Goal: Task Accomplishment & Management: Use online tool/utility

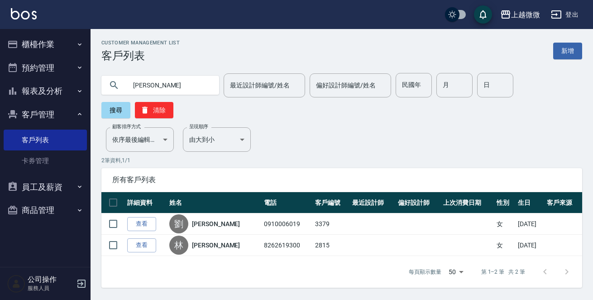
click at [52, 44] on button "櫃檯作業" at bounding box center [45, 45] width 83 height 24
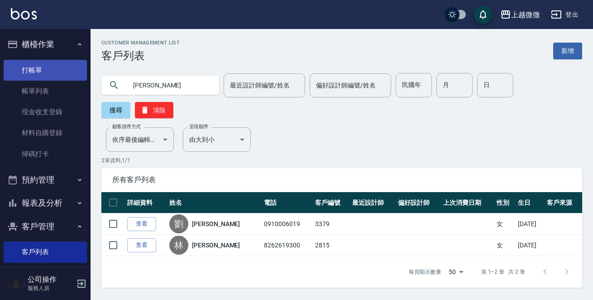
click at [52, 69] on link "打帳單" at bounding box center [45, 70] width 83 height 21
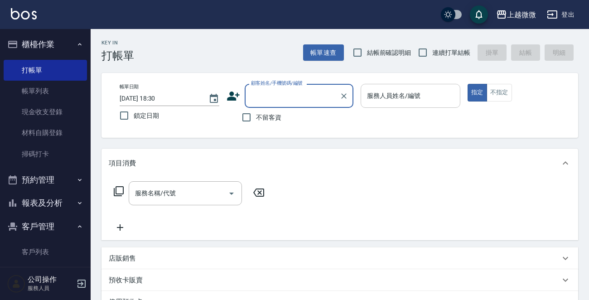
click at [428, 99] on input "服務人員姓名/編號" at bounding box center [411, 96] width 92 height 16
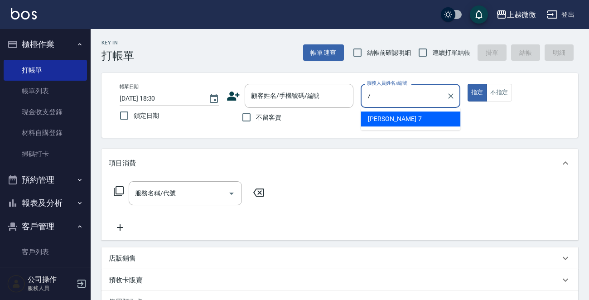
click at [385, 121] on span "[PERSON_NAME] -7" at bounding box center [394, 119] width 53 height 10
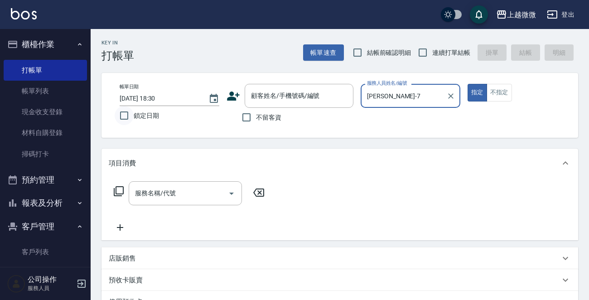
type input "[PERSON_NAME]-7"
click at [124, 120] on input "鎖定日期" at bounding box center [124, 115] width 19 height 19
checkbox input "true"
click at [417, 53] on input "連續打單結帳" at bounding box center [422, 52] width 19 height 19
checkbox input "true"
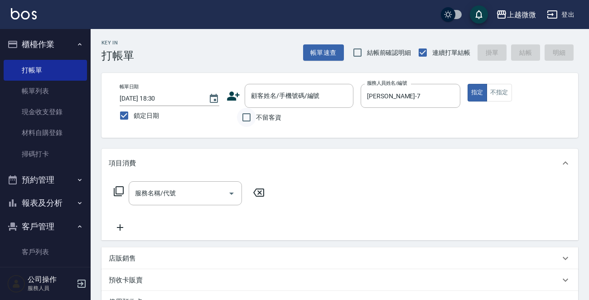
click at [249, 115] on input "不留客資" at bounding box center [246, 117] width 19 height 19
checkbox input "true"
click at [194, 194] on input "服務名稱/代號" at bounding box center [179, 193] width 92 height 16
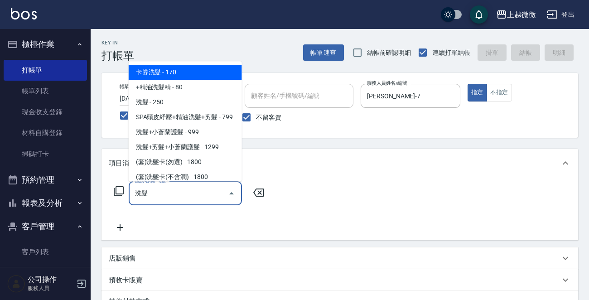
type input "喜"
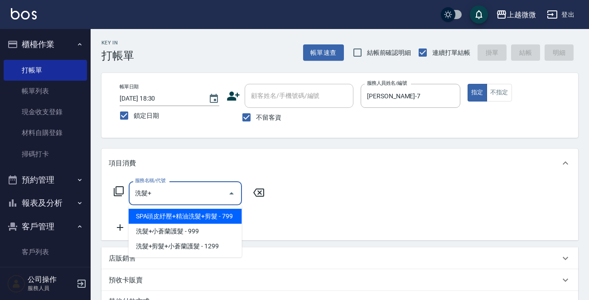
click at [216, 212] on span "SPA頭皮紓壓+精油洗髮+剪髮 - 799" at bounding box center [185, 216] width 113 height 15
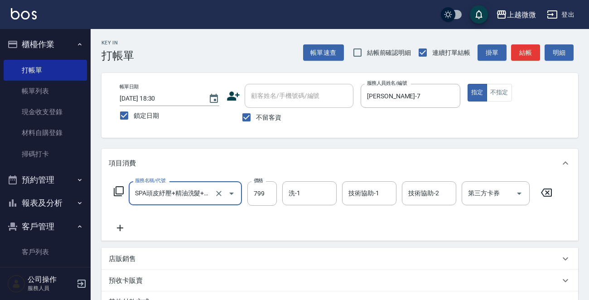
type input "SPA頭皮紓壓+精油洗髮+剪髮(I13)"
type input "849"
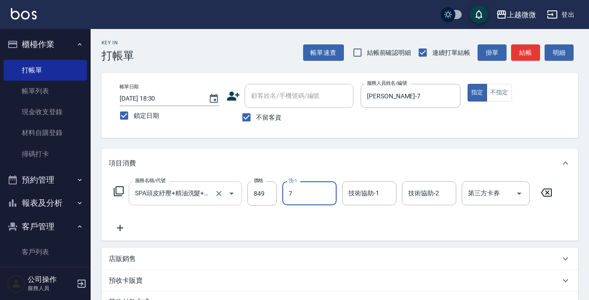
type input "[PERSON_NAME]-7"
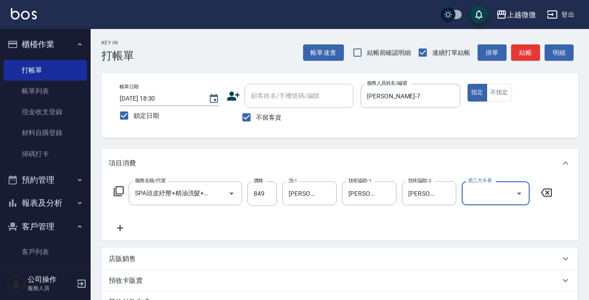
click at [122, 228] on icon at bounding box center [120, 227] width 23 height 11
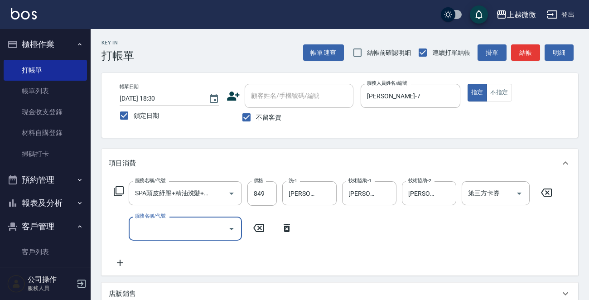
click at [148, 228] on div "服務名稱/代號 服務名稱/代號" at bounding box center [185, 229] width 113 height 24
type input "潤絲(A01)"
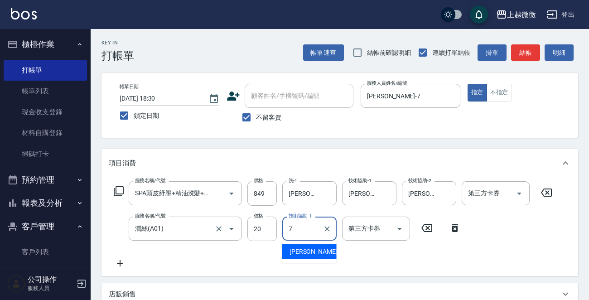
type input "[PERSON_NAME]-7"
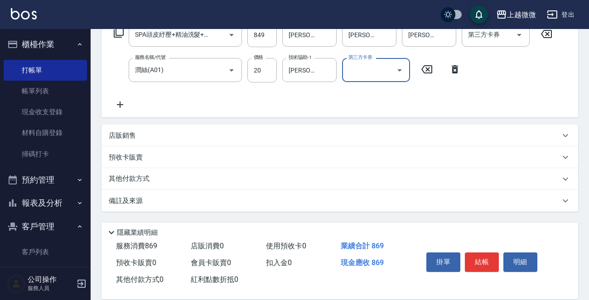
scroll to position [171, 0]
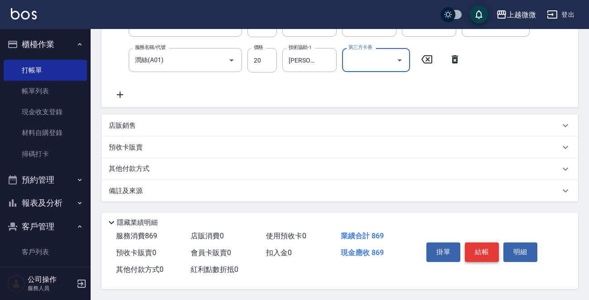
click at [482, 250] on button "結帳" at bounding box center [482, 251] width 34 height 19
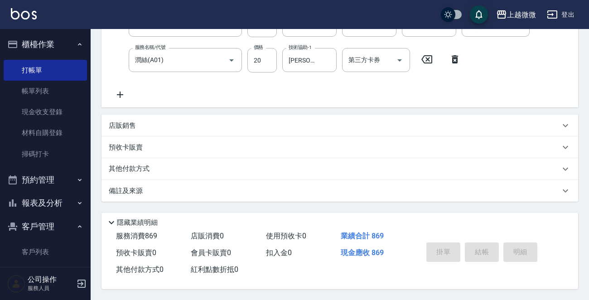
scroll to position [0, 0]
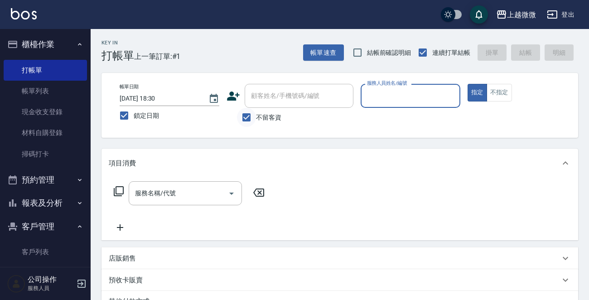
drag, startPoint x: 245, startPoint y: 114, endPoint x: 279, endPoint y: 97, distance: 38.3
click at [244, 114] on input "不留客資" at bounding box center [246, 117] width 19 height 19
checkbox input "false"
click at [279, 97] on div "顧客姓名/手機號碼/編號 顧客姓名/手機號碼/編號" at bounding box center [299, 96] width 109 height 24
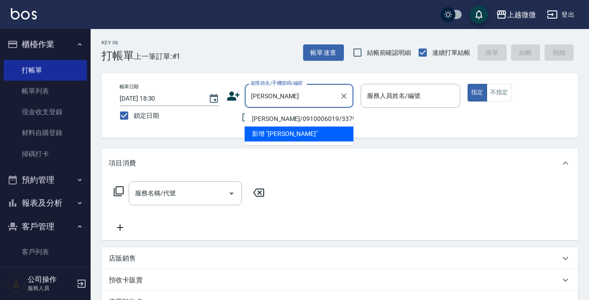
click at [272, 120] on li "[PERSON_NAME]/0910006019/3379" at bounding box center [299, 118] width 109 height 15
type input "[PERSON_NAME]/0910006019/3379"
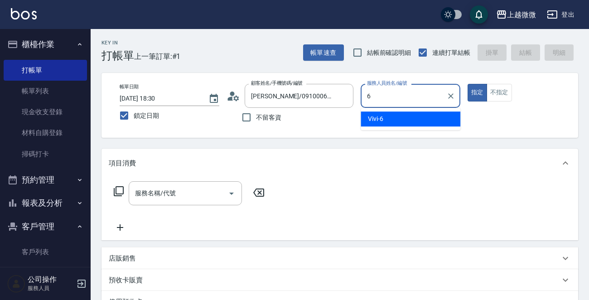
click at [385, 114] on div "Vivi -6" at bounding box center [411, 118] width 100 height 15
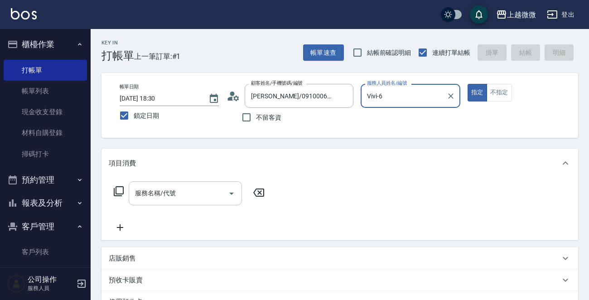
type input "Vivi-6"
click at [197, 196] on input "服務名稱/代號" at bounding box center [179, 193] width 92 height 16
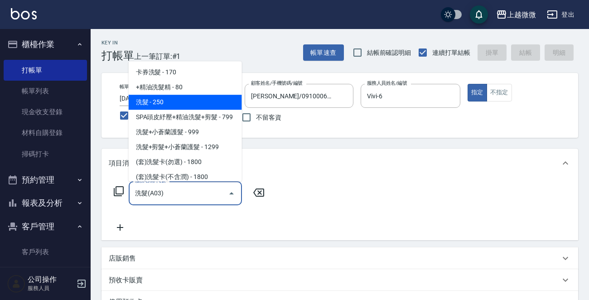
type input "洗髮(A03)"
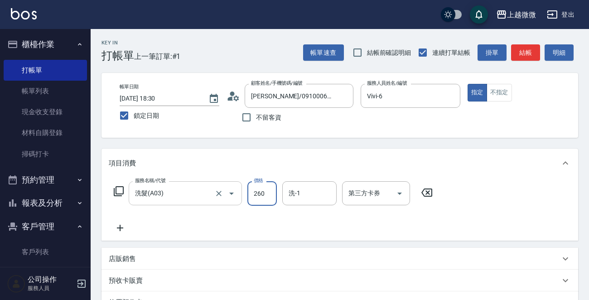
type input "260"
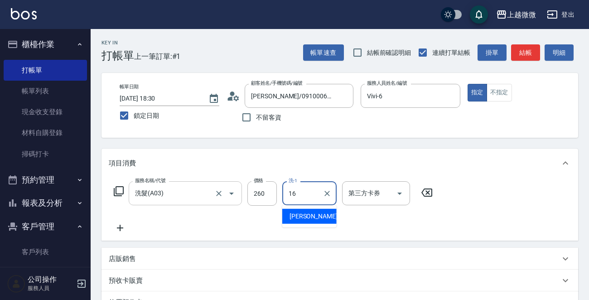
type input "[PERSON_NAME]-16"
click at [123, 226] on icon at bounding box center [120, 227] width 23 height 11
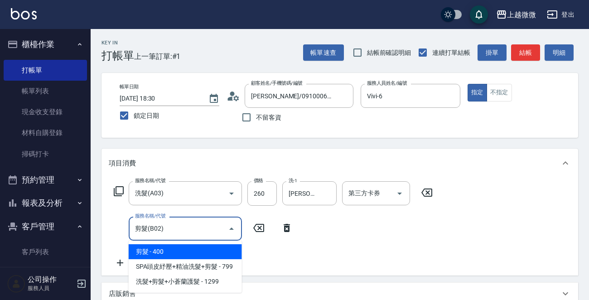
type input "剪髮(B02)"
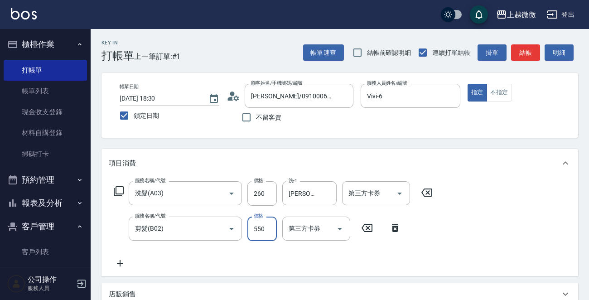
type input "550"
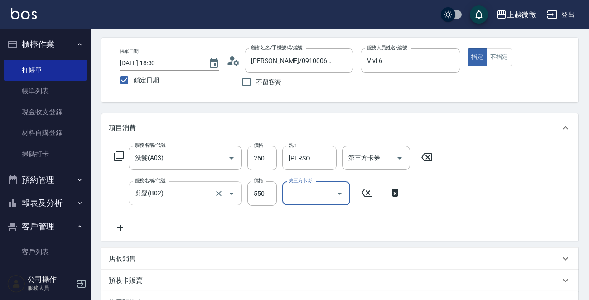
scroll to position [91, 0]
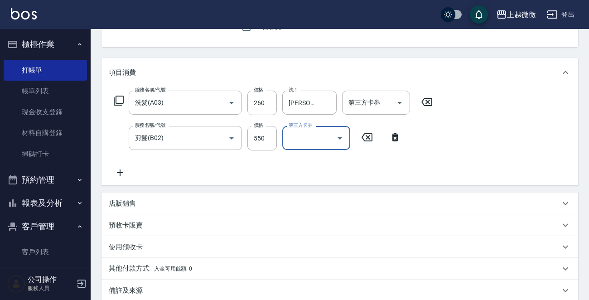
click at [118, 178] on icon at bounding box center [120, 172] width 23 height 11
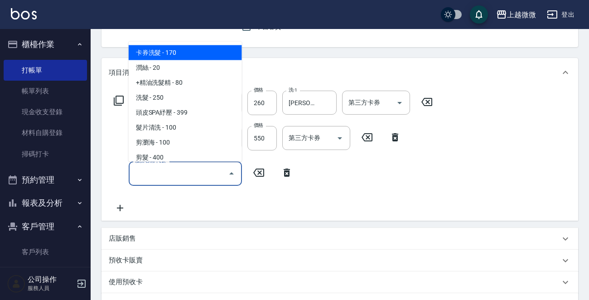
click at [153, 176] on input "服務名稱/代號" at bounding box center [179, 173] width 92 height 16
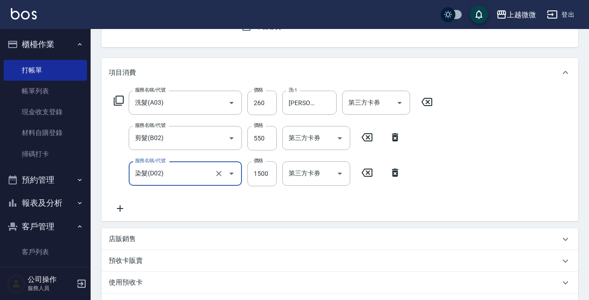
type input "染髮(D02)"
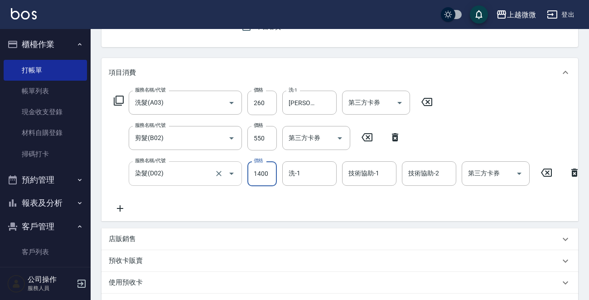
type input "1400"
type input "1"
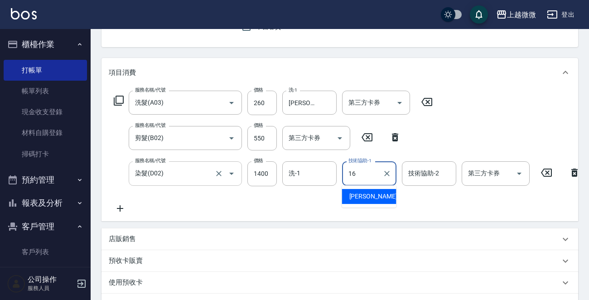
type input "[PERSON_NAME]-16"
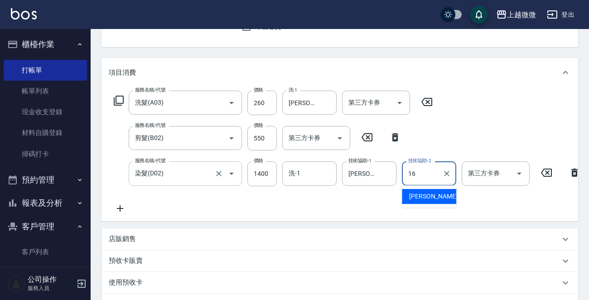
type input "[PERSON_NAME]-16"
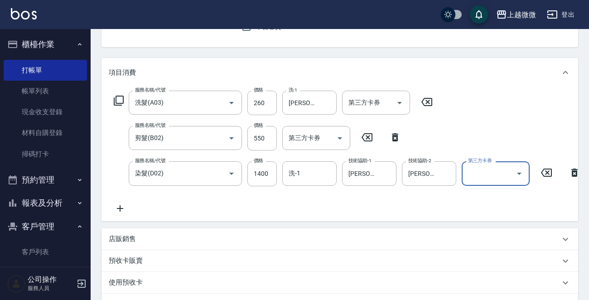
click at [122, 205] on icon at bounding box center [120, 208] width 23 height 11
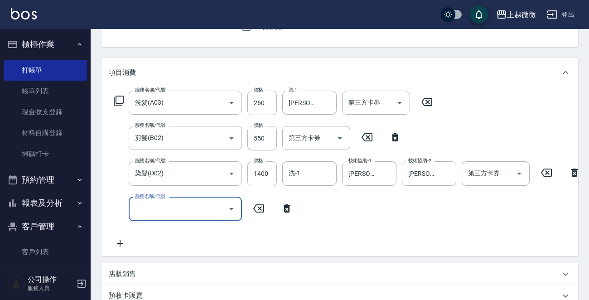
click at [145, 206] on div "服務名稱/代號 服務名稱/代號" at bounding box center [185, 209] width 113 height 24
type input "挑染(D04)"
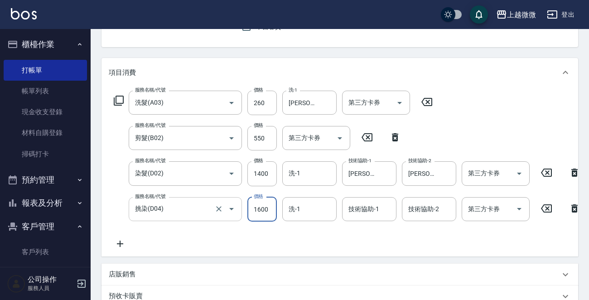
type input "1600"
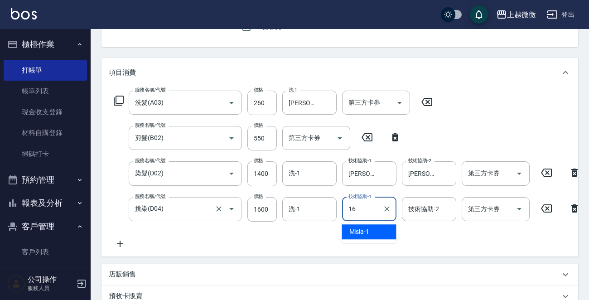
type input "[PERSON_NAME]-16"
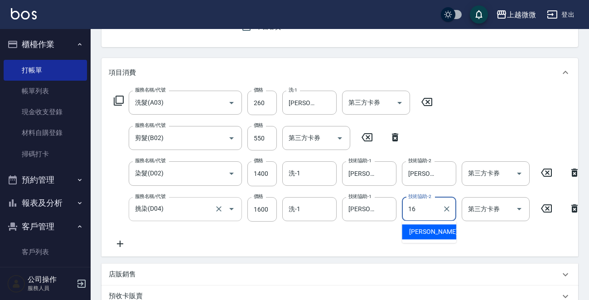
type input "[PERSON_NAME]-16"
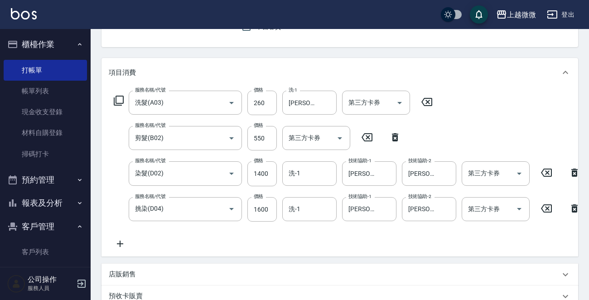
click at [113, 241] on icon at bounding box center [120, 243] width 23 height 11
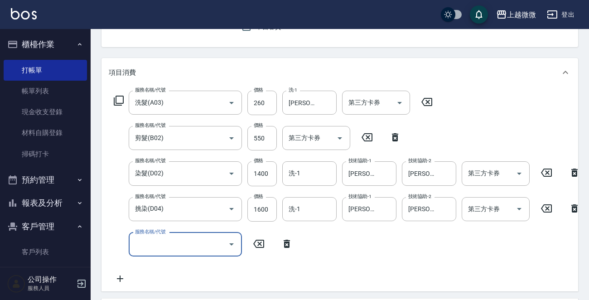
click at [156, 235] on label "服務名稱/代號" at bounding box center [150, 231] width 30 height 7
click at [156, 245] on input "服務名稱/代號" at bounding box center [179, 244] width 92 height 16
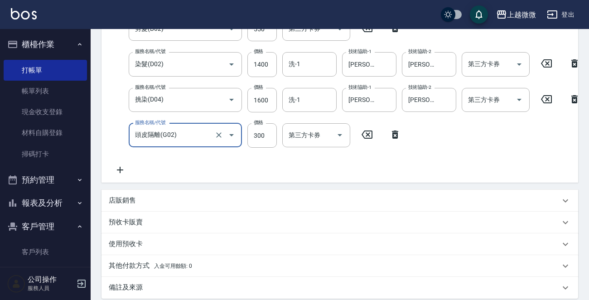
scroll to position [306, 0]
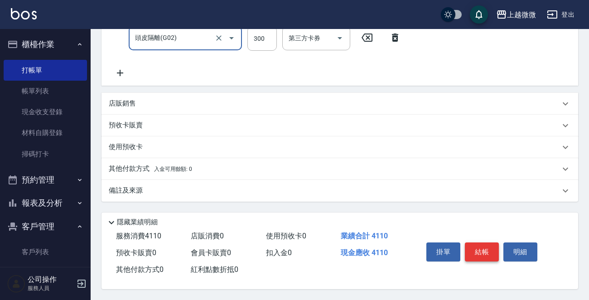
type input "頭皮隔離(G02)"
click at [477, 244] on button "結帳" at bounding box center [482, 251] width 34 height 19
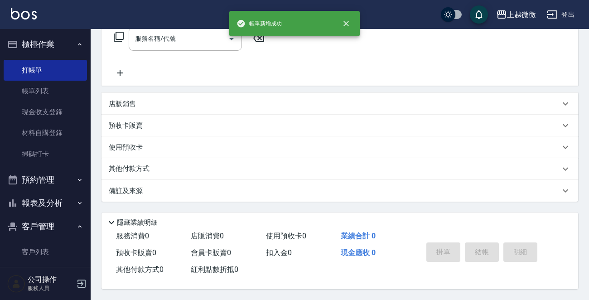
scroll to position [0, 0]
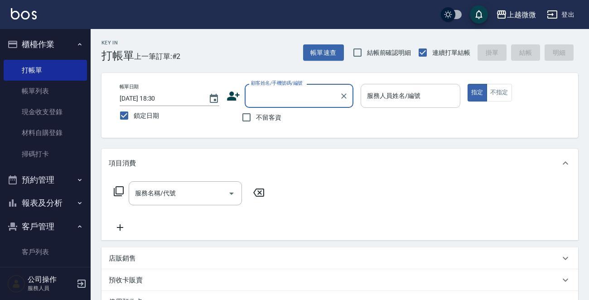
click at [433, 84] on div "服務人員姓名/編號" at bounding box center [411, 96] width 100 height 24
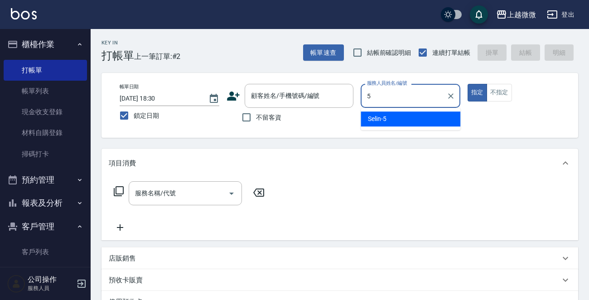
click at [403, 122] on div "Selin -5" at bounding box center [411, 118] width 100 height 15
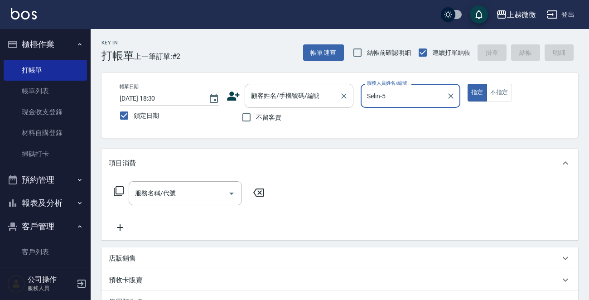
type input "Selin-5"
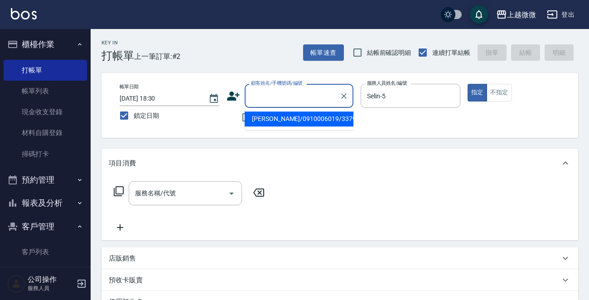
click at [291, 101] on input "顧客姓名/手機號碼/編號" at bounding box center [292, 96] width 87 height 16
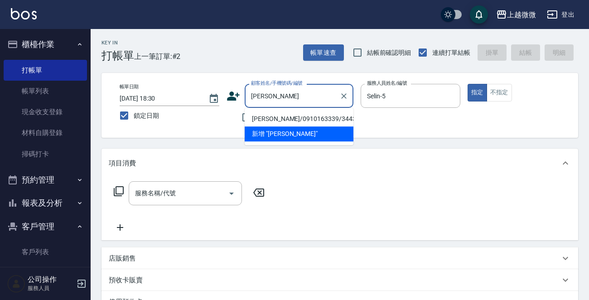
click at [308, 113] on li "[PERSON_NAME]/0910163339/3443" at bounding box center [299, 118] width 109 height 15
type input "[PERSON_NAME]/0910163339/3443"
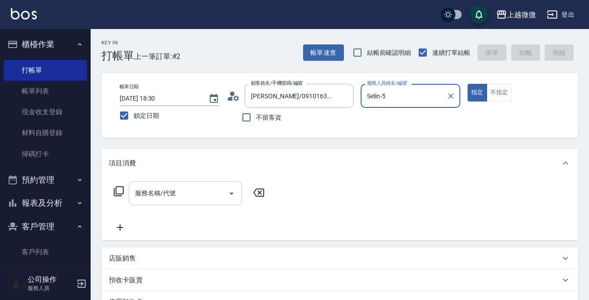
click at [181, 194] on input "服務名稱/代號" at bounding box center [179, 193] width 92 height 16
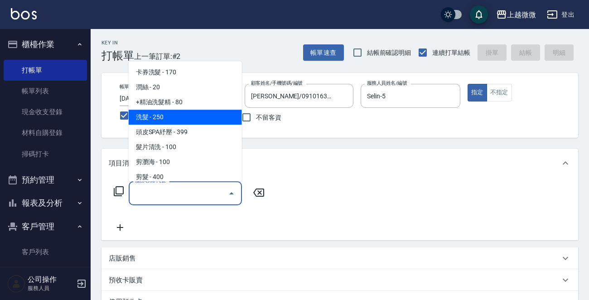
click at [190, 121] on span "洗髮 - 250" at bounding box center [185, 117] width 113 height 15
type input "洗髮(A03)"
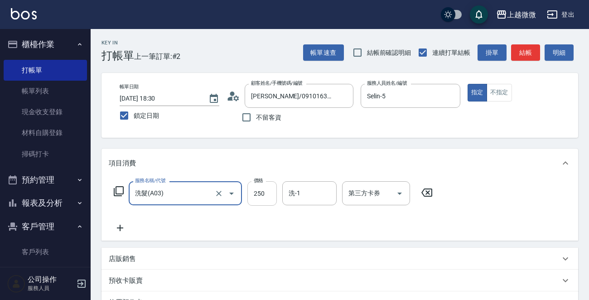
click at [262, 191] on input "250" at bounding box center [261, 193] width 29 height 24
type input "300"
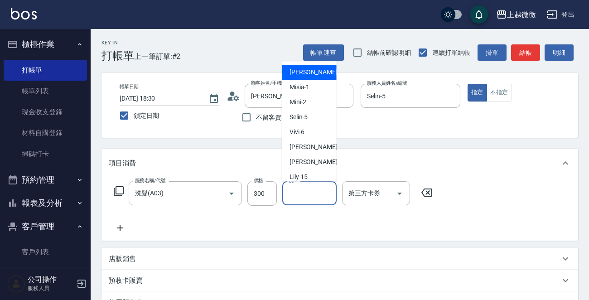
drag, startPoint x: 294, startPoint y: 196, endPoint x: 315, endPoint y: 205, distance: 22.3
click at [294, 196] on input "洗-1" at bounding box center [309, 193] width 46 height 16
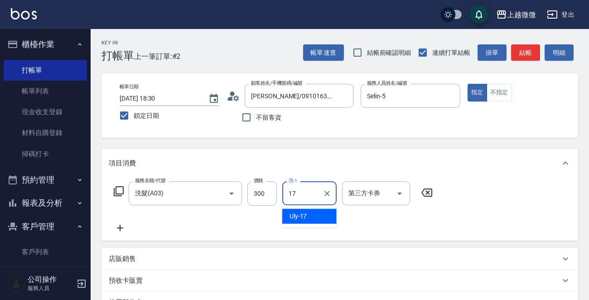
click at [312, 212] on div "Uly -17" at bounding box center [309, 216] width 54 height 15
type input "Uly-17"
click at [120, 227] on icon at bounding box center [120, 228] width 6 height 6
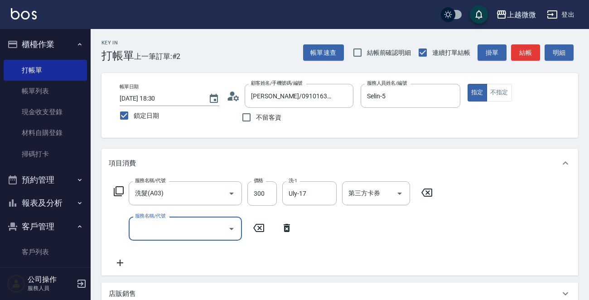
click at [180, 235] on input "服務名稱/代號" at bounding box center [179, 229] width 92 height 16
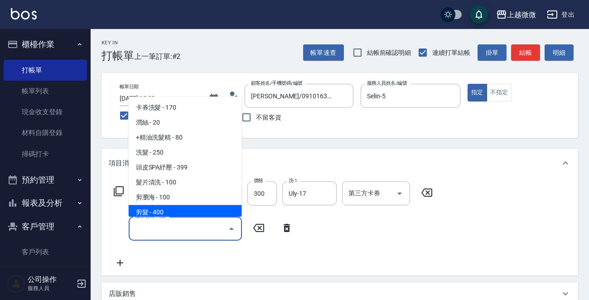
drag, startPoint x: 178, startPoint y: 206, endPoint x: 212, endPoint y: 218, distance: 35.5
click at [178, 207] on span "剪髮 - 400" at bounding box center [185, 212] width 113 height 15
type input "剪髮(B02)"
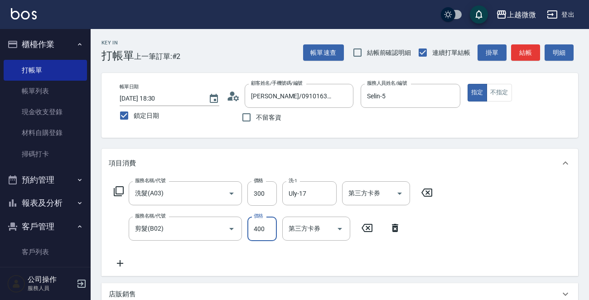
click at [260, 223] on input "400" at bounding box center [261, 229] width 29 height 24
type input "350"
click at [119, 266] on icon at bounding box center [120, 263] width 23 height 11
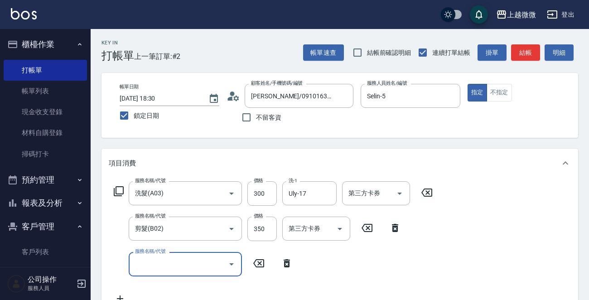
click at [163, 259] on div "服務名稱/代號 服務名稱/代號" at bounding box center [185, 264] width 113 height 24
click at [167, 261] on input "服務名稱/代號" at bounding box center [179, 264] width 92 height 16
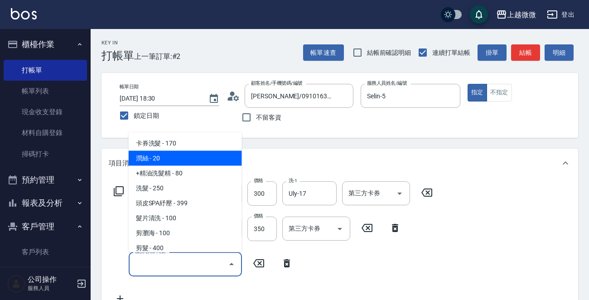
click at [179, 159] on span "潤絲 - 20" at bounding box center [185, 158] width 113 height 15
type input "潤絲(A01)"
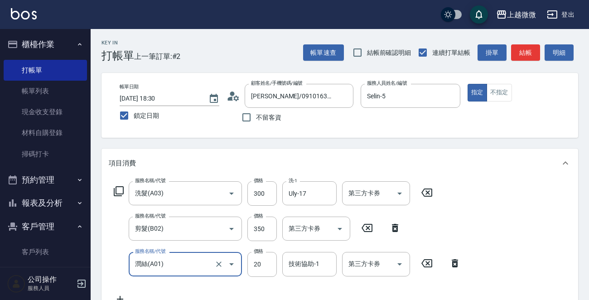
click at [310, 265] on div "技術協助-1 技術協助-1" at bounding box center [309, 264] width 54 height 24
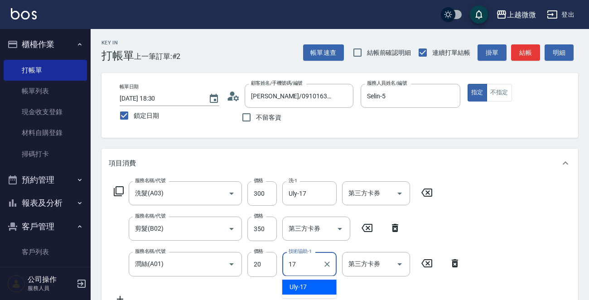
click at [301, 283] on span "Uly -17" at bounding box center [298, 287] width 18 height 10
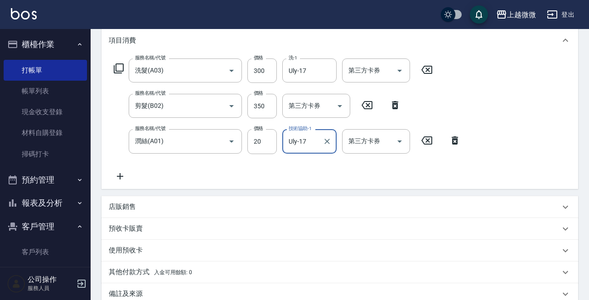
scroll to position [228, 0]
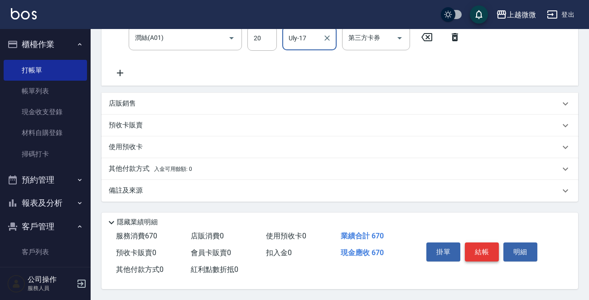
type input "Uly-17"
click at [477, 249] on button "結帳" at bounding box center [482, 251] width 34 height 19
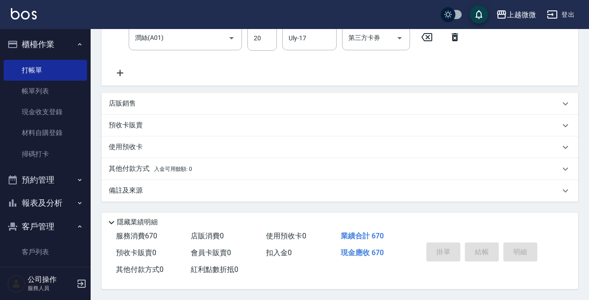
scroll to position [0, 0]
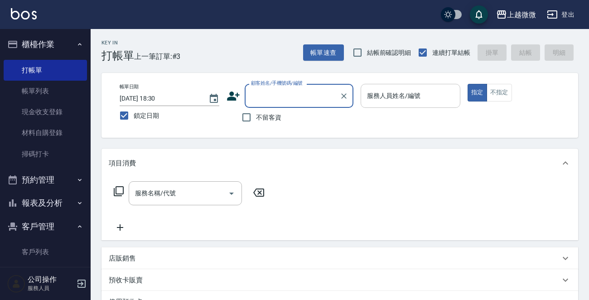
click at [414, 88] on div "服務人員姓名/編號 服務人員姓名/編號" at bounding box center [411, 96] width 100 height 24
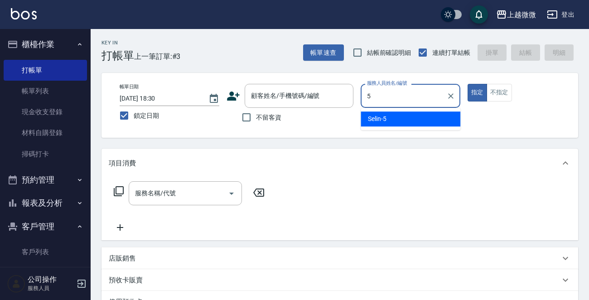
click at [393, 116] on div "Selin -5" at bounding box center [411, 118] width 100 height 15
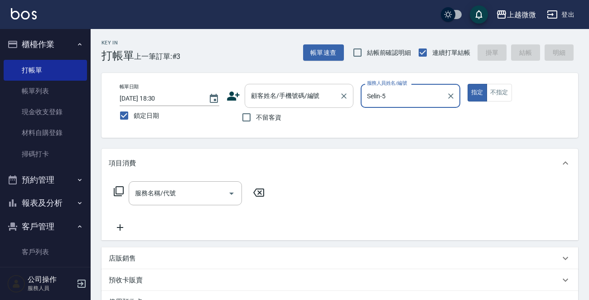
type input "Selin-5"
click at [307, 94] on div "顧客姓名/手機號碼/編號 顧客姓名/手機號碼/編號" at bounding box center [299, 96] width 109 height 24
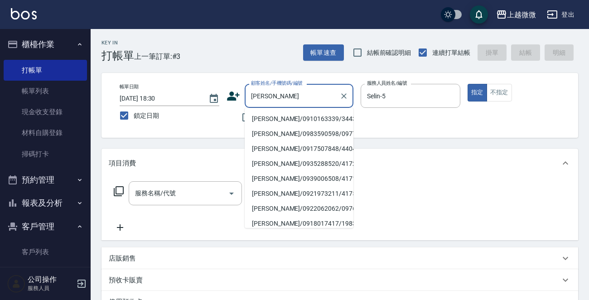
click at [279, 115] on li "[PERSON_NAME]/0910163339/3443" at bounding box center [299, 118] width 109 height 15
type input "[PERSON_NAME]/0910163339/3443"
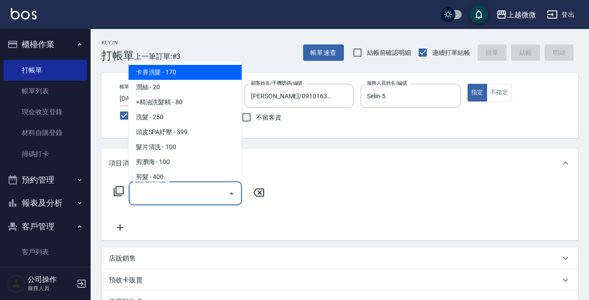
click at [179, 195] on input "服務名稱/代號" at bounding box center [179, 193] width 92 height 16
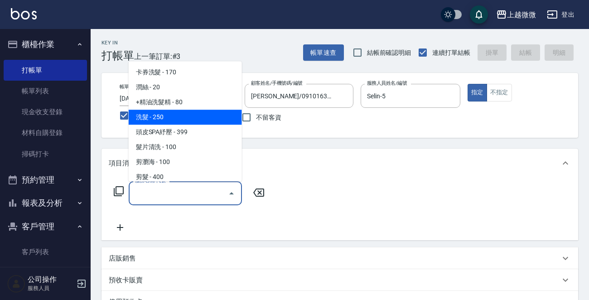
click at [194, 118] on span "洗髮 - 250" at bounding box center [185, 117] width 113 height 15
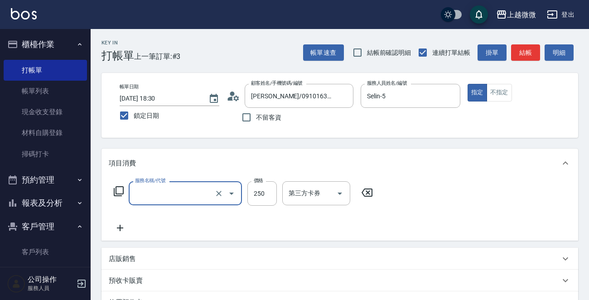
type input "洗髮(A03)"
click at [267, 190] on input "250" at bounding box center [261, 193] width 29 height 24
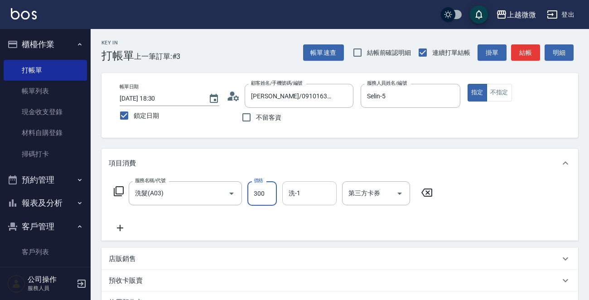
type input "300"
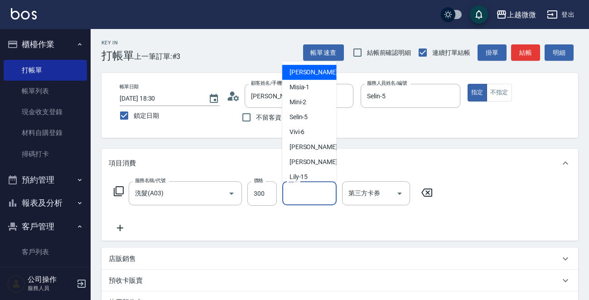
click at [310, 195] on input "洗-1" at bounding box center [309, 193] width 46 height 16
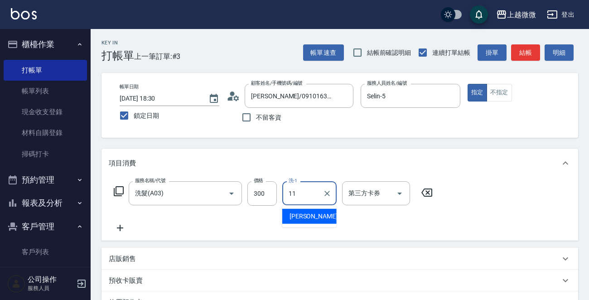
drag, startPoint x: 309, startPoint y: 216, endPoint x: 188, endPoint y: 212, distance: 121.0
click at [308, 217] on span "[PERSON_NAME] -11" at bounding box center [317, 217] width 57 height 10
type input "[PERSON_NAME]-11"
click at [118, 227] on icon at bounding box center [120, 227] width 23 height 11
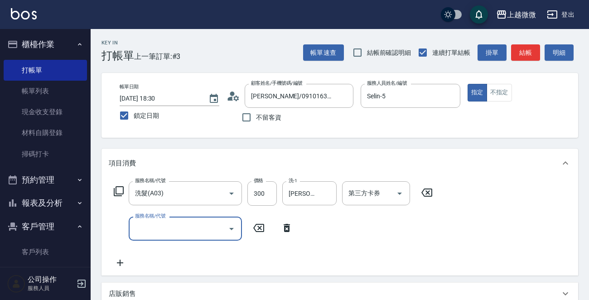
click at [156, 226] on input "服務名稱/代號" at bounding box center [179, 229] width 92 height 16
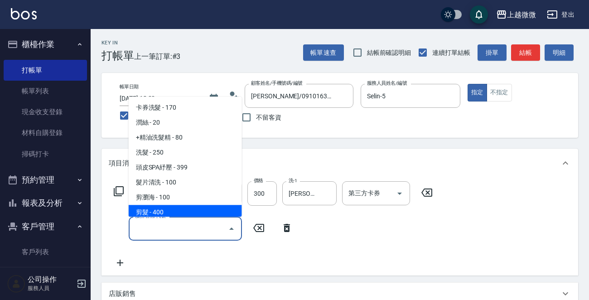
click at [178, 207] on span "剪髮 - 400" at bounding box center [185, 212] width 113 height 15
type input "剪髮(B02)"
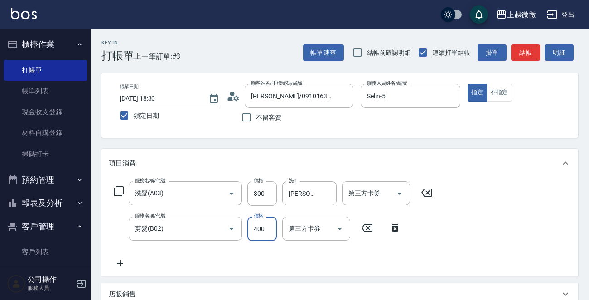
click at [271, 230] on input "400" at bounding box center [261, 229] width 29 height 24
type input "350"
click at [121, 263] on icon at bounding box center [120, 263] width 6 height 6
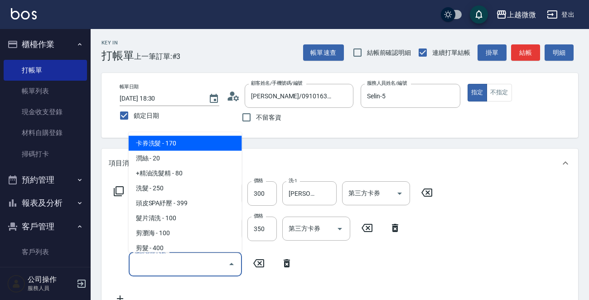
click at [169, 261] on input "服務名稱/代號" at bounding box center [179, 264] width 92 height 16
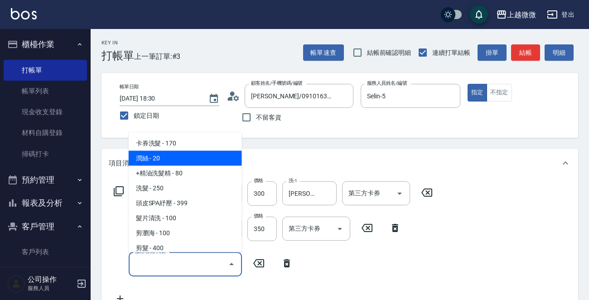
click at [192, 159] on span "潤絲 - 20" at bounding box center [185, 158] width 113 height 15
type input "潤絲(A01)"
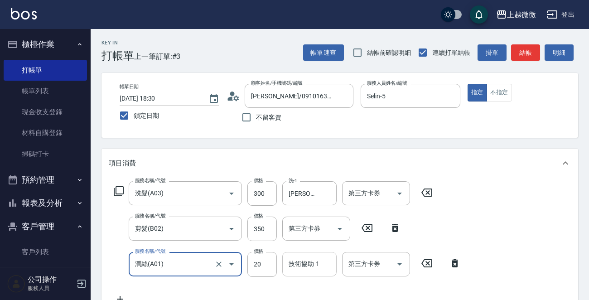
click at [308, 258] on input "技術協助-1" at bounding box center [309, 264] width 46 height 16
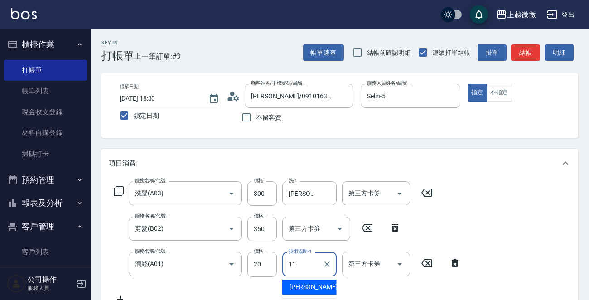
click at [310, 285] on span "[PERSON_NAME] -11" at bounding box center [317, 287] width 57 height 10
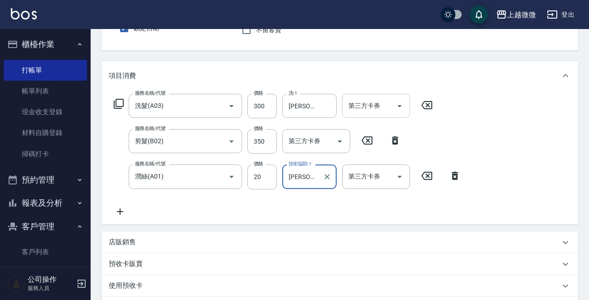
scroll to position [227, 0]
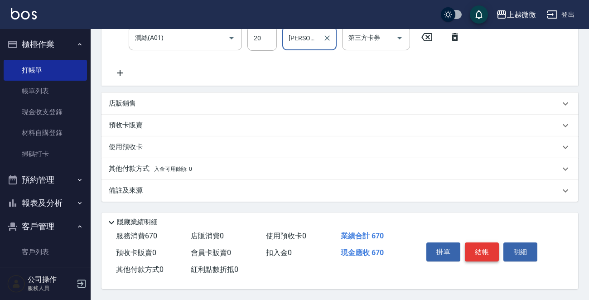
type input "[PERSON_NAME]-11"
click at [482, 246] on button "結帳" at bounding box center [482, 251] width 34 height 19
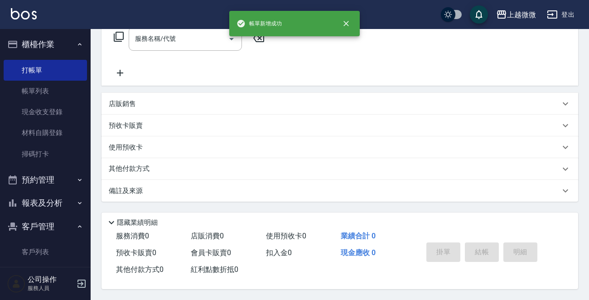
scroll to position [0, 0]
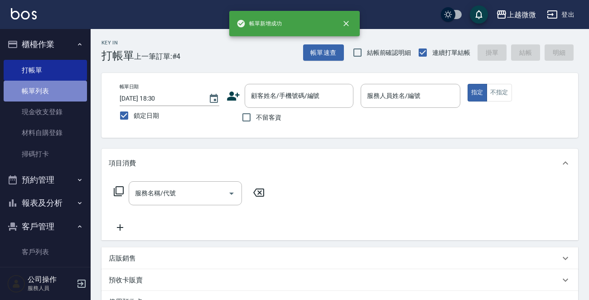
click at [60, 91] on link "帳單列表" at bounding box center [45, 91] width 83 height 21
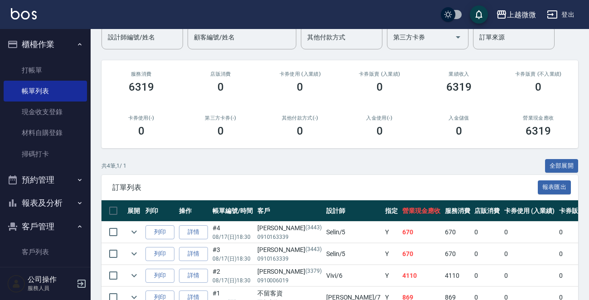
scroll to position [130, 0]
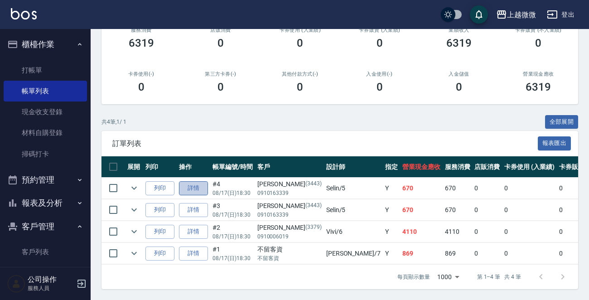
click at [188, 181] on link "詳情" at bounding box center [193, 188] width 29 height 14
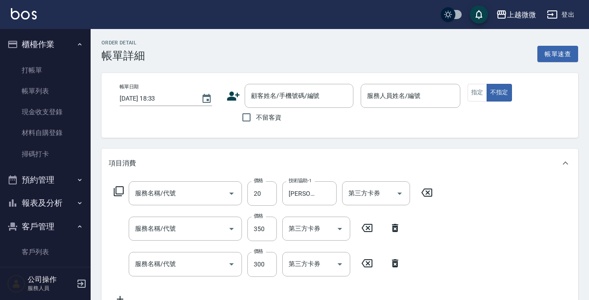
type input "[DATE] 18:30"
type input "Selin-5"
type input "潤絲(A01)"
type input "剪髮(B02)"
type input "洗髮(A03)"
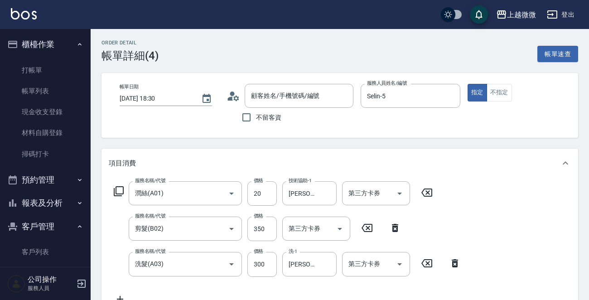
type input "[PERSON_NAME]/0910163339/3443"
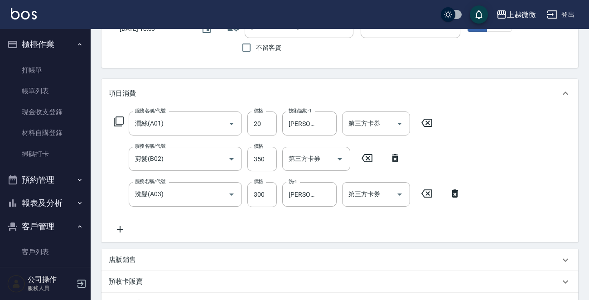
scroll to position [181, 0]
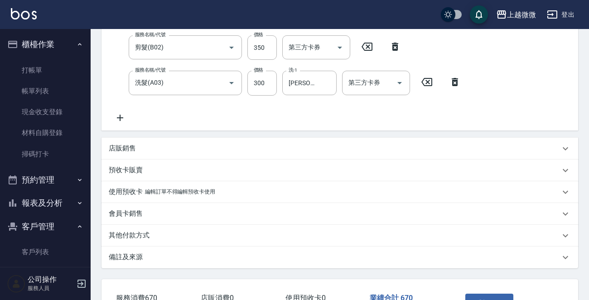
click at [128, 257] on p "備註及來源" at bounding box center [126, 257] width 34 height 10
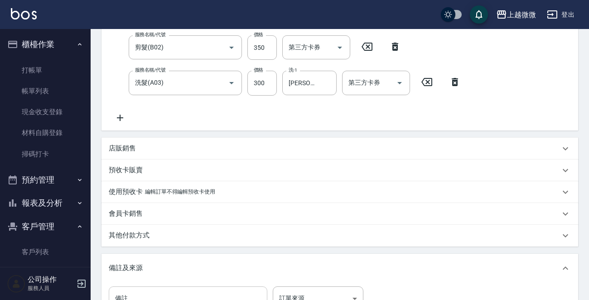
click at [164, 289] on input "備註" at bounding box center [188, 298] width 159 height 24
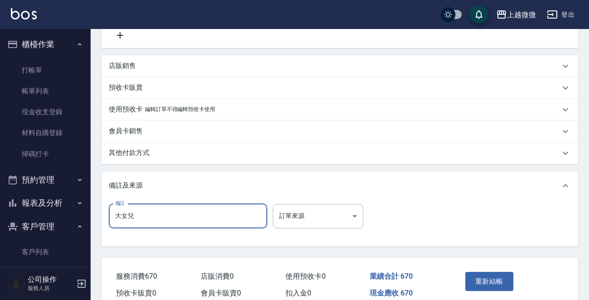
scroll to position [306, 0]
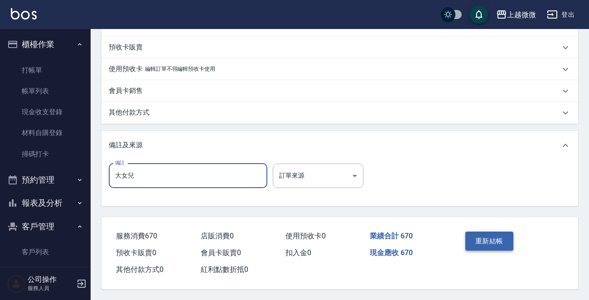
type input "大女兒"
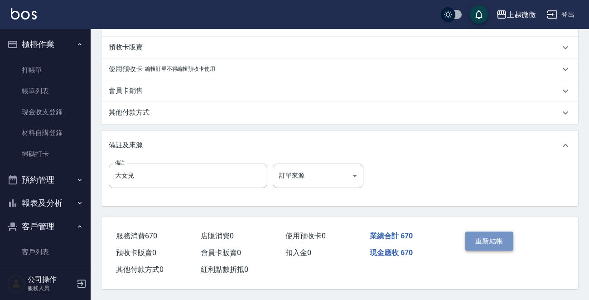
click at [491, 240] on button "重新結帳" at bounding box center [489, 240] width 48 height 19
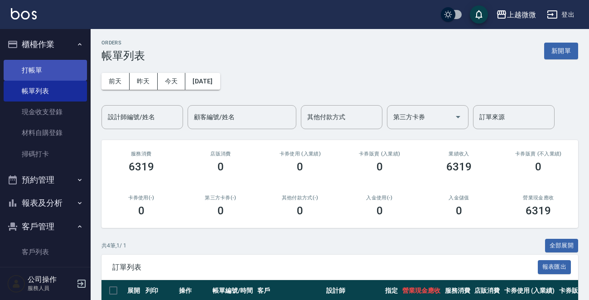
click at [40, 64] on link "打帳單" at bounding box center [45, 70] width 83 height 21
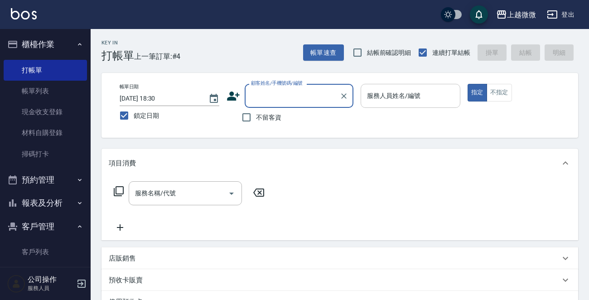
click at [429, 99] on input "服務人員姓名/編號" at bounding box center [411, 96] width 92 height 16
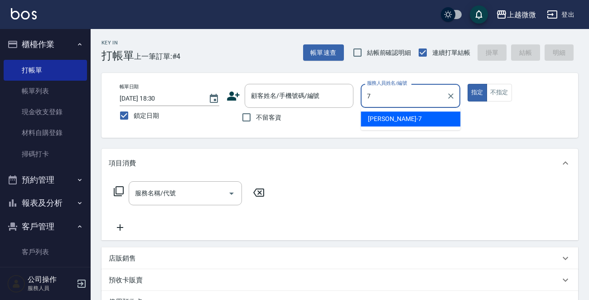
click at [402, 120] on div "[PERSON_NAME] -7" at bounding box center [411, 118] width 100 height 15
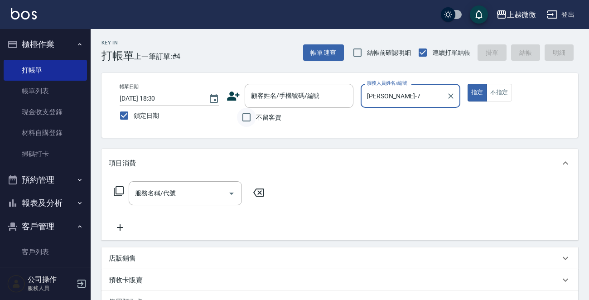
type input "[PERSON_NAME]-7"
drag, startPoint x: 245, startPoint y: 121, endPoint x: 235, endPoint y: 130, distance: 14.1
click at [244, 121] on input "不留客資" at bounding box center [246, 117] width 19 height 19
checkbox input "true"
click at [180, 192] on input "服務名稱/代號" at bounding box center [179, 193] width 92 height 16
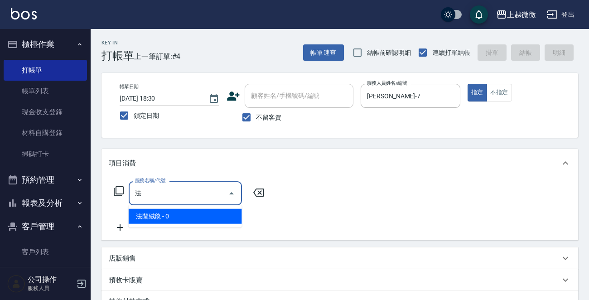
type input "灋"
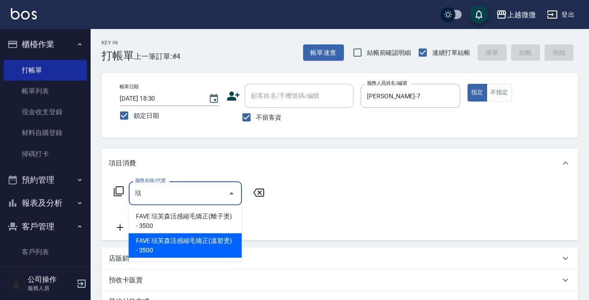
click at [209, 241] on span "FAVE 琺芙森活感縮毛矯正(溫塑燙) - 3500" at bounding box center [185, 245] width 113 height 24
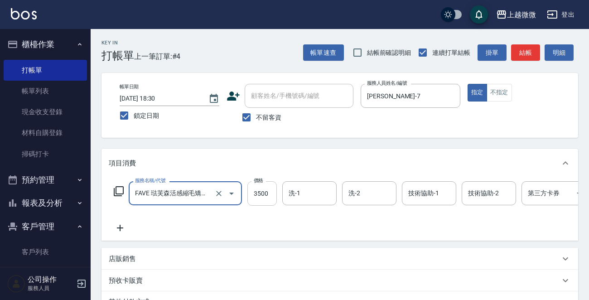
type input "FAVE 琺芙森活感縮毛矯正(溫塑燙)(C10)"
click at [263, 192] on input "3500" at bounding box center [261, 193] width 29 height 24
type input "500"
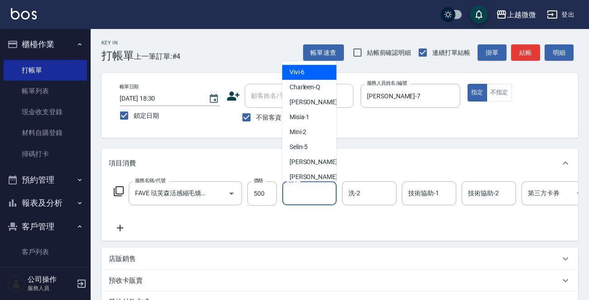
click at [312, 197] on input "洗-1" at bounding box center [309, 193] width 46 height 16
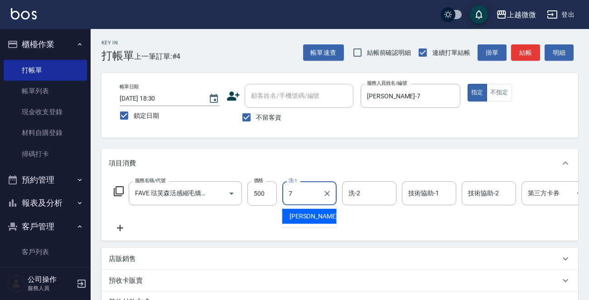
drag, startPoint x: 309, startPoint y: 212, endPoint x: 358, endPoint y: 200, distance: 51.3
click at [309, 212] on span "[PERSON_NAME] -7" at bounding box center [315, 217] width 53 height 10
type input "[PERSON_NAME]-7"
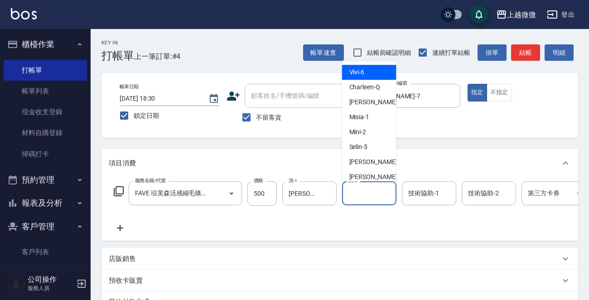
click at [374, 196] on input "洗-2" at bounding box center [369, 193] width 46 height 16
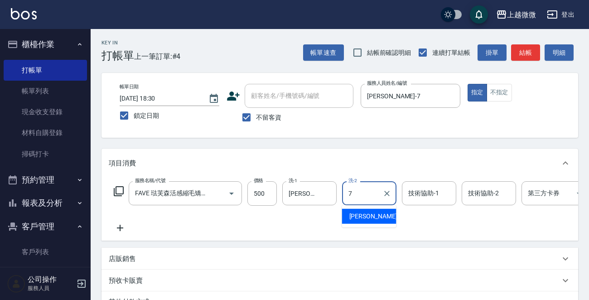
click at [376, 211] on div "[PERSON_NAME] -7" at bounding box center [369, 216] width 54 height 15
type input "[PERSON_NAME]-7"
click at [425, 199] on input "技術協助-1" at bounding box center [429, 193] width 46 height 16
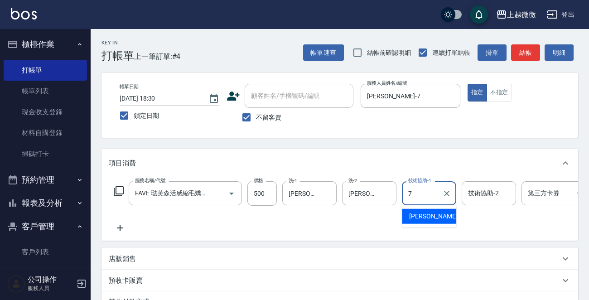
click at [431, 218] on div "[PERSON_NAME] -7" at bounding box center [429, 216] width 54 height 15
type input "[PERSON_NAME]-7"
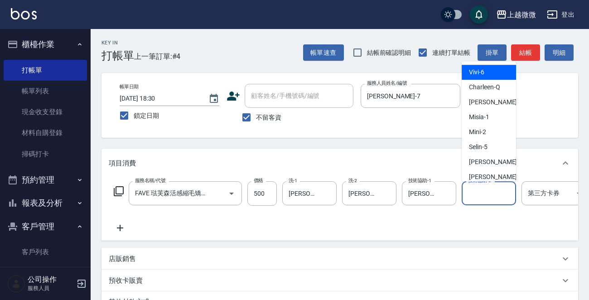
click at [496, 196] on input "技術協助-2" at bounding box center [489, 193] width 46 height 16
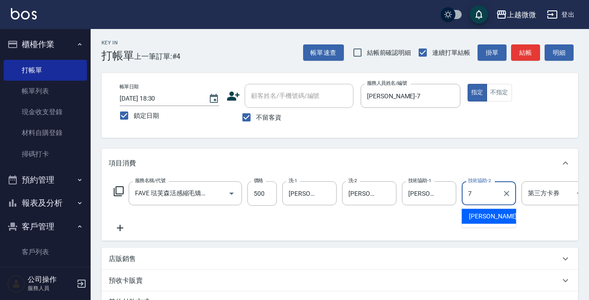
click at [486, 212] on span "[PERSON_NAME] -7" at bounding box center [495, 217] width 53 height 10
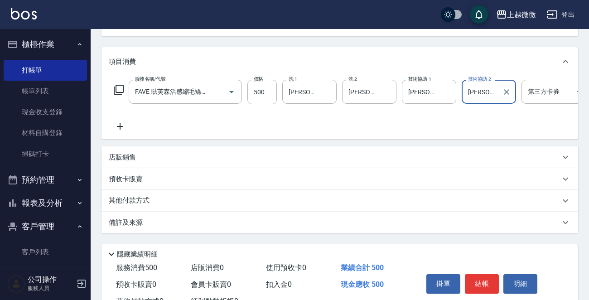
scroll to position [142, 0]
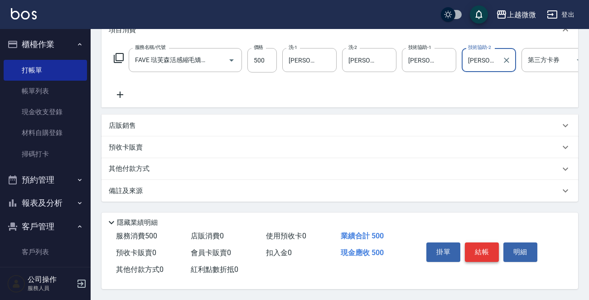
type input "[PERSON_NAME]-7"
click at [489, 248] on button "結帳" at bounding box center [482, 251] width 34 height 19
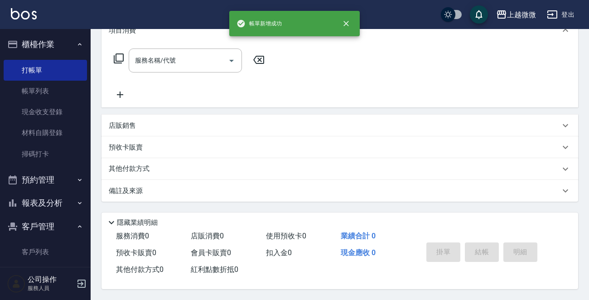
scroll to position [0, 0]
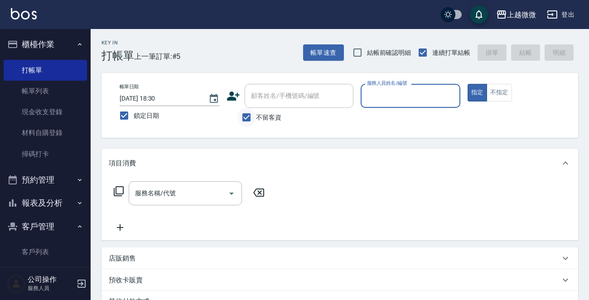
click at [246, 118] on input "不留客資" at bounding box center [246, 117] width 19 height 19
checkbox input "false"
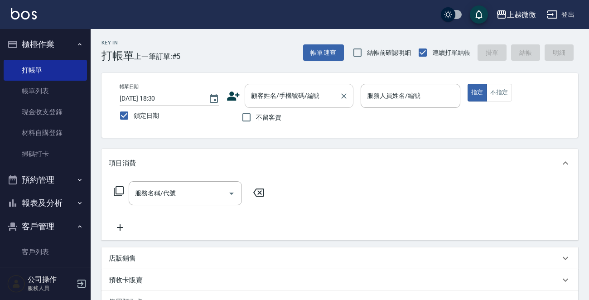
click at [281, 94] on div "顧客姓名/手機號碼/編號 顧客姓名/手機號碼/編號" at bounding box center [299, 96] width 109 height 24
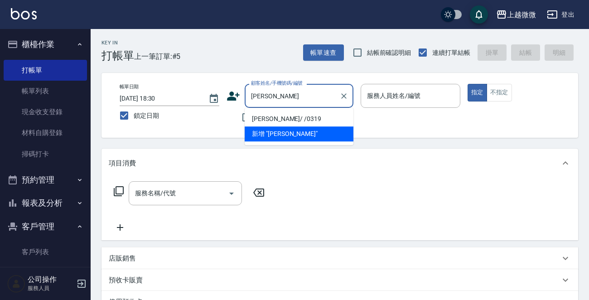
click at [266, 123] on li "[PERSON_NAME]/ /0319" at bounding box center [299, 118] width 109 height 15
type input "[PERSON_NAME]/ /0319"
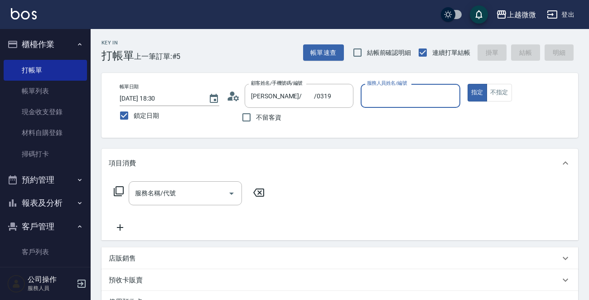
type input "Selin-5"
click at [199, 193] on input "服務名稱/代號" at bounding box center [179, 193] width 92 height 16
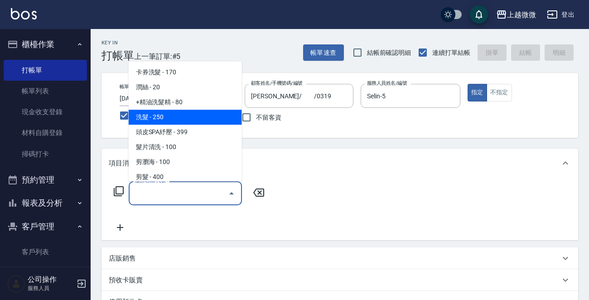
click at [184, 118] on span "洗髮 - 250" at bounding box center [185, 117] width 113 height 15
type input "洗髮(A03)"
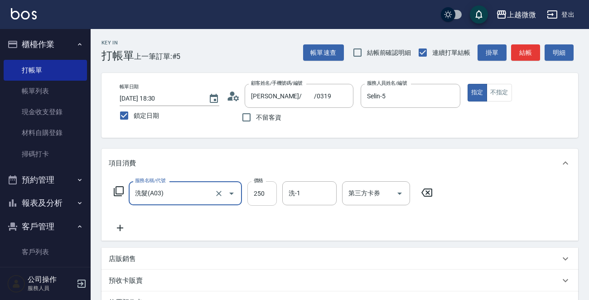
click at [264, 196] on input "250" at bounding box center [261, 193] width 29 height 24
type input "300"
click at [304, 191] on input "洗-1" at bounding box center [309, 193] width 46 height 16
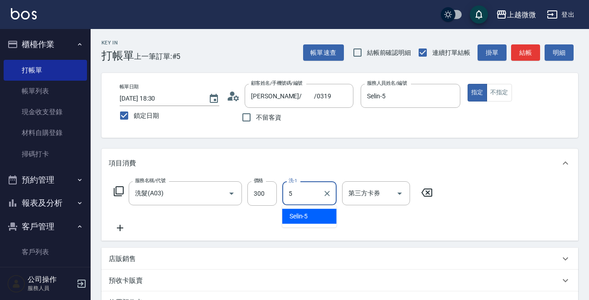
click at [305, 213] on span "Selin -5" at bounding box center [298, 217] width 19 height 10
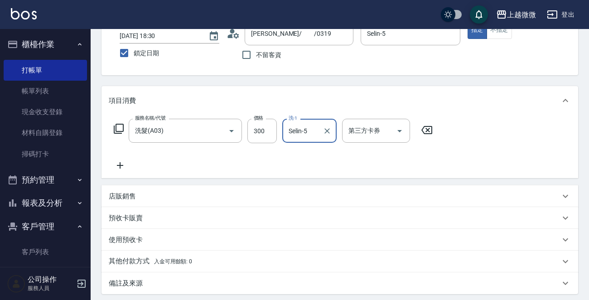
scroll to position [157, 0]
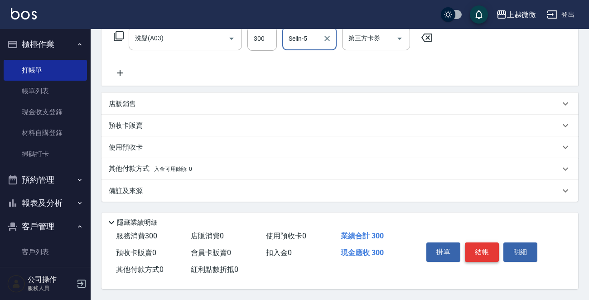
type input "Selin-5"
click at [480, 251] on button "結帳" at bounding box center [482, 251] width 34 height 19
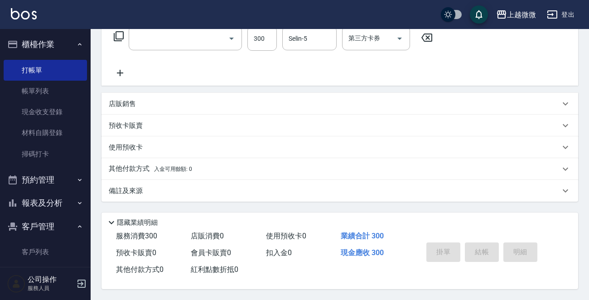
scroll to position [0, 0]
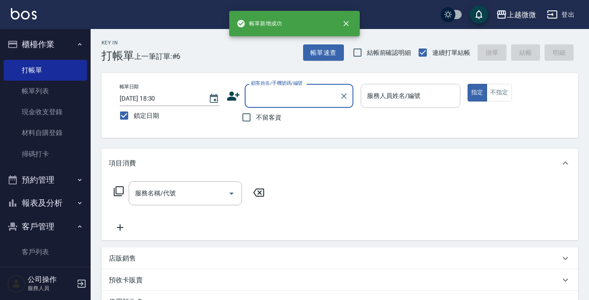
click at [394, 89] on input "服務人員姓名/編號" at bounding box center [411, 96] width 92 height 16
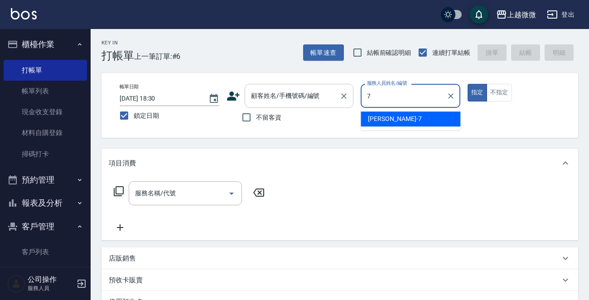
drag, startPoint x: 409, startPoint y: 93, endPoint x: 333, endPoint y: 94, distance: 75.7
click at [333, 94] on div "帳單日期 [DATE] 18:30 鎖定日期 顧客姓名/手機號碼/編號 顧客姓名/手機號碼/編號 不留客資 服務人員姓名/編號 7 服務人員姓名/編號 指定 …" at bounding box center [339, 105] width 455 height 43
click at [374, 117] on span "Vivi -6" at bounding box center [375, 119] width 15 height 10
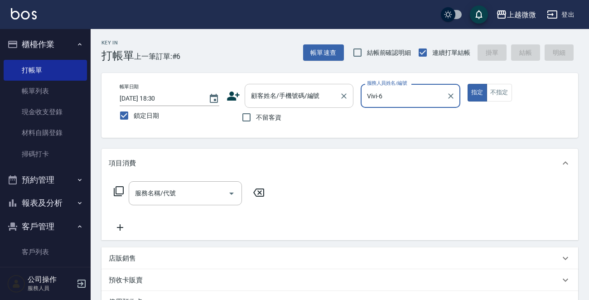
type input "Vivi-6"
click at [295, 90] on div "顧客姓名/手機號碼/編號 顧客姓名/手機號碼/編號" at bounding box center [299, 96] width 109 height 24
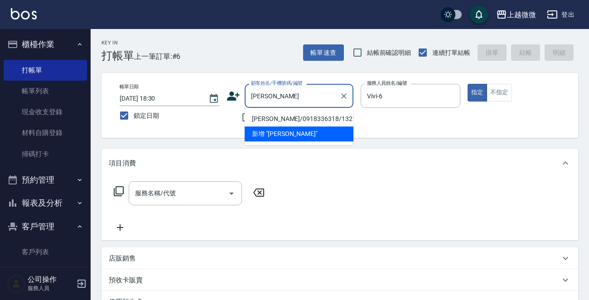
click at [289, 117] on li "[PERSON_NAME]/0918336318/1321" at bounding box center [299, 118] width 109 height 15
type input "[PERSON_NAME]/0918336318/1321"
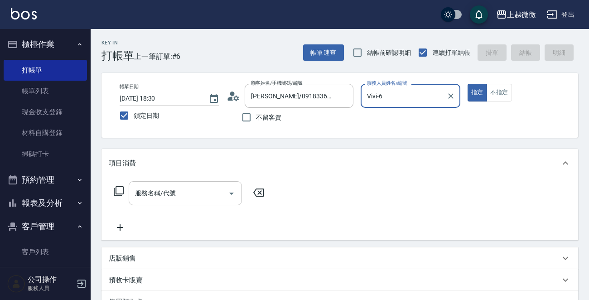
click at [175, 199] on input "服務名稱/代號" at bounding box center [179, 193] width 92 height 16
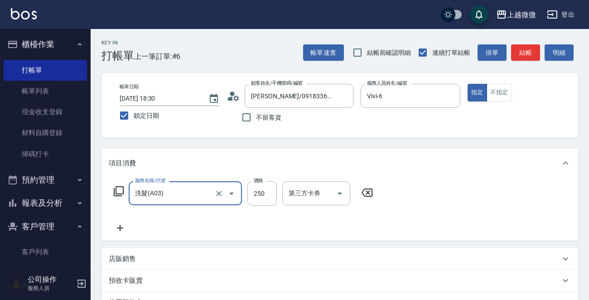
type input "洗髮(A03)"
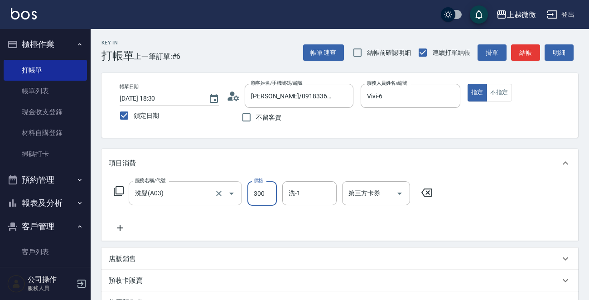
type input "300"
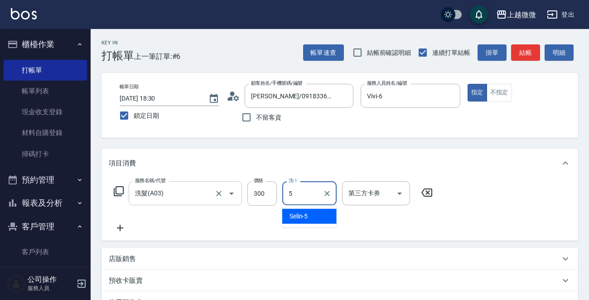
type input "Selin-5"
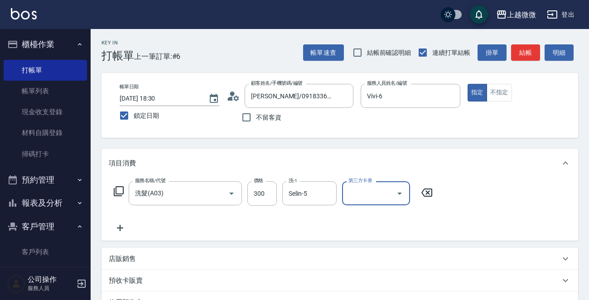
click at [128, 232] on icon at bounding box center [120, 227] width 23 height 11
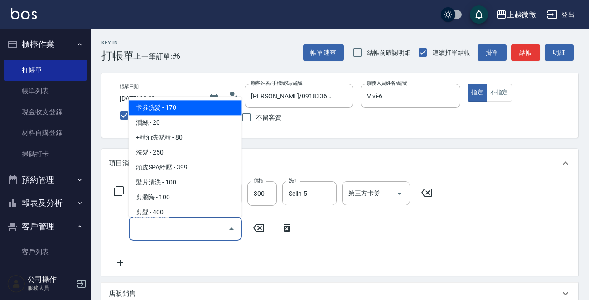
click at [153, 225] on input "服務名稱/代號" at bounding box center [179, 229] width 92 height 16
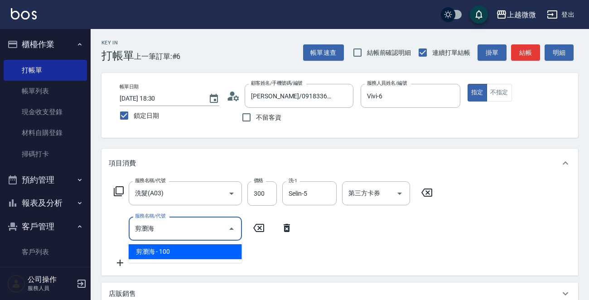
click at [164, 253] on span "剪瀏海 - 100" at bounding box center [185, 251] width 113 height 15
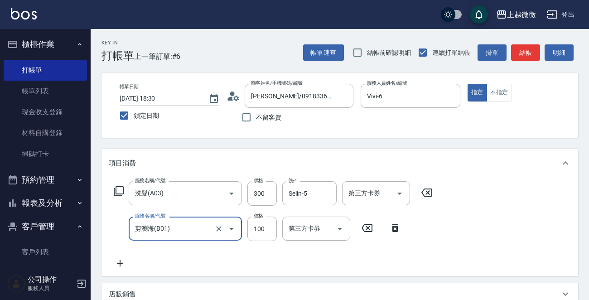
type input "剪瀏海(B01)"
click at [116, 262] on icon at bounding box center [120, 263] width 23 height 11
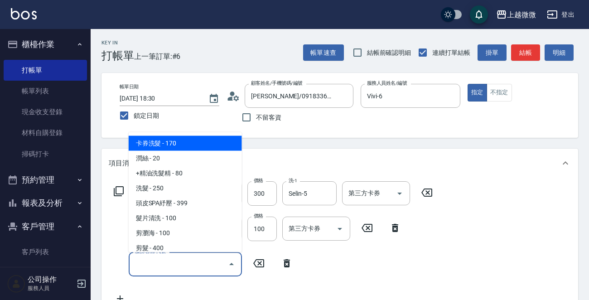
click at [164, 263] on input "服務名稱/代號" at bounding box center [179, 264] width 92 height 16
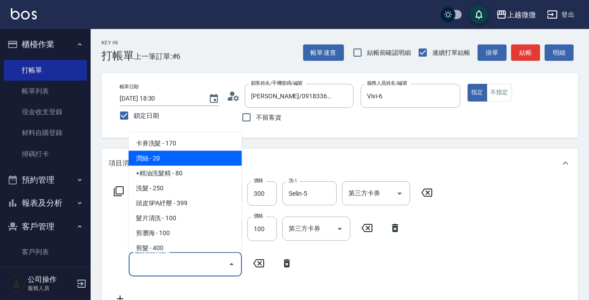
click at [167, 162] on span "潤絲 - 20" at bounding box center [185, 158] width 113 height 15
type input "潤絲(A01)"
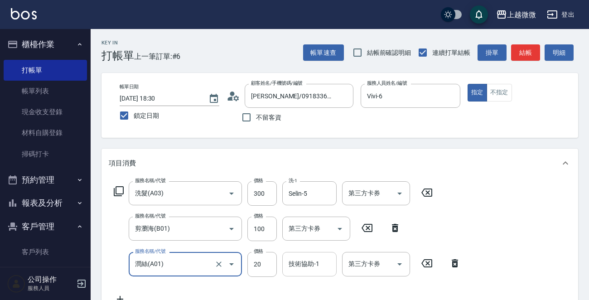
click at [299, 260] on div "技術協助-1 技術協助-1" at bounding box center [309, 264] width 54 height 24
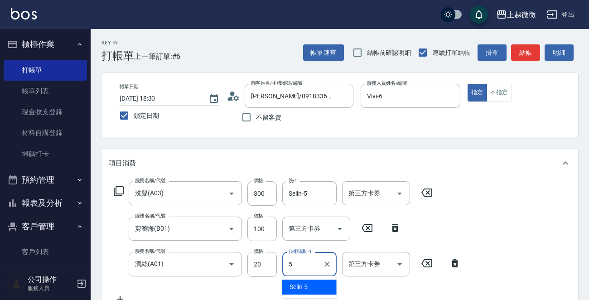
click at [314, 286] on div "Selin -5" at bounding box center [309, 287] width 54 height 15
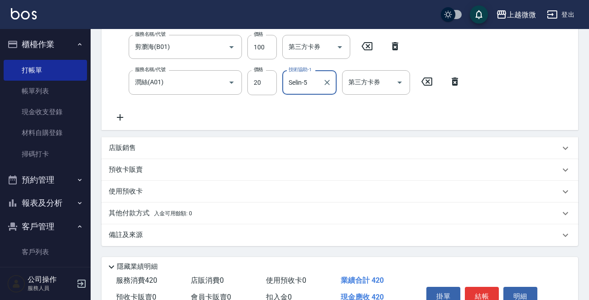
scroll to position [227, 0]
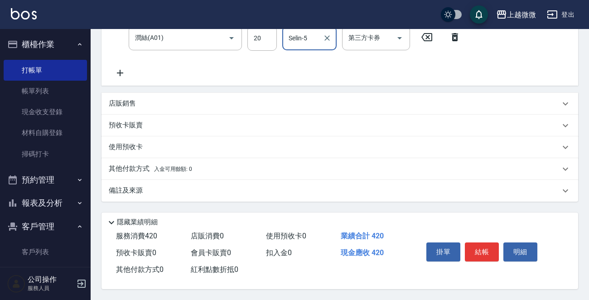
type input "Selin-5"
click at [135, 164] on p "其他付款方式 入金可用餘額: 0" at bounding box center [150, 169] width 83 height 10
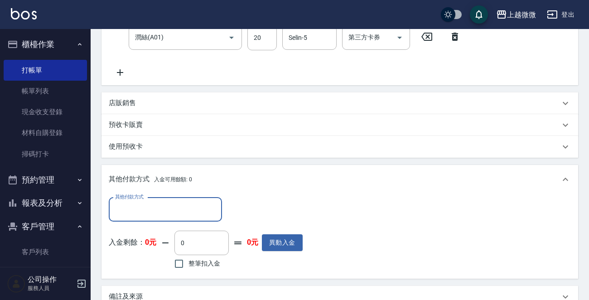
scroll to position [0, 0]
click at [138, 203] on input "其他付款方式" at bounding box center [165, 210] width 105 height 16
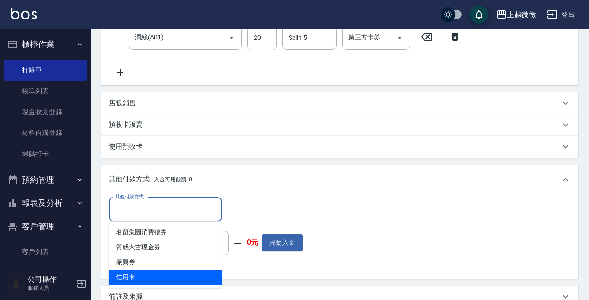
click at [156, 272] on span "信用卡" at bounding box center [165, 277] width 113 height 15
type input "信用卡"
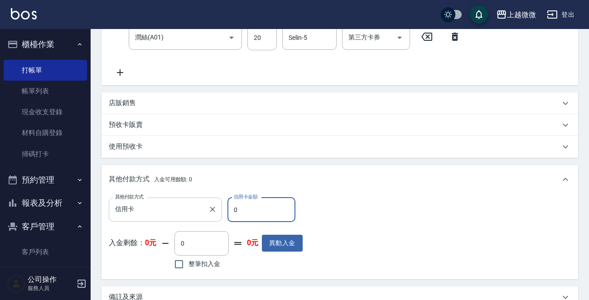
drag, startPoint x: 269, startPoint y: 209, endPoint x: 176, endPoint y: 210, distance: 92.9
click at [176, 210] on div "其他付款方式 信用卡 其他付款方式 信用卡金額 0 信用卡金額" at bounding box center [206, 210] width 194 height 24
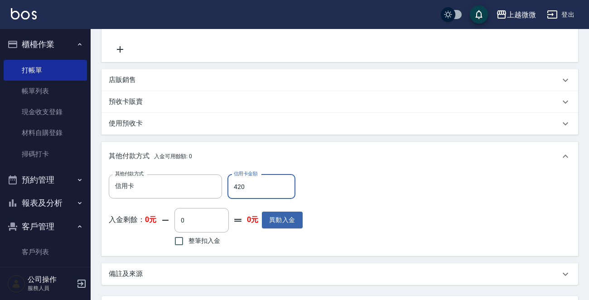
scroll to position [335, 0]
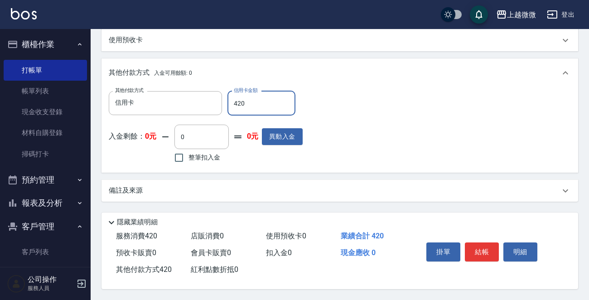
type input "420"
click at [133, 186] on p "備註及來源" at bounding box center [126, 191] width 34 height 10
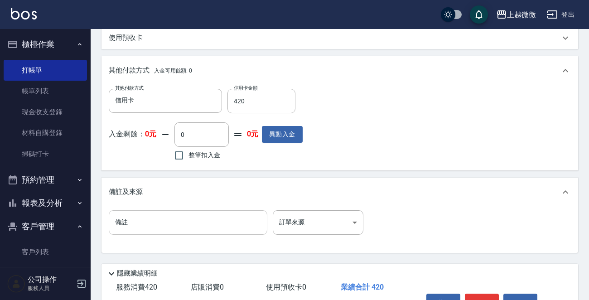
click at [160, 224] on input "備註" at bounding box center [188, 222] width 159 height 24
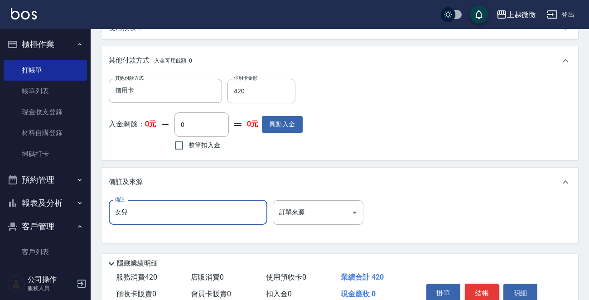
scroll to position [389, 0]
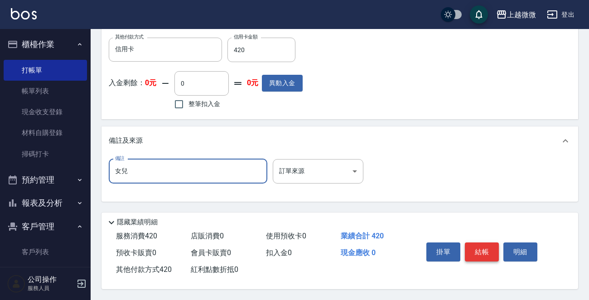
type input "女兒"
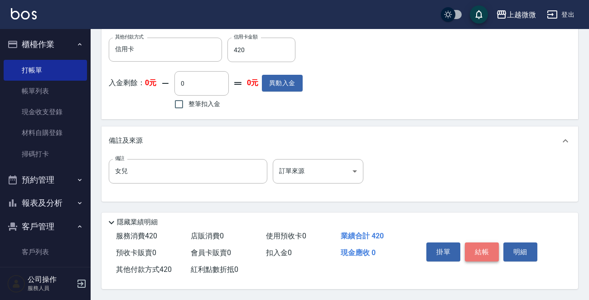
click at [493, 256] on button "結帳" at bounding box center [482, 251] width 34 height 19
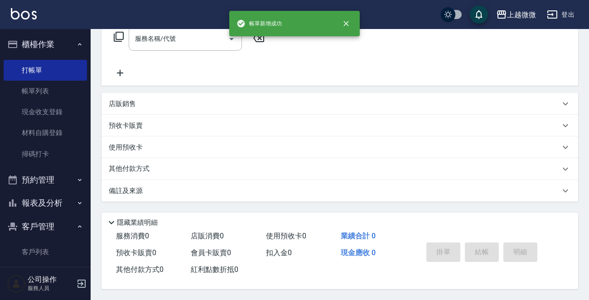
scroll to position [0, 0]
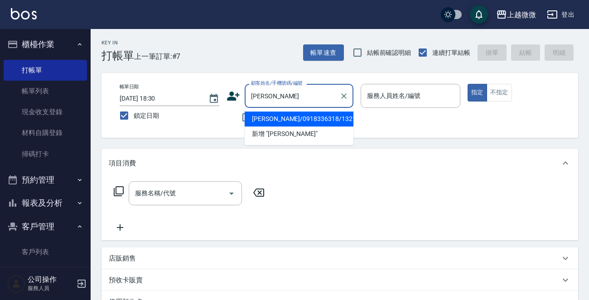
click at [276, 120] on li "[PERSON_NAME]/0918336318/1321" at bounding box center [299, 118] width 109 height 15
type input "[PERSON_NAME]/0918336318/1321"
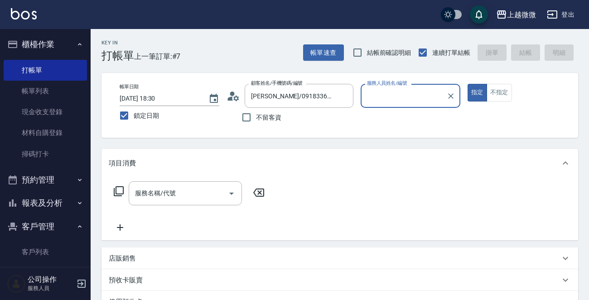
type input "Vivi-6"
click at [188, 189] on input "服務名稱/代號" at bounding box center [179, 193] width 92 height 16
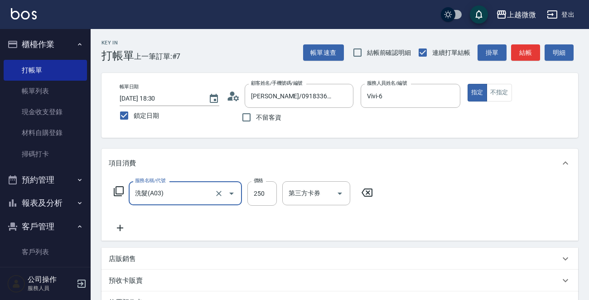
type input "洗髮(A03)"
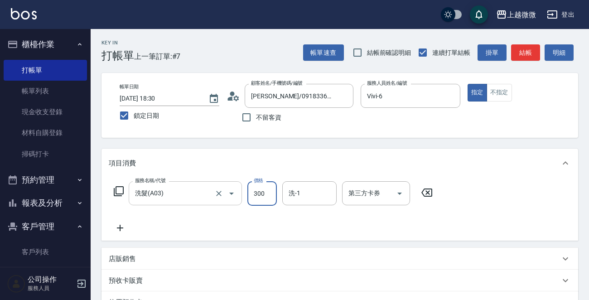
type input "300"
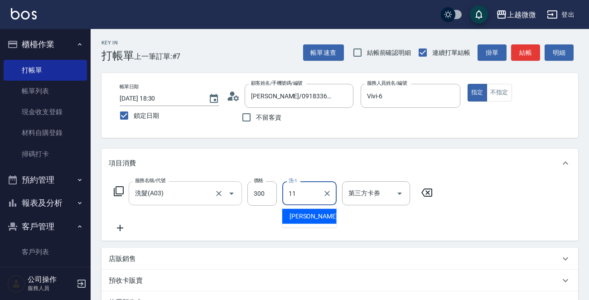
type input "[PERSON_NAME]-11"
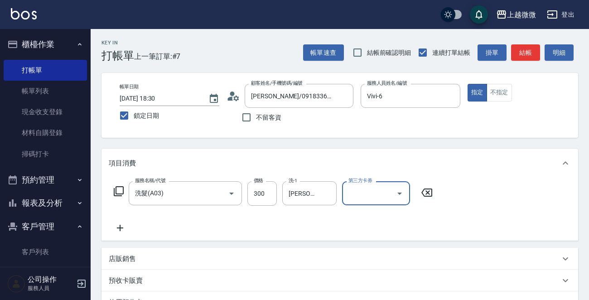
click at [113, 230] on icon at bounding box center [120, 227] width 23 height 11
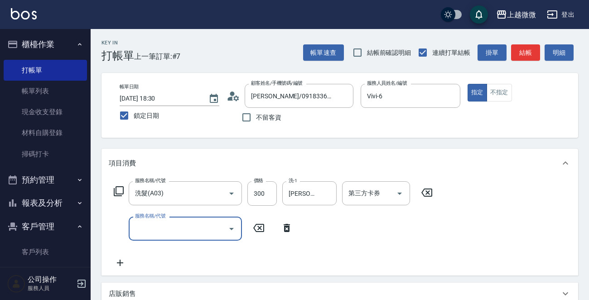
click at [159, 229] on input "服務名稱/代號" at bounding box center [179, 229] width 92 height 16
type input "補染(D01)"
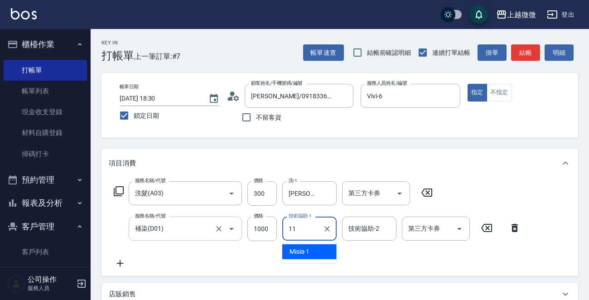
type input "[PERSON_NAME]-11"
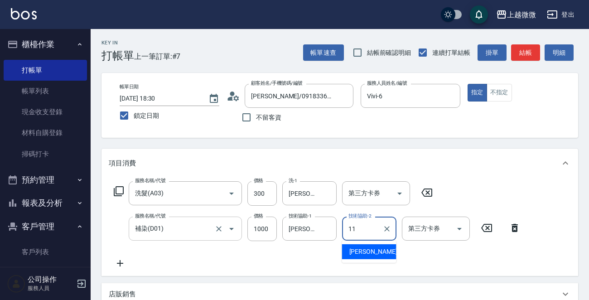
type input "[PERSON_NAME]-11"
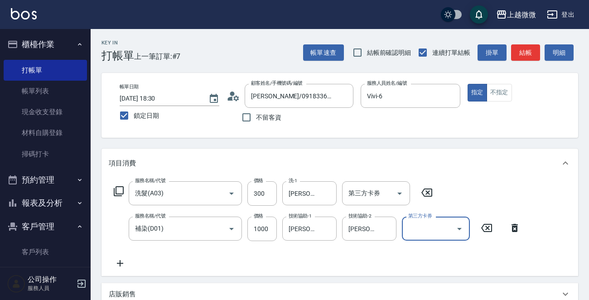
click at [106, 265] on div "服務名稱/代號 洗髮(A03) 服務名稱/代號 價格 300 價格 洗-1 Kristin-11 洗-1 第三方卡券 第三方卡券 服務名稱/代號 補染(D01…" at bounding box center [339, 227] width 477 height 98
click at [121, 265] on icon at bounding box center [120, 263] width 23 height 11
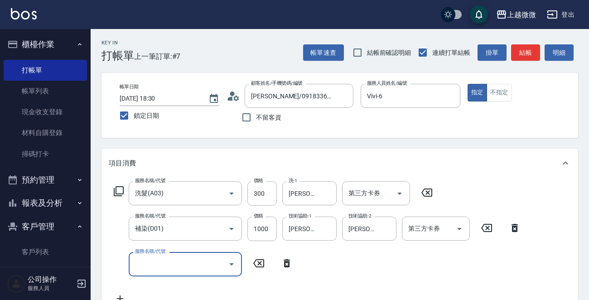
click at [158, 265] on input "服務名稱/代號" at bounding box center [179, 264] width 92 height 16
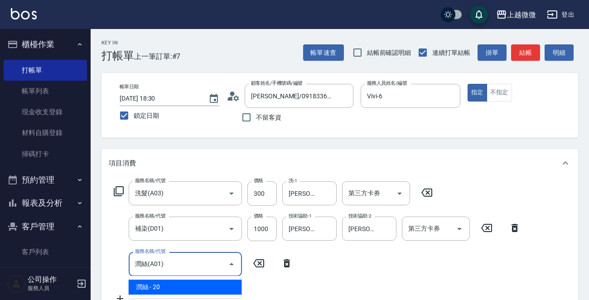
type input "潤絲(A01)"
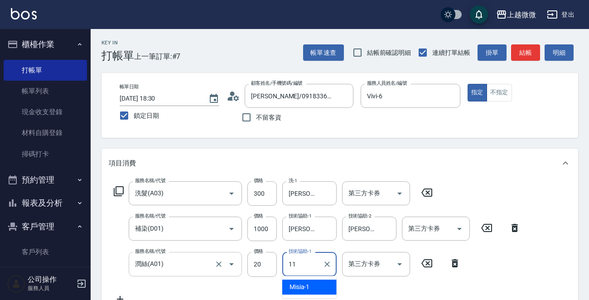
type input "[PERSON_NAME]-11"
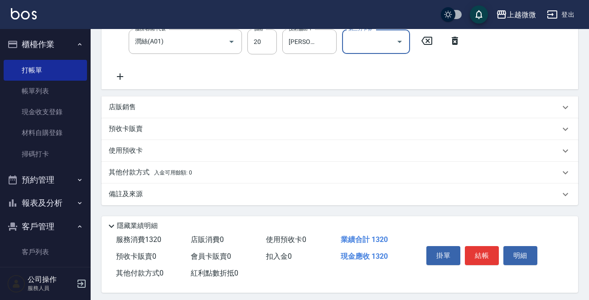
scroll to position [228, 0]
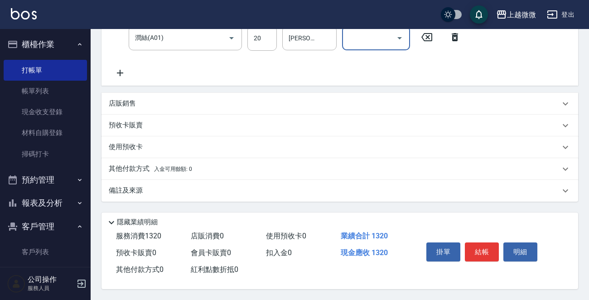
click at [131, 166] on p "其他付款方式 入金可用餘額: 0" at bounding box center [150, 169] width 83 height 10
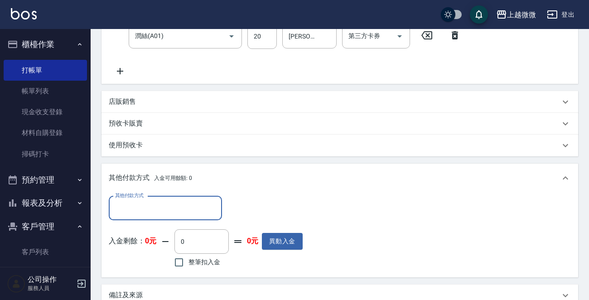
scroll to position [0, 0]
click at [131, 213] on input "其他付款方式" at bounding box center [165, 208] width 105 height 16
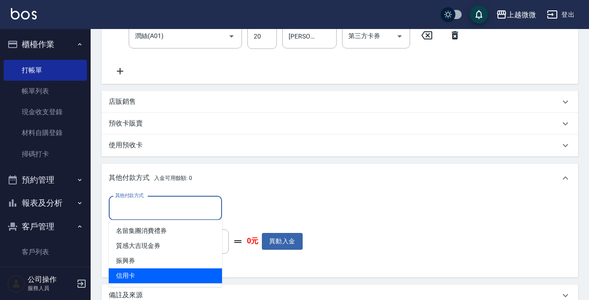
click at [145, 271] on span "信用卡" at bounding box center [165, 275] width 113 height 15
type input "信用卡"
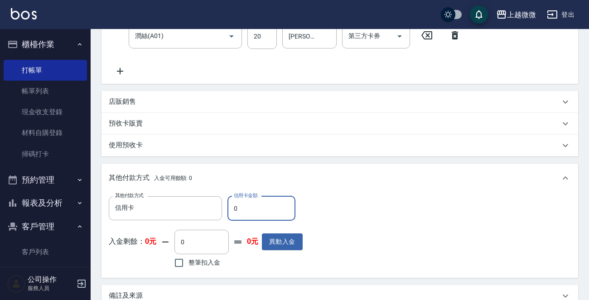
click at [248, 213] on input "0" at bounding box center [261, 208] width 68 height 24
drag, startPoint x: 260, startPoint y: 208, endPoint x: 208, endPoint y: 208, distance: 51.2
click at [209, 208] on div "其他付款方式 信用卡 其他付款方式 信用卡金額 0 信用卡金額" at bounding box center [206, 208] width 194 height 24
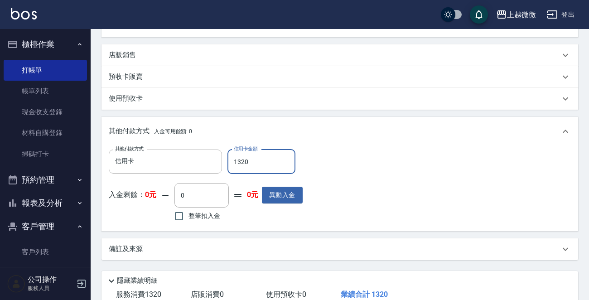
scroll to position [335, 0]
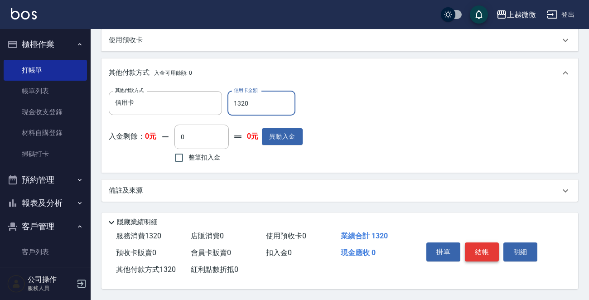
type input "1320"
click at [478, 243] on button "結帳" at bounding box center [482, 251] width 34 height 19
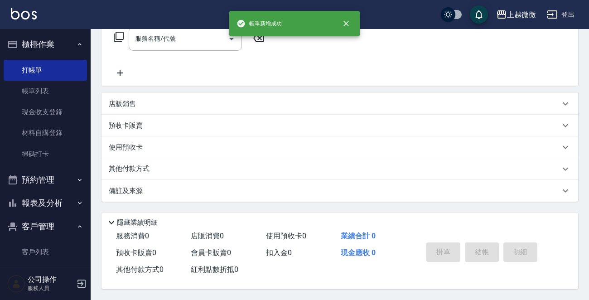
scroll to position [0, 0]
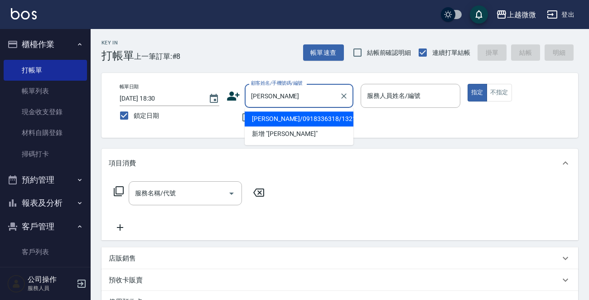
click at [300, 116] on li "[PERSON_NAME]/0918336318/1321" at bounding box center [299, 118] width 109 height 15
type input "[PERSON_NAME]/0918336318/1321"
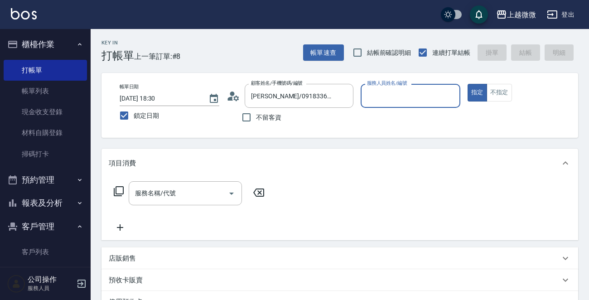
type input "Vivi-6"
click at [203, 194] on input "服務名稱/代號" at bounding box center [179, 193] width 92 height 16
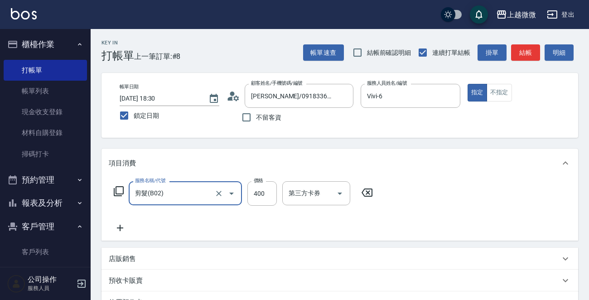
type input "剪髮(B02)"
type input "350"
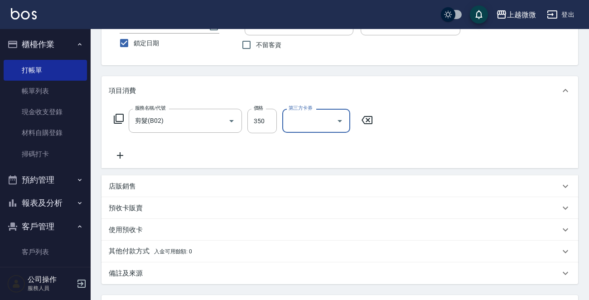
scroll to position [157, 0]
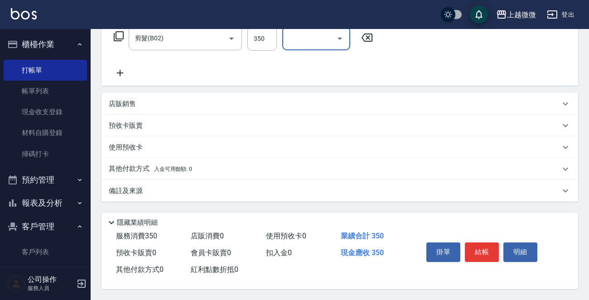
click at [136, 190] on p "備註及來源" at bounding box center [126, 191] width 34 height 10
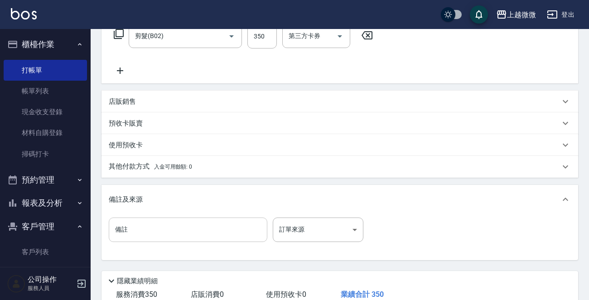
click at [150, 225] on input "備註" at bounding box center [188, 229] width 159 height 24
type input "ㄑ"
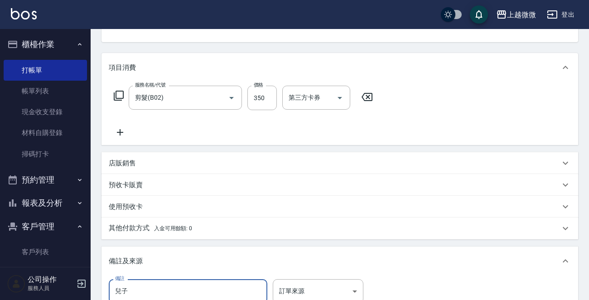
scroll to position [218, 0]
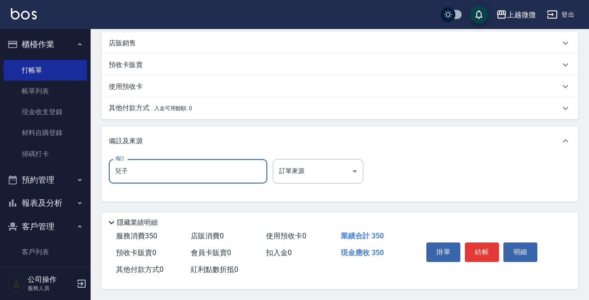
type input "兒子"
click at [125, 103] on p "其他付款方式 入金可用餘額: 0" at bounding box center [150, 108] width 83 height 10
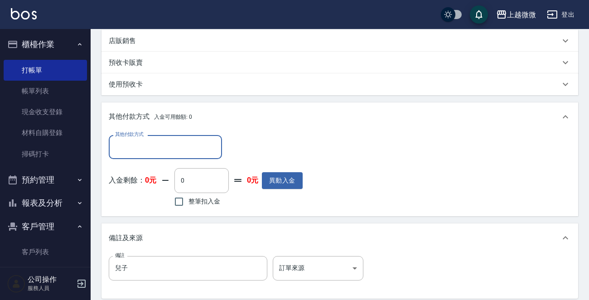
scroll to position [0, 0]
click at [145, 148] on input "其他付款方式" at bounding box center [165, 147] width 105 height 16
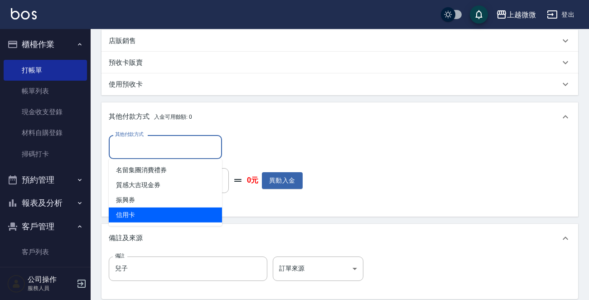
drag, startPoint x: 145, startPoint y: 206, endPoint x: 144, endPoint y: 214, distance: 7.8
click at [144, 214] on ul "名留集團消費禮券 質感大吉現金券 振興券 信用卡" at bounding box center [165, 192] width 113 height 67
click at [144, 214] on span "信用卡" at bounding box center [165, 214] width 113 height 15
type input "信用卡"
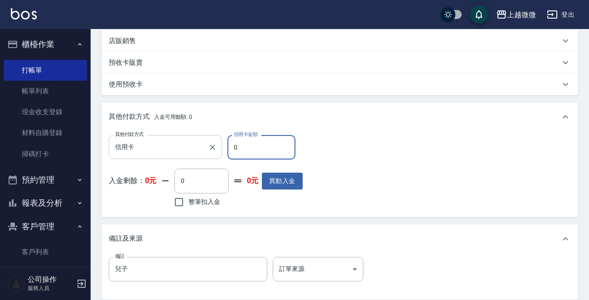
drag, startPoint x: 259, startPoint y: 146, endPoint x: 173, endPoint y: 142, distance: 86.6
click at [173, 142] on div "其他付款方式 信用卡 其他付款方式 信用卡金額 0 信用卡金額" at bounding box center [206, 147] width 194 height 24
type input "350"
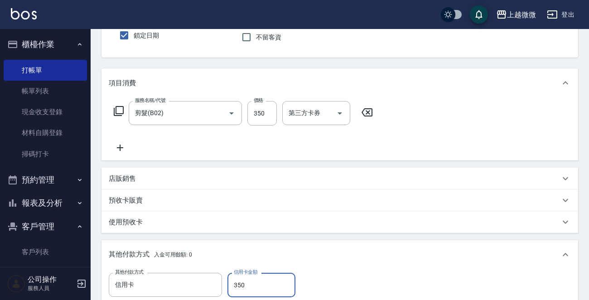
scroll to position [318, 0]
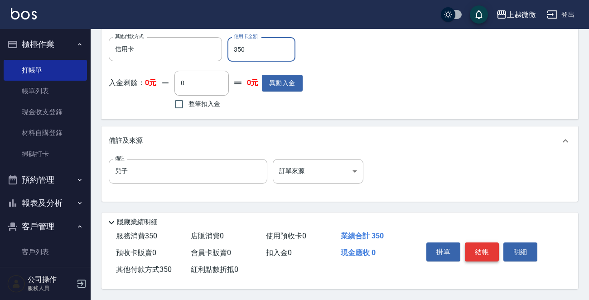
click at [482, 253] on button "結帳" at bounding box center [482, 251] width 34 height 19
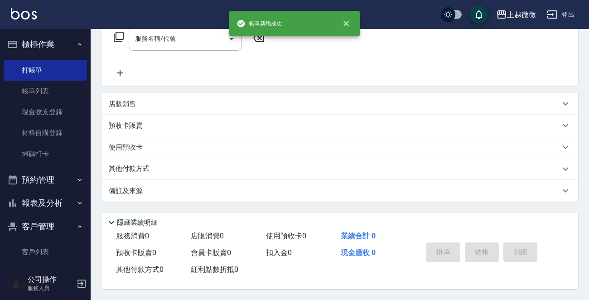
scroll to position [0, 0]
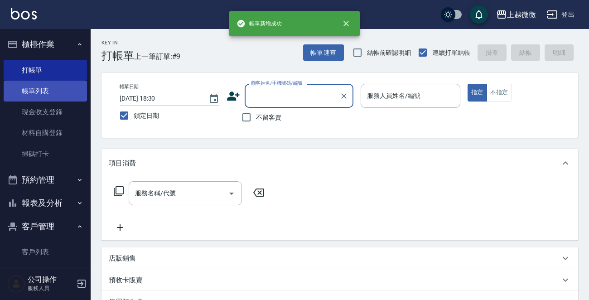
click at [38, 96] on link "帳單列表" at bounding box center [45, 91] width 83 height 21
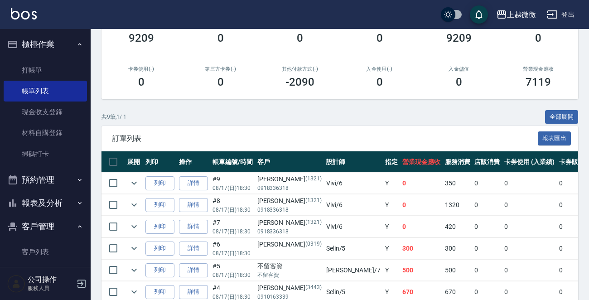
scroll to position [238, 0]
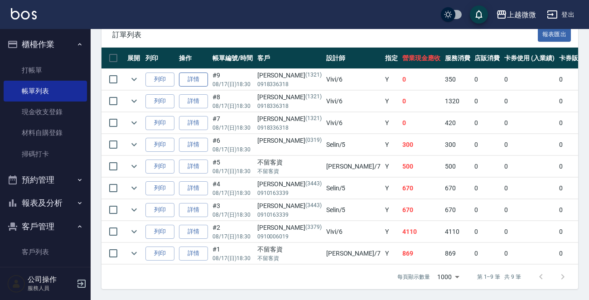
click at [193, 72] on link "詳情" at bounding box center [193, 79] width 29 height 14
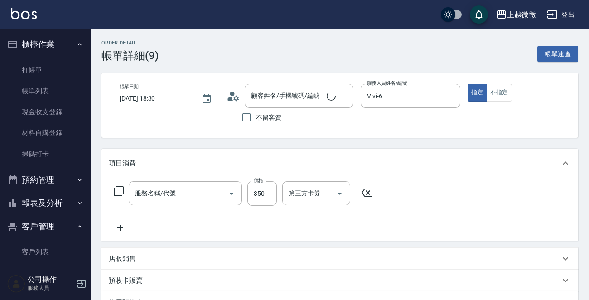
type input "[DATE] 18:30"
type input "Vivi-6"
type input "兒子"
type input "[PERSON_NAME]/0918336318/1321"
type input "剪髮(B02)"
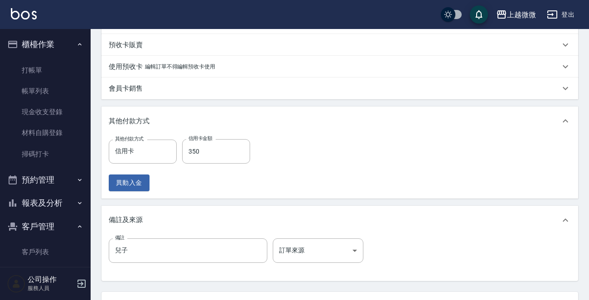
scroll to position [313, 0]
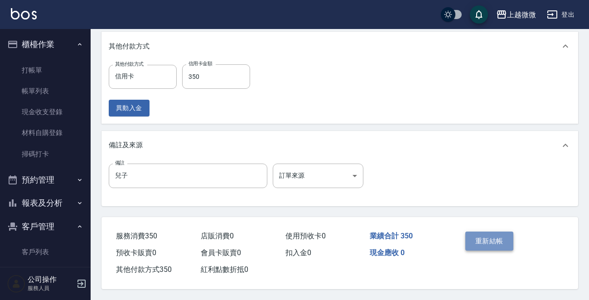
click at [481, 236] on button "重新結帳" at bounding box center [489, 240] width 48 height 19
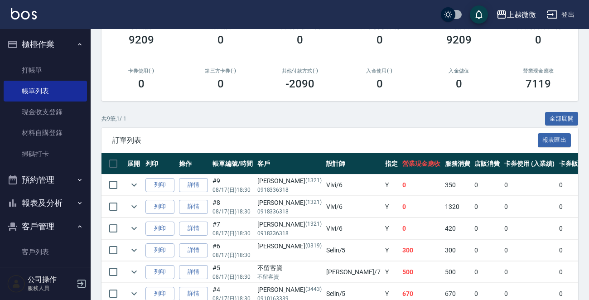
scroll to position [181, 0]
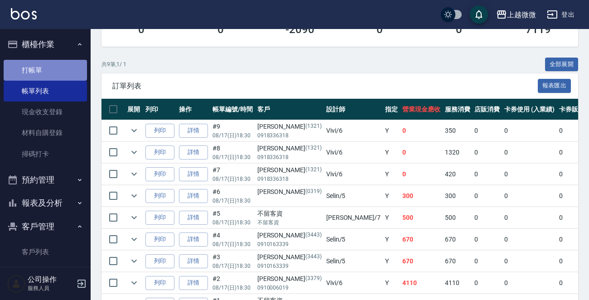
click at [48, 70] on link "打帳單" at bounding box center [45, 70] width 83 height 21
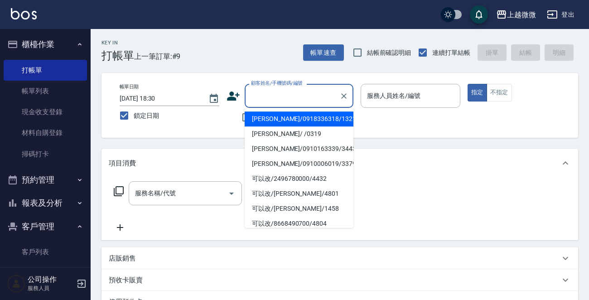
click at [303, 101] on input "顧客姓名/手機號碼/編號" at bounding box center [292, 96] width 87 height 16
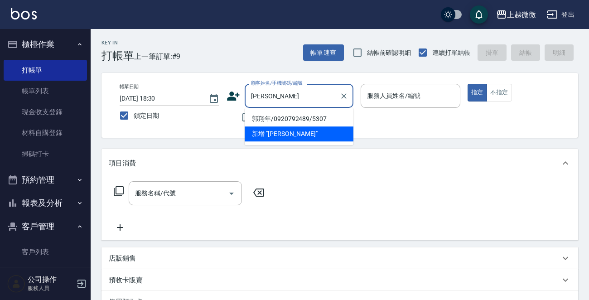
click at [286, 120] on li "郭翔年/0920792489/5307" at bounding box center [299, 118] width 109 height 15
type input "郭翔年/0920792489/5307"
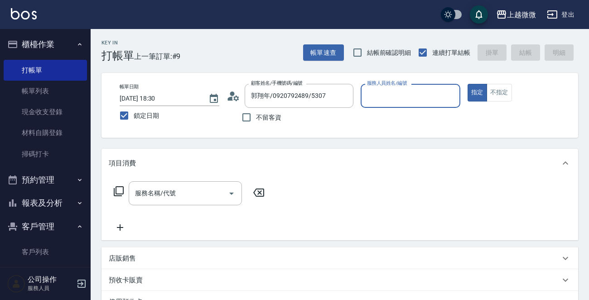
type input "Vivi-6"
click at [176, 182] on div "服務名稱/代號" at bounding box center [185, 193] width 113 height 24
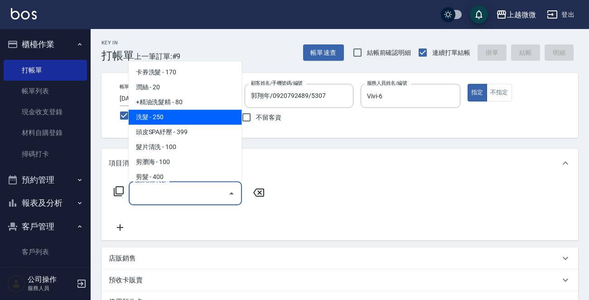
click at [176, 117] on span "洗髮 - 250" at bounding box center [185, 117] width 113 height 15
type input "洗髮(A03)"
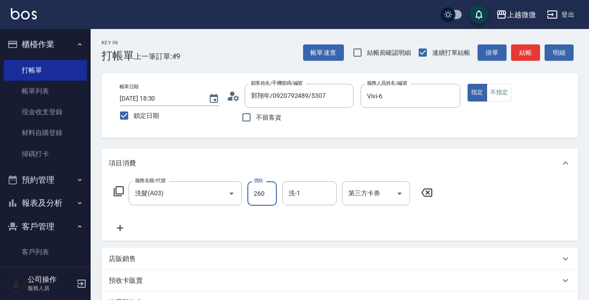
type input "260"
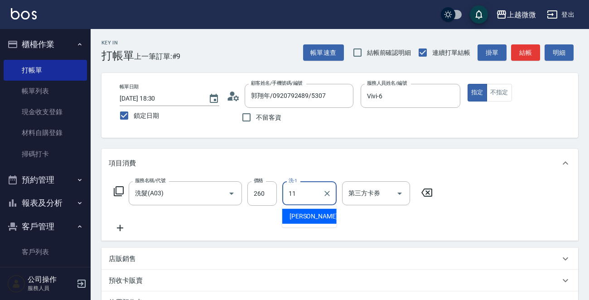
type input "[PERSON_NAME]-11"
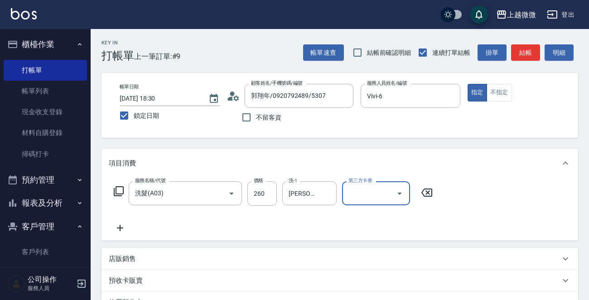
click at [113, 231] on icon at bounding box center [120, 227] width 23 height 11
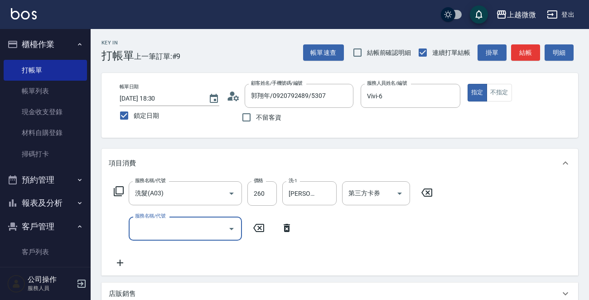
click at [153, 231] on input "服務名稱/代號" at bounding box center [179, 229] width 92 height 16
type input "+精油洗髮精(A02)"
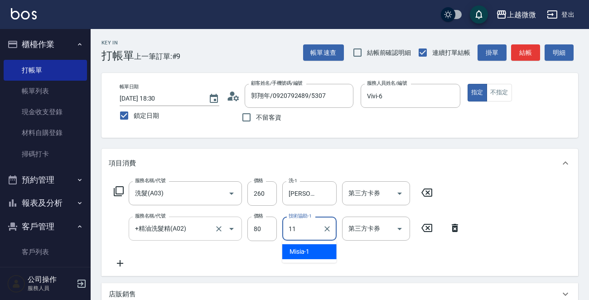
type input "[PERSON_NAME]-11"
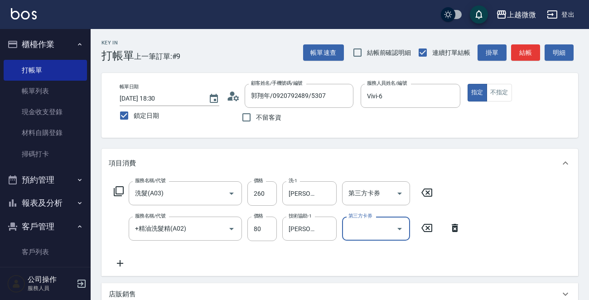
click at [118, 265] on icon at bounding box center [120, 263] width 23 height 11
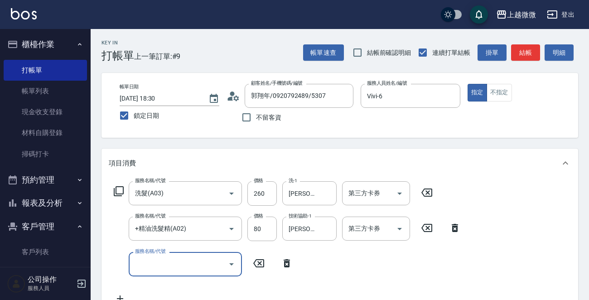
click at [176, 269] on input "服務名稱/代號" at bounding box center [179, 264] width 92 height 16
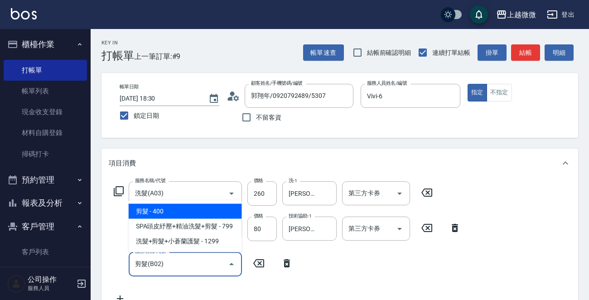
type input "剪髮(B02)"
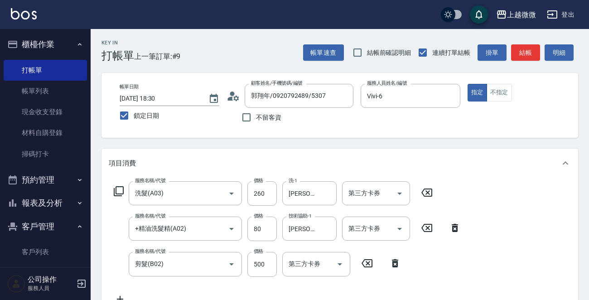
click at [404, 123] on div "帳單日期 [DATE] 18:30 鎖定日期 顧客姓名/手機號碼/編號 郭翔年/0920792489/5307 顧客姓名/手機號碼/編號 不留客資 服務人員姓…" at bounding box center [339, 105] width 455 height 43
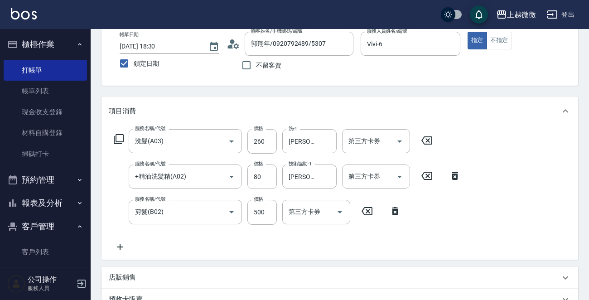
scroll to position [47, 0]
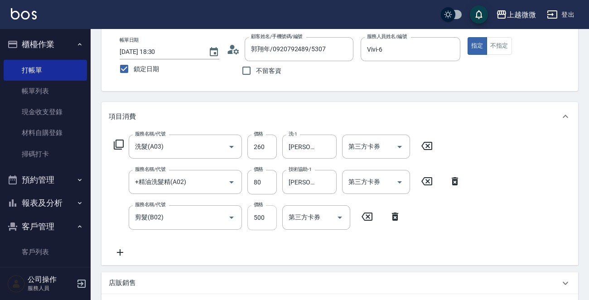
click at [260, 218] on input "500" at bounding box center [261, 217] width 29 height 24
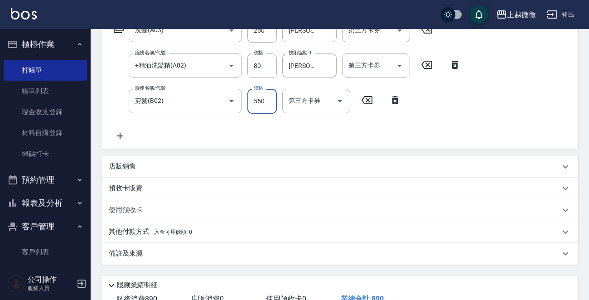
scroll to position [228, 0]
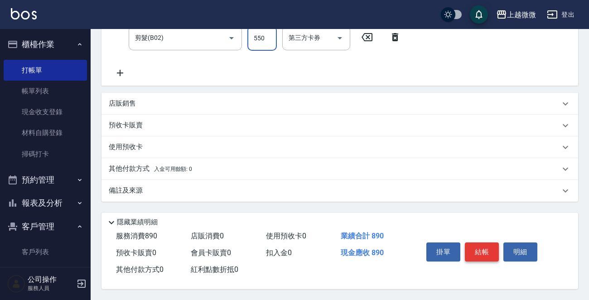
type input "550"
click at [483, 242] on button "結帳" at bounding box center [482, 251] width 34 height 19
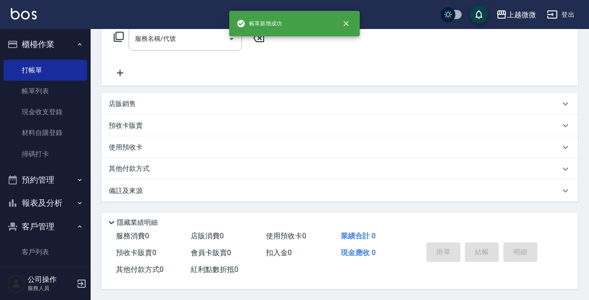
scroll to position [0, 0]
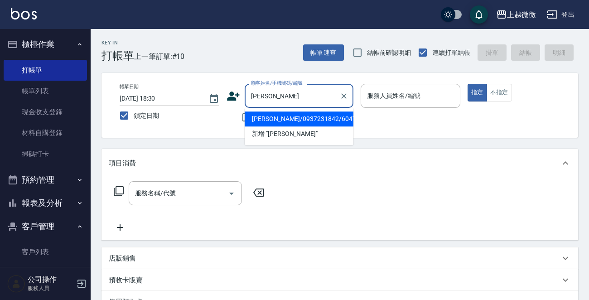
click at [290, 116] on li "[PERSON_NAME]/0937231842/6047" at bounding box center [299, 118] width 109 height 15
type input "[PERSON_NAME]/0937231842/6047"
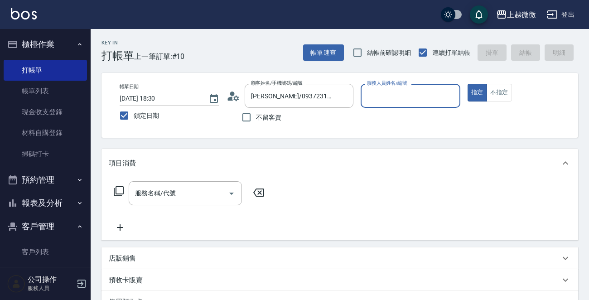
type input "[PERSON_NAME]-7"
click at [166, 192] on div "服務名稱/代號 服務名稱/代號" at bounding box center [185, 193] width 113 height 24
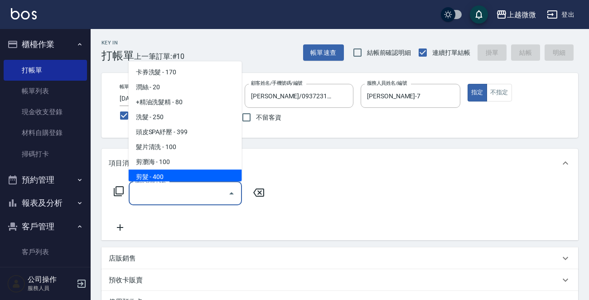
click at [173, 174] on span "剪髮 - 400" at bounding box center [185, 176] width 113 height 15
type input "剪髮(B02)"
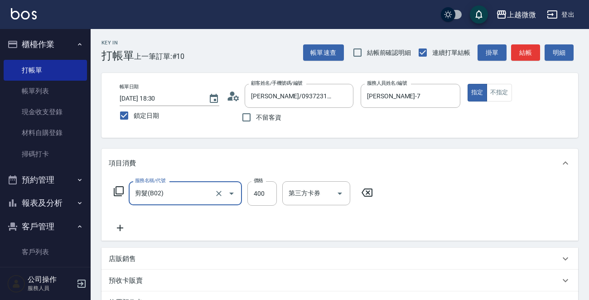
click at [121, 226] on icon at bounding box center [120, 227] width 23 height 11
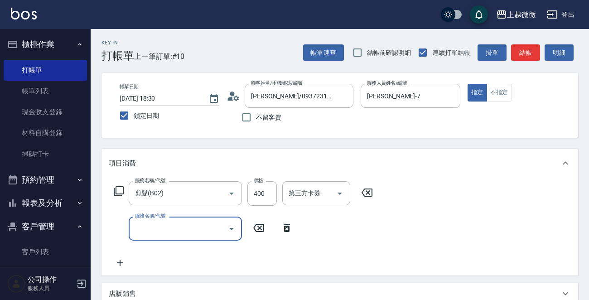
click at [159, 231] on input "服務名稱/代號" at bounding box center [179, 229] width 92 height 16
type input "基礎防護2.0(F11)"
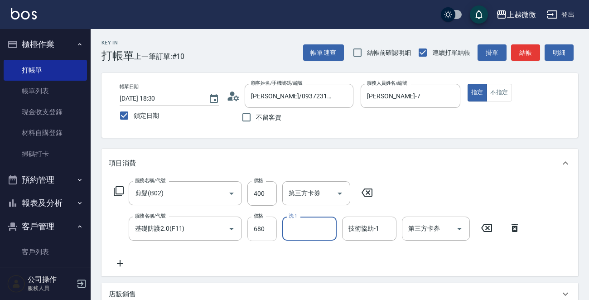
click at [263, 226] on input "680" at bounding box center [261, 229] width 29 height 24
type input "650"
type input "Uly-17"
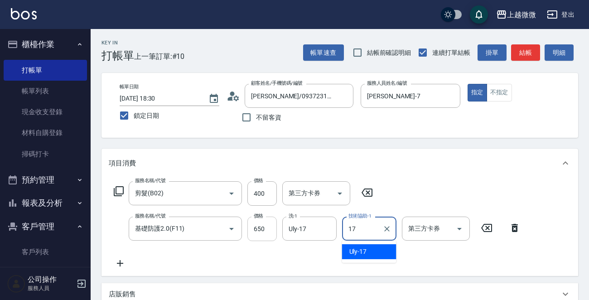
type input "Uly-17"
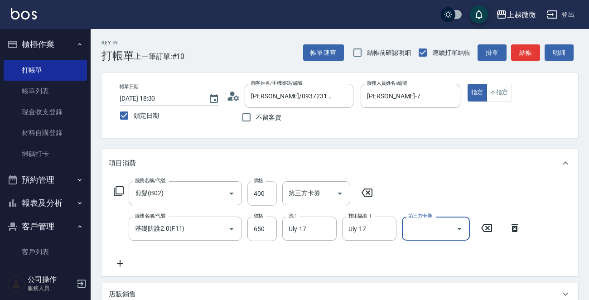
click at [260, 193] on input "400" at bounding box center [261, 193] width 29 height 24
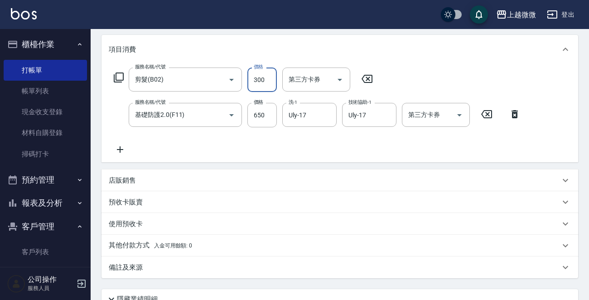
scroll to position [193, 0]
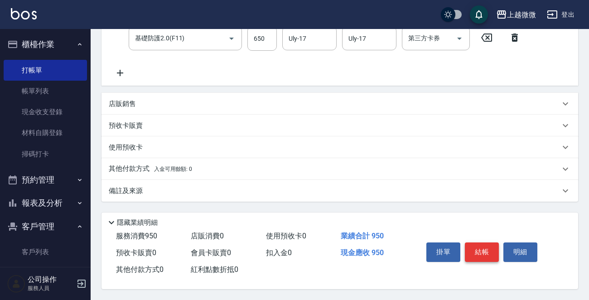
type input "300"
click at [488, 253] on button "結帳" at bounding box center [482, 251] width 34 height 19
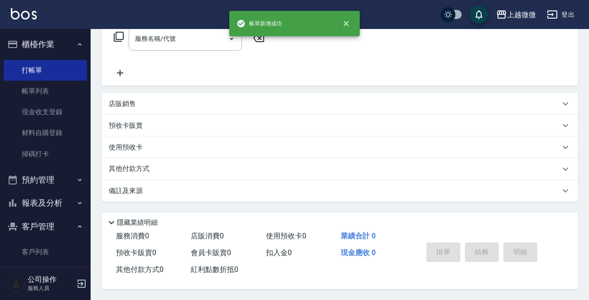
scroll to position [0, 0]
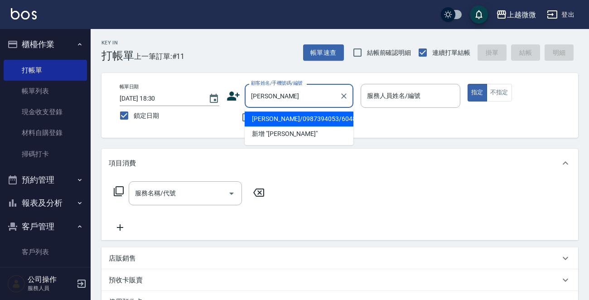
click at [291, 117] on li "[PERSON_NAME]/0987394053/6048" at bounding box center [299, 118] width 109 height 15
type input "[PERSON_NAME]/0987394053/6048"
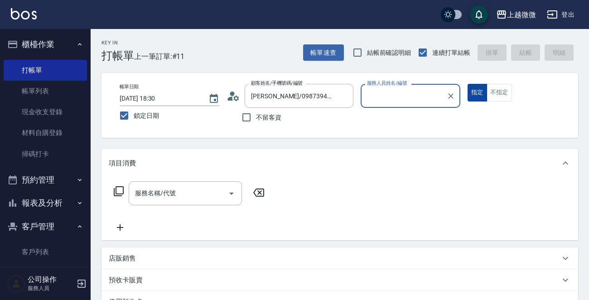
type input "[PERSON_NAME]-7"
click at [178, 199] on input "服務名稱/代號" at bounding box center [179, 193] width 92 height 16
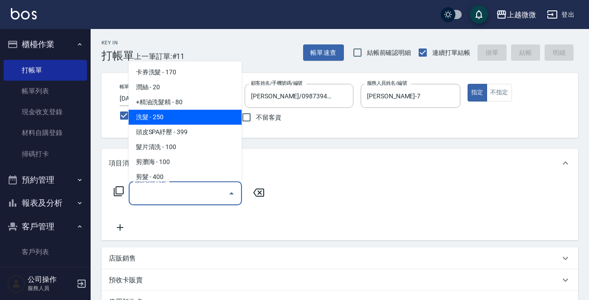
click at [170, 120] on span "洗髮 - 250" at bounding box center [185, 117] width 113 height 15
type input "洗髮(A03)"
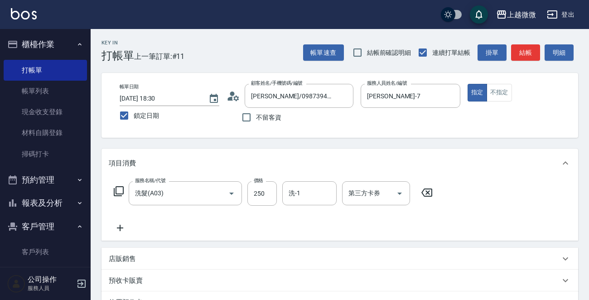
click at [123, 229] on icon at bounding box center [120, 227] width 23 height 11
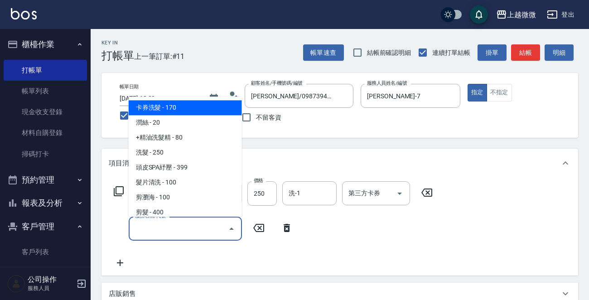
click at [142, 231] on input "服務名稱/代號" at bounding box center [179, 229] width 92 height 16
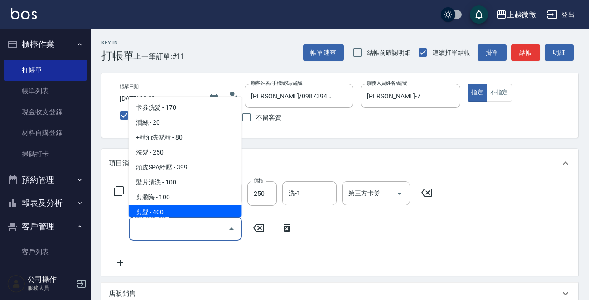
click at [168, 211] on span "剪髮 - 400" at bounding box center [185, 212] width 113 height 15
type input "剪髮(B02)"
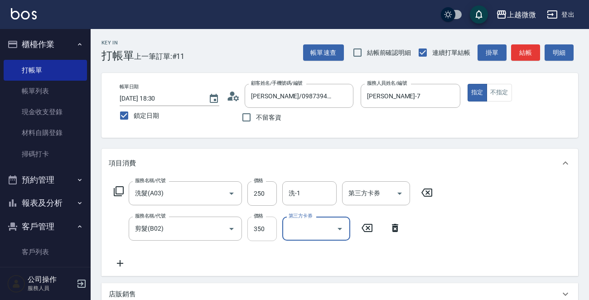
click at [263, 231] on input "350" at bounding box center [261, 229] width 29 height 24
type input "300"
click at [314, 193] on input "洗-1" at bounding box center [309, 193] width 46 height 16
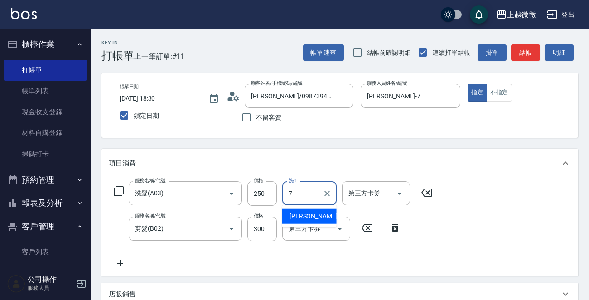
click at [299, 217] on span "[PERSON_NAME] -7" at bounding box center [315, 217] width 53 height 10
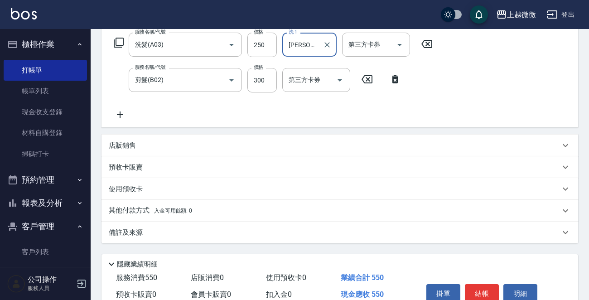
scroll to position [193, 0]
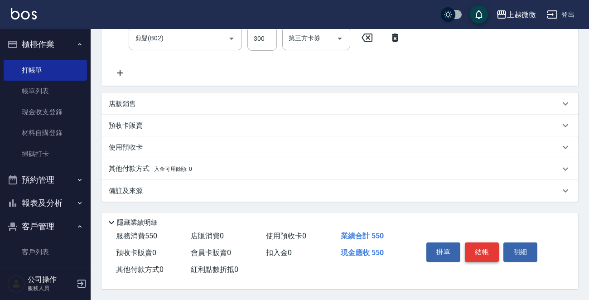
type input "[PERSON_NAME]-7"
click at [487, 253] on button "結帳" at bounding box center [482, 251] width 34 height 19
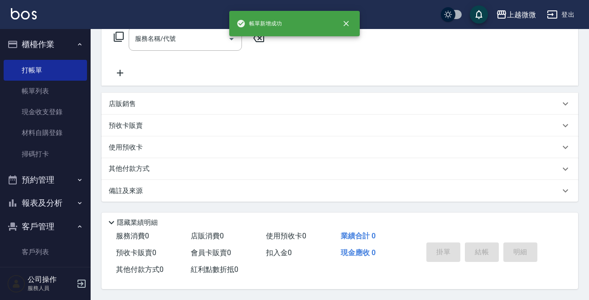
scroll to position [0, 0]
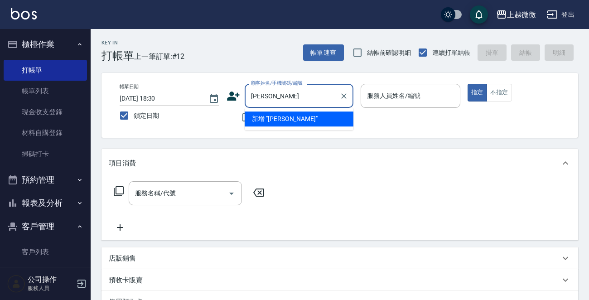
type input "徐"
type input "[PERSON_NAME]"
click at [343, 99] on icon "Clear" at bounding box center [343, 96] width 9 height 9
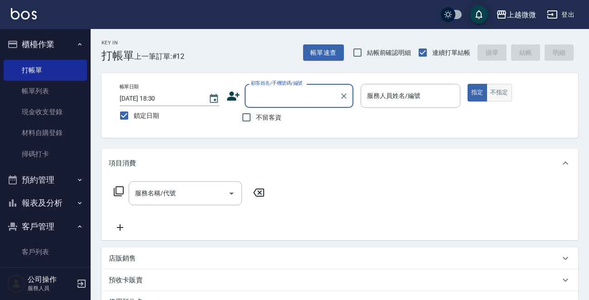
click at [500, 93] on button "不指定" at bounding box center [499, 93] width 25 height 18
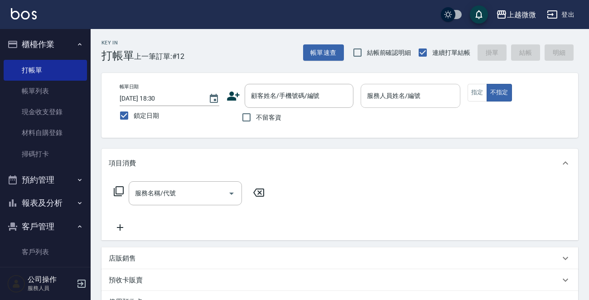
click at [441, 99] on input "服務人員姓名/編號" at bounding box center [411, 96] width 92 height 16
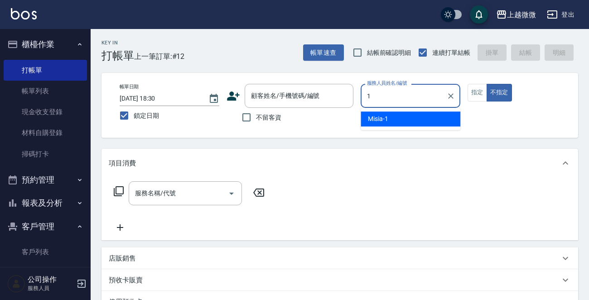
click at [432, 116] on div "Misia -1" at bounding box center [411, 118] width 100 height 15
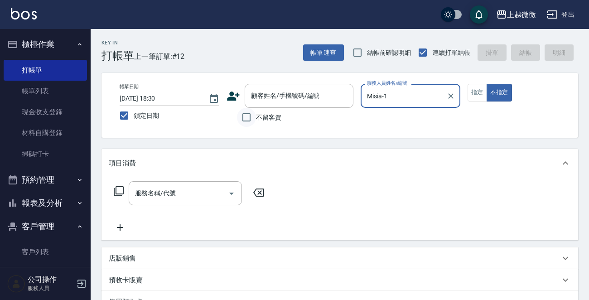
type input "Misia-1"
click at [240, 118] on input "不留客資" at bounding box center [246, 117] width 19 height 19
checkbox input "true"
click at [163, 200] on input "服務名稱/代號" at bounding box center [179, 193] width 92 height 16
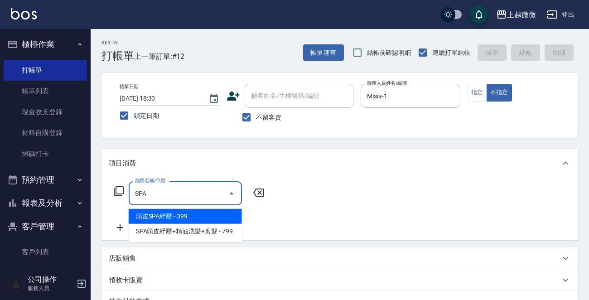
click at [189, 212] on span "頭皮SPA紓壓 - 399" at bounding box center [185, 216] width 113 height 15
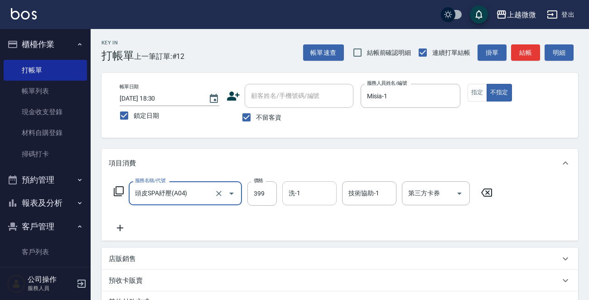
type input "頭皮SPA紓壓(A04)"
click at [304, 195] on input "洗-1" at bounding box center [309, 193] width 46 height 16
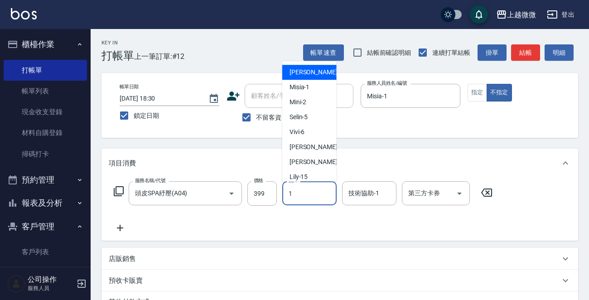
type input "Misia-1"
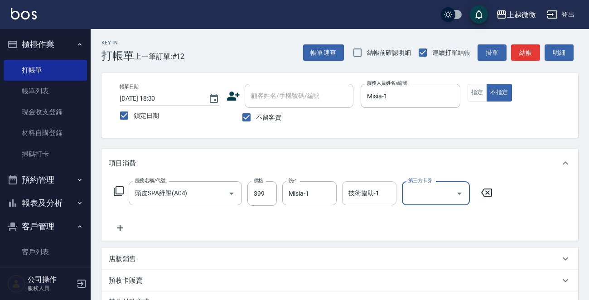
click at [382, 193] on input "技術協助-1" at bounding box center [369, 193] width 46 height 16
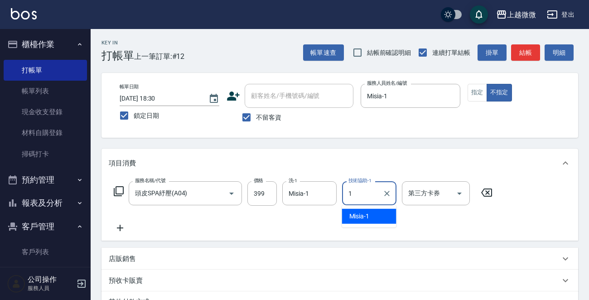
type input "Misia-1"
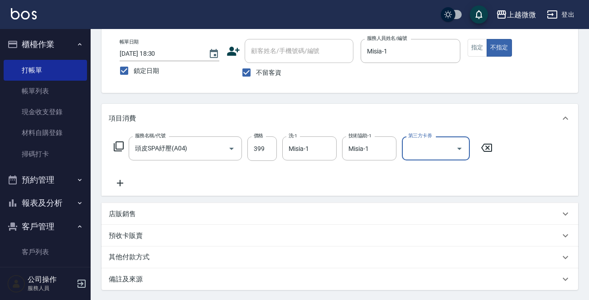
scroll to position [135, 0]
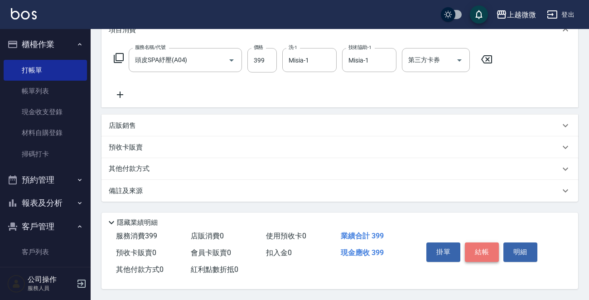
click at [491, 251] on button "結帳" at bounding box center [482, 251] width 34 height 19
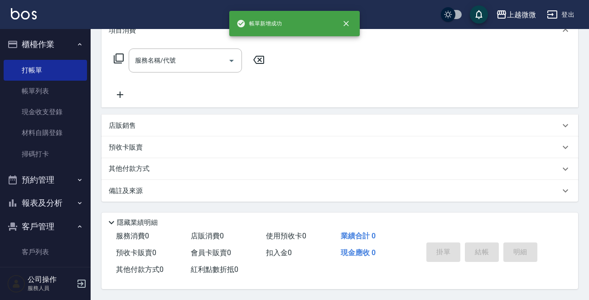
scroll to position [0, 0]
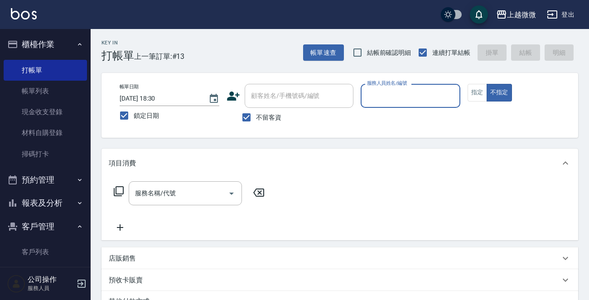
click at [245, 116] on input "不留客資" at bounding box center [246, 117] width 19 height 19
checkbox input "false"
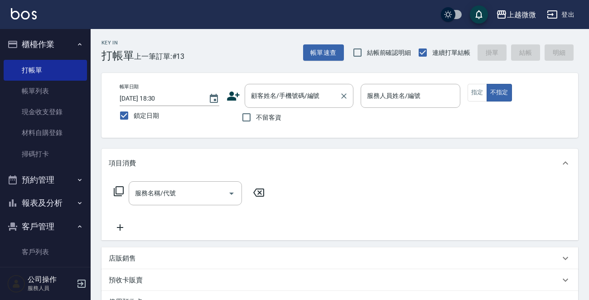
click at [275, 97] on div "顧客姓名/手機號碼/編號 顧客姓名/手機號碼/編號" at bounding box center [299, 96] width 109 height 24
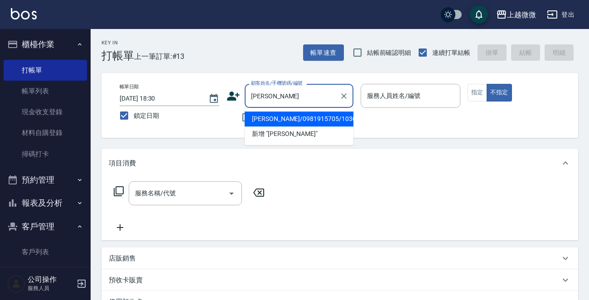
click at [286, 120] on li "[PERSON_NAME]/0981915705/1030" at bounding box center [299, 118] width 109 height 15
type input "[PERSON_NAME]/0981915705/1030"
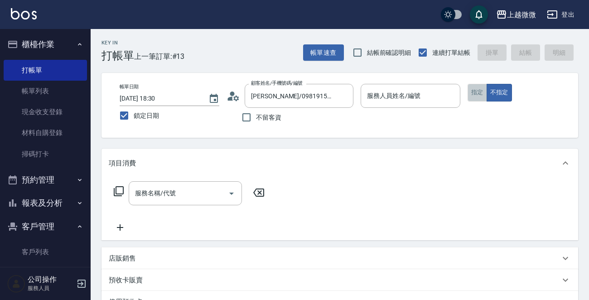
click at [472, 90] on button "指定" at bounding box center [477, 93] width 19 height 18
click at [427, 97] on input "服務人員姓名/編號" at bounding box center [411, 96] width 92 height 16
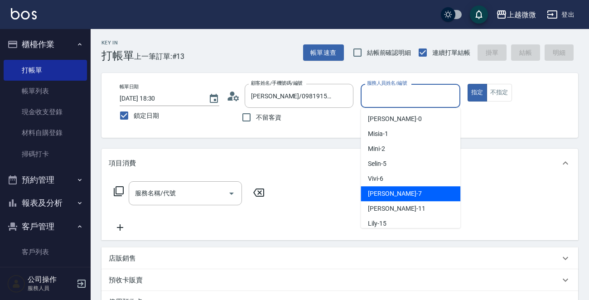
click at [394, 194] on div "[PERSON_NAME] -7" at bounding box center [411, 193] width 100 height 15
type input "[PERSON_NAME]-7"
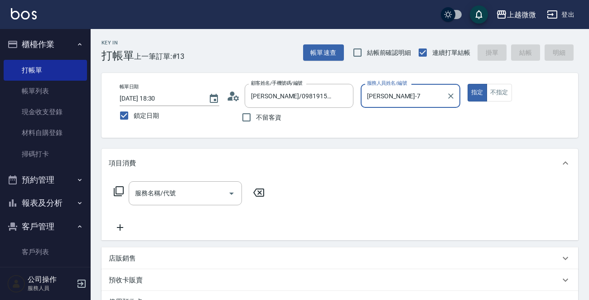
click at [170, 193] on div "服務名稱/代號 服務名稱/代號" at bounding box center [185, 193] width 113 height 24
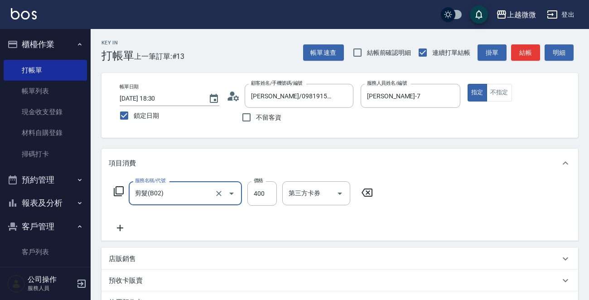
type input "剪髮(B02)"
click at [116, 225] on icon at bounding box center [120, 227] width 23 height 11
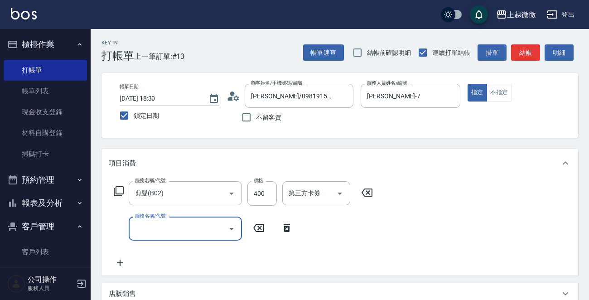
click at [156, 225] on input "服務名稱/代號" at bounding box center [179, 229] width 92 height 16
type input "染髮(D02)"
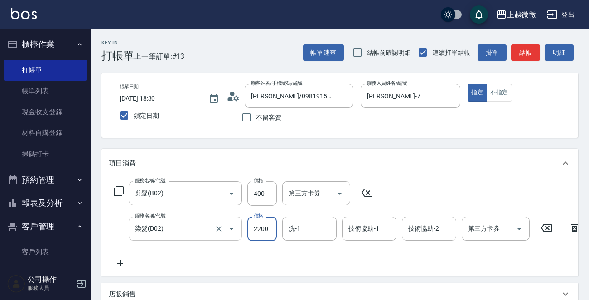
type input "2200"
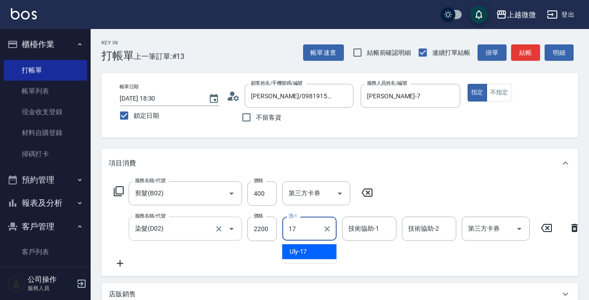
type input "Uly-17"
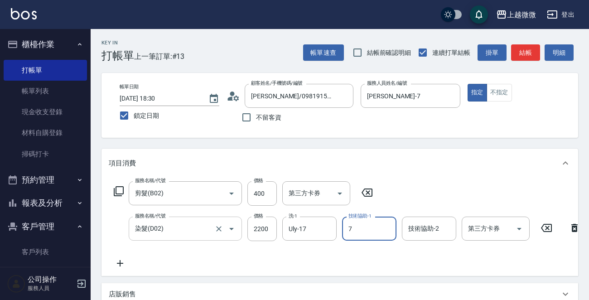
type input "[PERSON_NAME]-7"
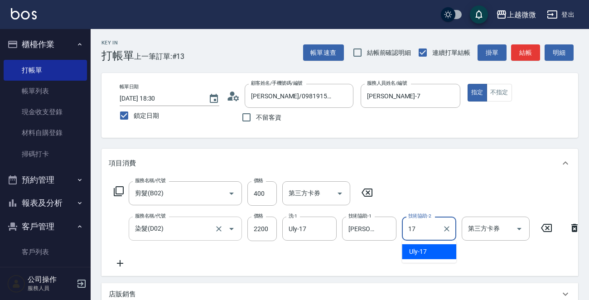
type input "Uly-17"
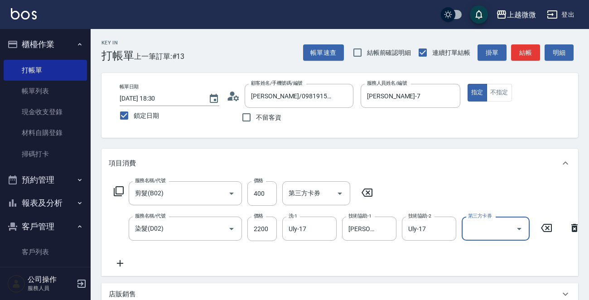
scroll to position [199, 0]
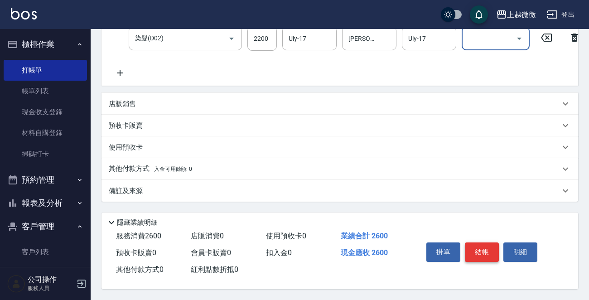
click at [485, 247] on button "結帳" at bounding box center [482, 251] width 34 height 19
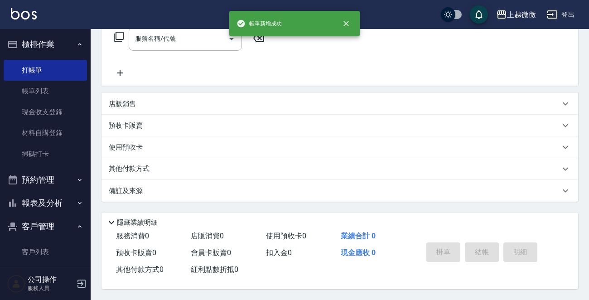
scroll to position [0, 0]
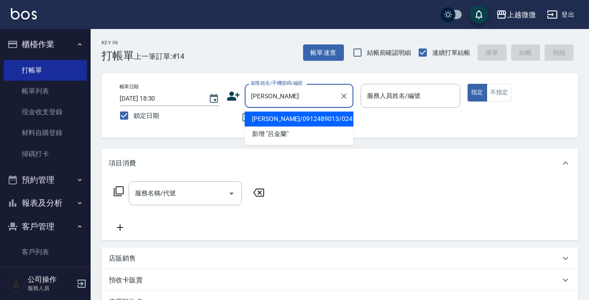
click at [293, 112] on li "[PERSON_NAME]/0912489013/0245" at bounding box center [299, 118] width 109 height 15
type input "[PERSON_NAME]/0912489013/0245"
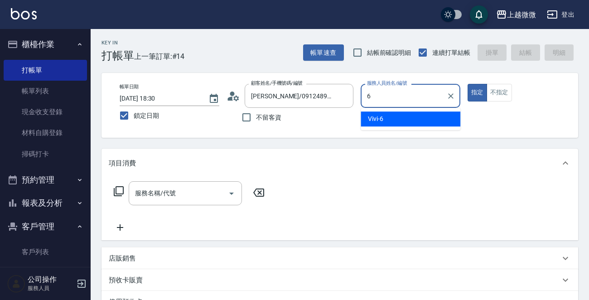
click at [403, 116] on div "Vivi -6" at bounding box center [411, 118] width 100 height 15
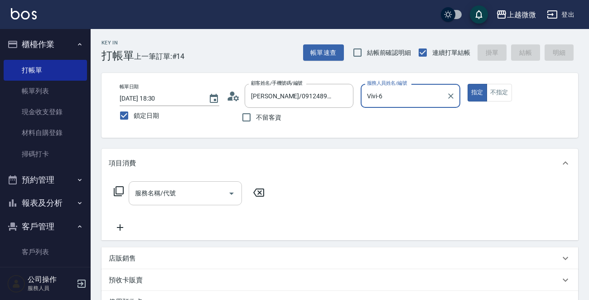
type input "Vivi-6"
click at [201, 195] on input "服務名稱/代號" at bounding box center [179, 193] width 92 height 16
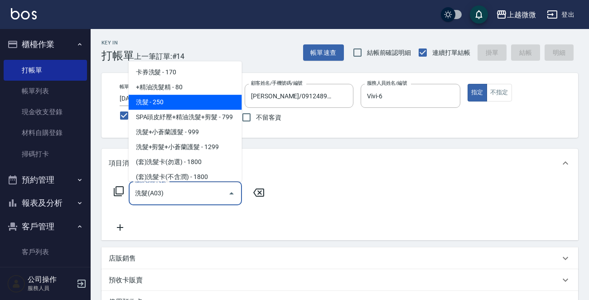
type input "洗髮(A03)"
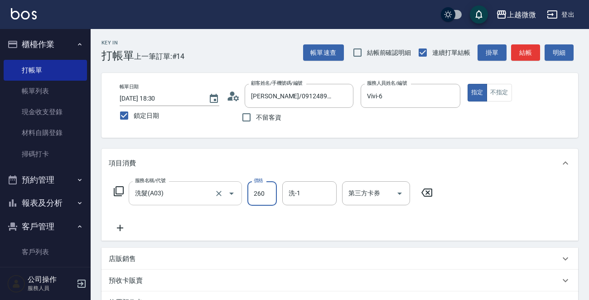
type input "260"
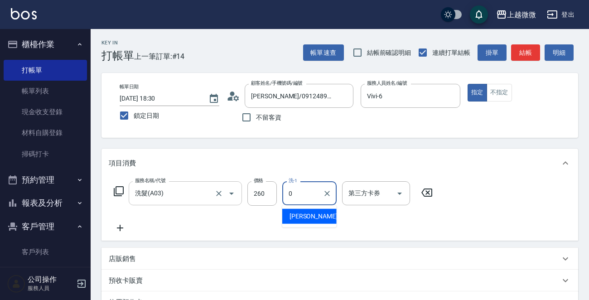
type input "[PERSON_NAME]-0"
click at [117, 228] on icon at bounding box center [120, 227] width 23 height 11
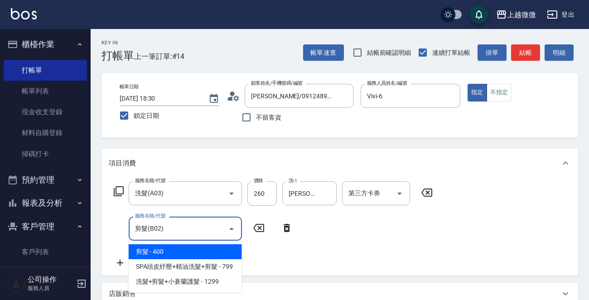
type input "剪髮(B02)"
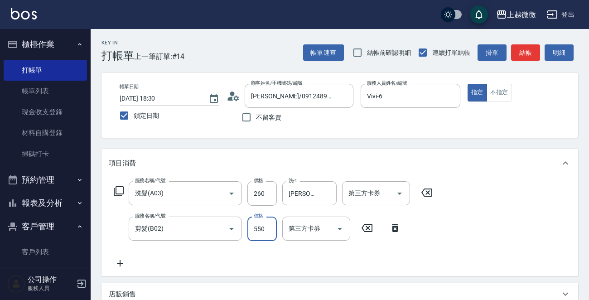
type input "550"
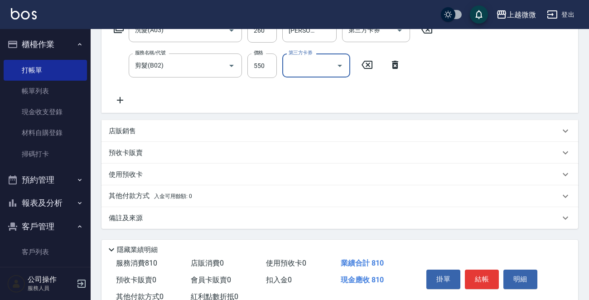
scroll to position [193, 0]
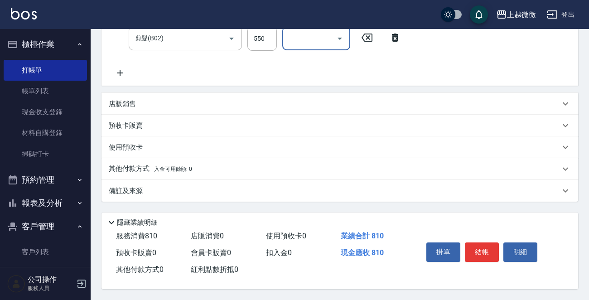
click at [475, 246] on button "結帳" at bounding box center [482, 251] width 34 height 19
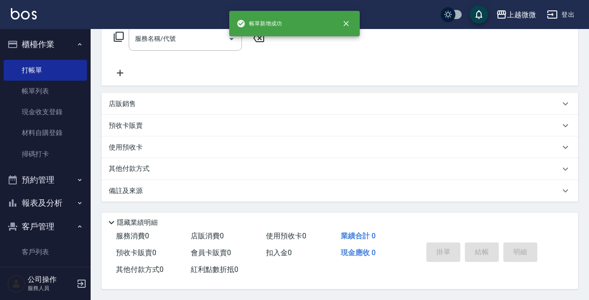
scroll to position [0, 0]
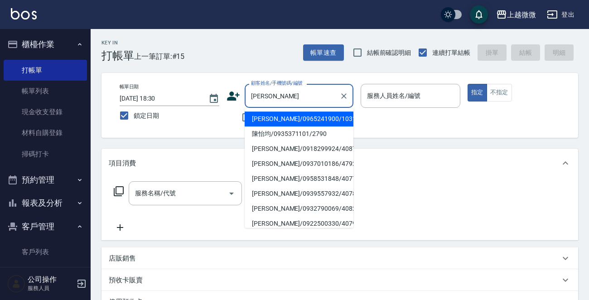
click at [290, 115] on li "[PERSON_NAME]/0965241900/1031" at bounding box center [299, 118] width 109 height 15
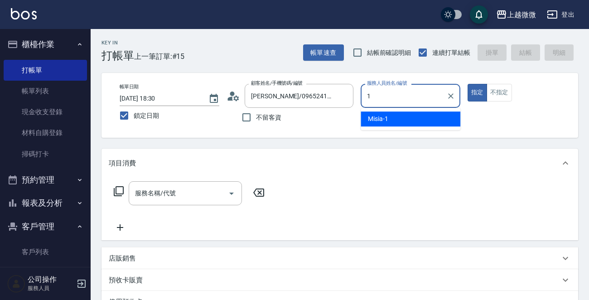
click at [389, 116] on div "Misia -1" at bounding box center [411, 118] width 100 height 15
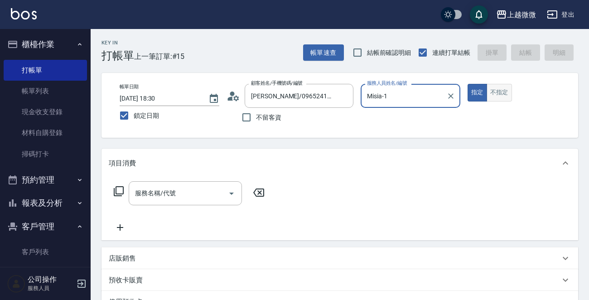
click at [495, 96] on button "不指定" at bounding box center [499, 93] width 25 height 18
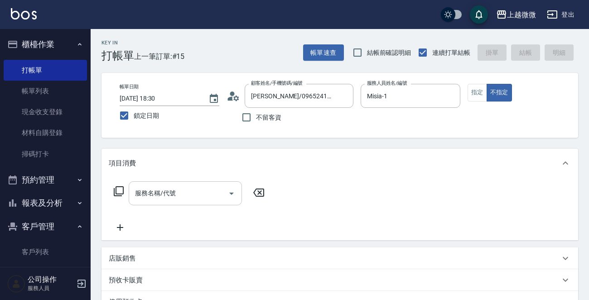
click at [163, 188] on input "服務名稱/代號" at bounding box center [179, 193] width 92 height 16
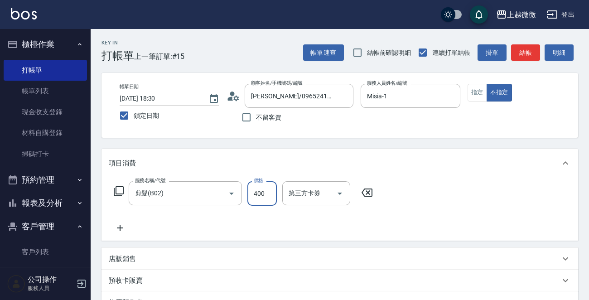
click at [120, 225] on icon at bounding box center [120, 228] width 6 height 6
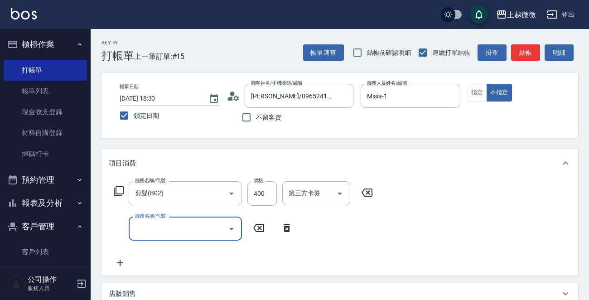
click at [150, 226] on div "服務名稱/代號 服務名稱/代號" at bounding box center [185, 229] width 113 height 24
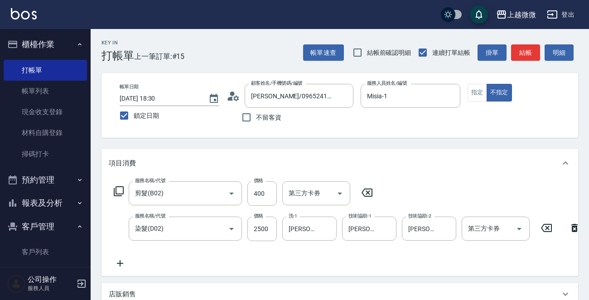
click at [119, 262] on icon at bounding box center [120, 263] width 23 height 11
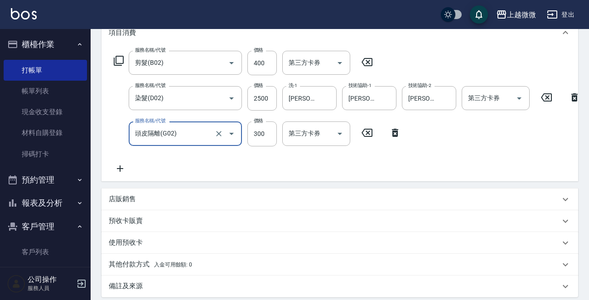
scroll to position [235, 0]
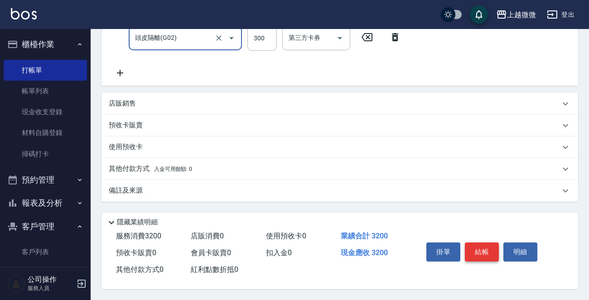
click at [483, 249] on button "結帳" at bounding box center [482, 251] width 34 height 19
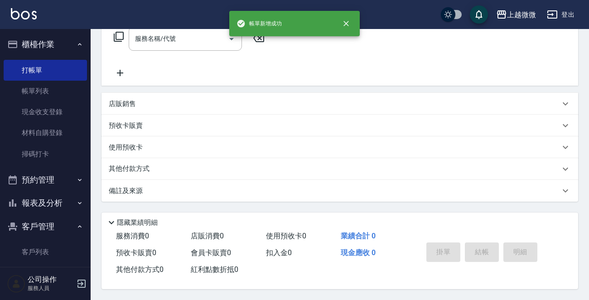
scroll to position [0, 0]
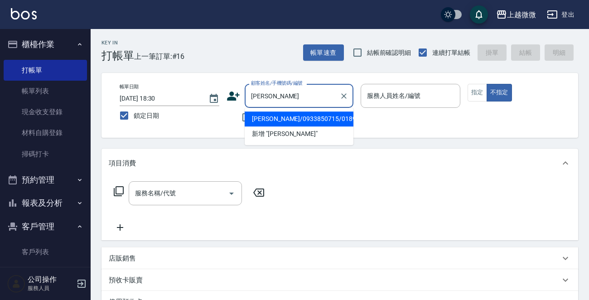
click at [301, 117] on li "[PERSON_NAME]/0933850715/0189" at bounding box center [299, 118] width 109 height 15
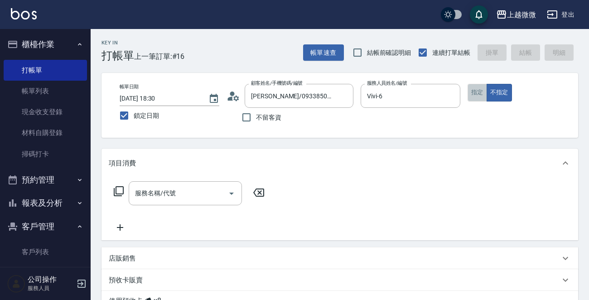
click at [480, 92] on button "指定" at bounding box center [477, 93] width 19 height 18
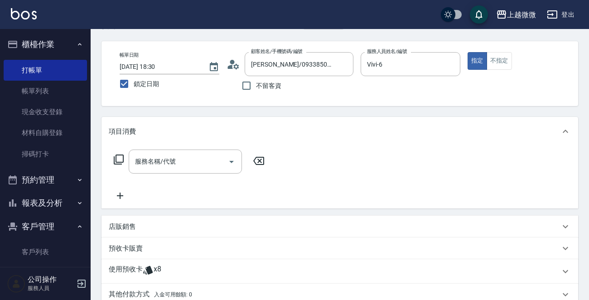
scroll to position [136, 0]
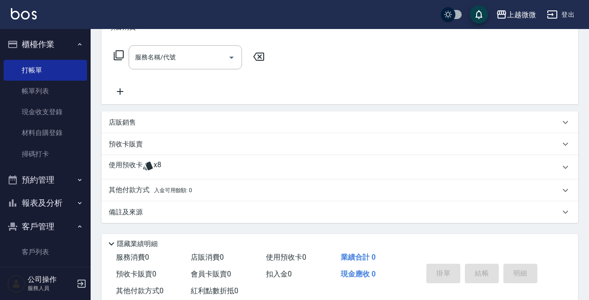
click at [131, 166] on p "使用預收卡" at bounding box center [126, 167] width 34 height 14
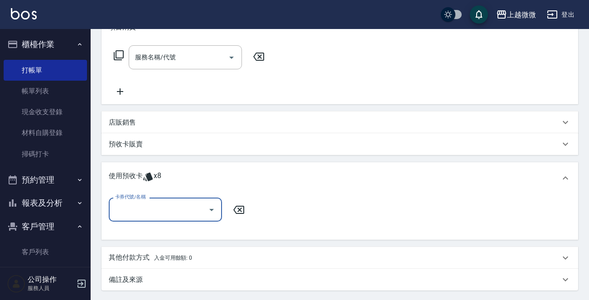
scroll to position [0, 0]
click at [125, 200] on div "卡券代號/名稱 卡券代號/名稱" at bounding box center [165, 210] width 113 height 24
click at [127, 202] on input "卡券代號/名稱" at bounding box center [159, 210] width 92 height 16
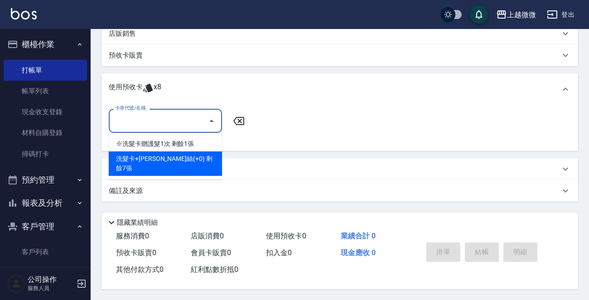
scroll to position [227, 0]
click at [184, 153] on div "洗髮卡+[PERSON_NAME]絲(+0) 剩餘7張" at bounding box center [165, 163] width 113 height 24
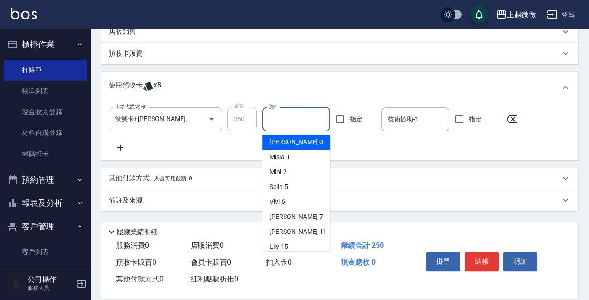
click at [293, 115] on input "洗-1" at bounding box center [296, 119] width 60 height 16
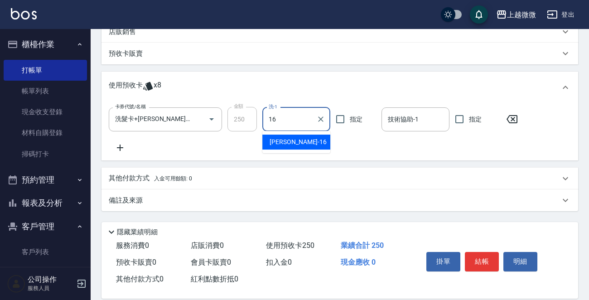
click at [291, 147] on div "[PERSON_NAME] -16" at bounding box center [296, 142] width 68 height 15
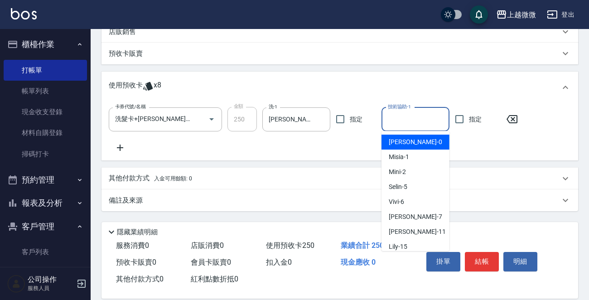
click at [427, 121] on input "技術協助-1" at bounding box center [416, 119] width 60 height 16
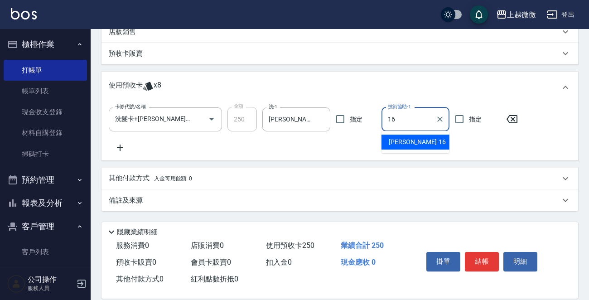
click at [421, 144] on div "[PERSON_NAME] -16" at bounding box center [415, 142] width 68 height 15
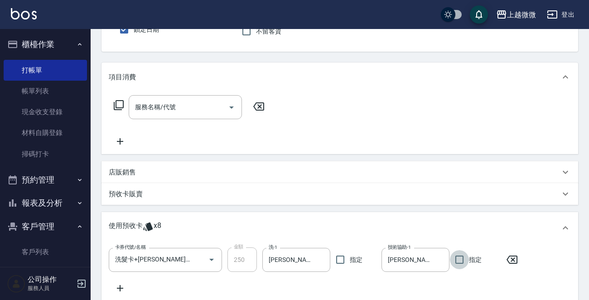
scroll to position [238, 0]
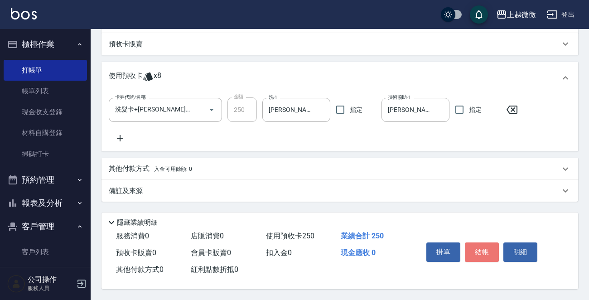
click at [476, 243] on button "結帳" at bounding box center [482, 251] width 34 height 19
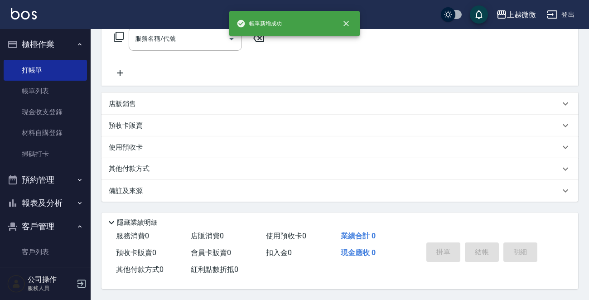
scroll to position [0, 0]
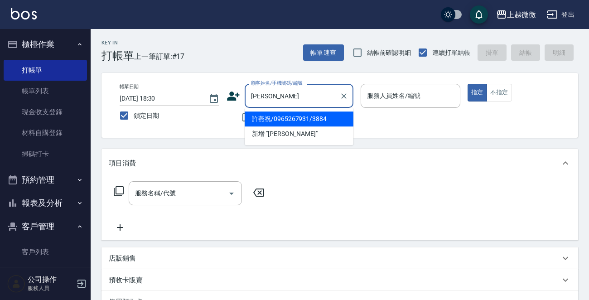
click at [299, 121] on li "許燕祝/0965267931/3884" at bounding box center [299, 118] width 109 height 15
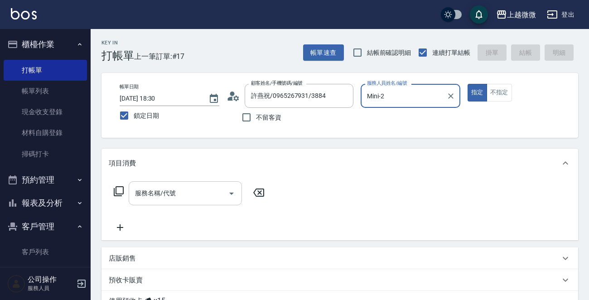
click at [174, 188] on div "服務名稱/代號 服務名稱/代號" at bounding box center [185, 193] width 113 height 24
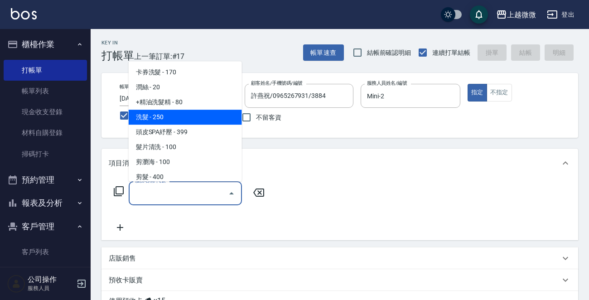
click at [172, 113] on span "洗髮 - 250" at bounding box center [185, 117] width 113 height 15
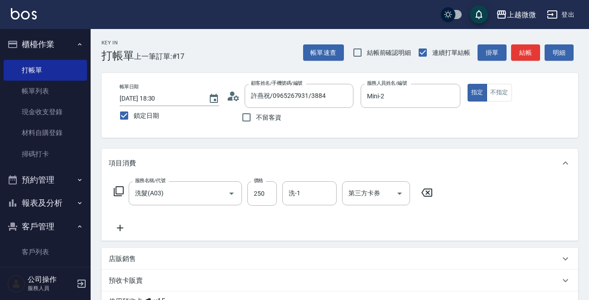
click at [125, 227] on icon at bounding box center [120, 227] width 23 height 11
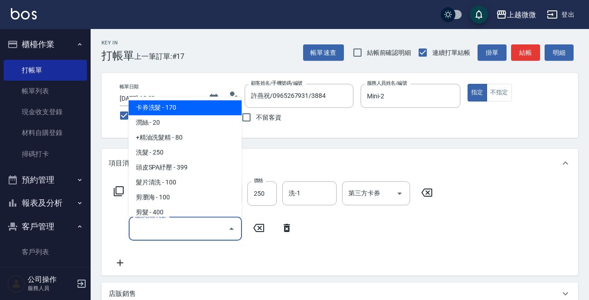
click at [155, 232] on input "服務名稱/代號" at bounding box center [179, 229] width 92 height 16
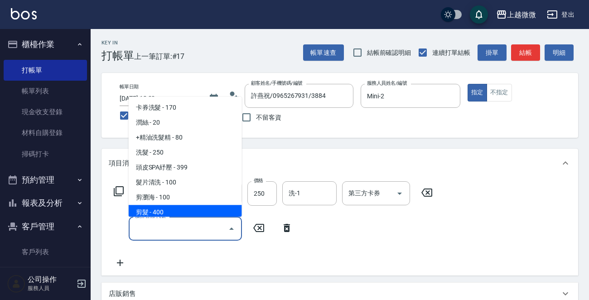
click at [179, 220] on div "服務名稱/代號" at bounding box center [185, 229] width 113 height 24
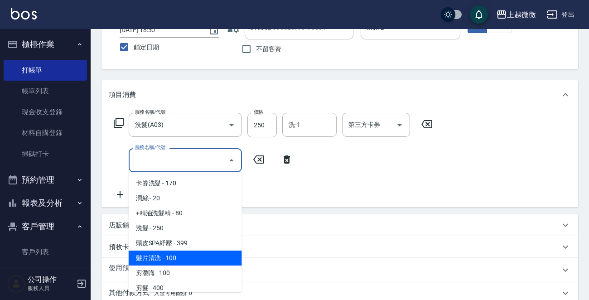
scroll to position [136, 0]
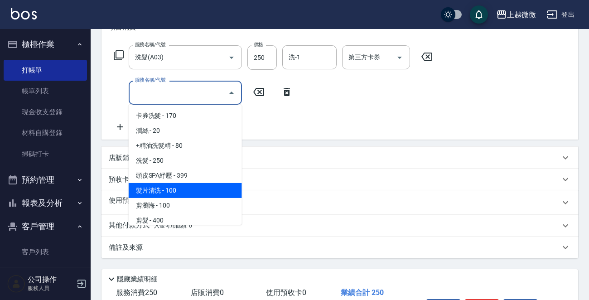
click at [105, 200] on div "使用預收卡 x15" at bounding box center [339, 202] width 477 height 24
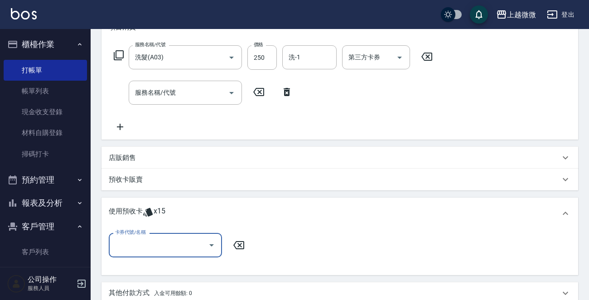
scroll to position [0, 0]
click at [157, 246] on input "卡券代號/名稱" at bounding box center [159, 245] width 92 height 16
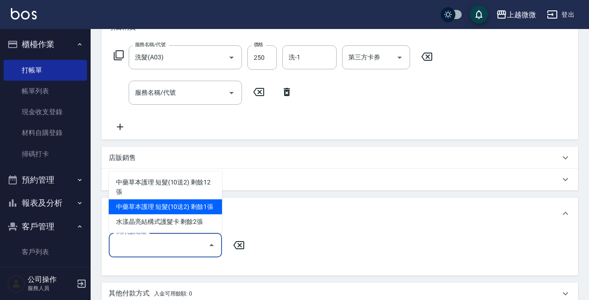
click at [203, 208] on div "中藥草本護理 短髮(10送2) 剩餘1張" at bounding box center [165, 206] width 113 height 15
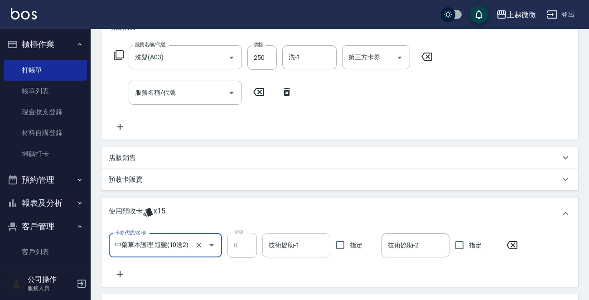
click at [290, 241] on div "技術協助-1 技術協助-1" at bounding box center [296, 245] width 68 height 24
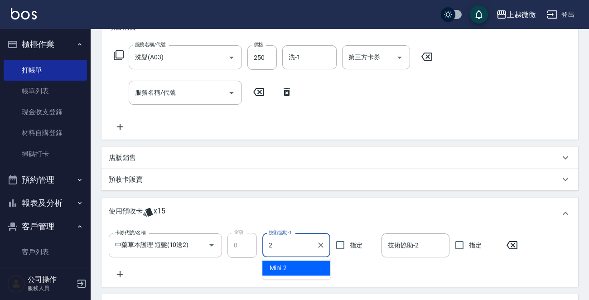
drag, startPoint x: 294, startPoint y: 263, endPoint x: 356, endPoint y: 255, distance: 63.1
click at [296, 263] on div "Mini -2" at bounding box center [296, 267] width 68 height 15
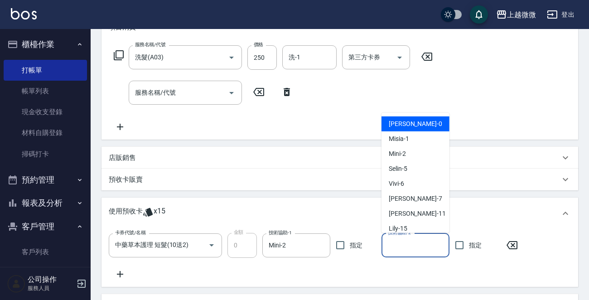
click at [391, 244] on input "技術協助-2" at bounding box center [416, 245] width 60 height 16
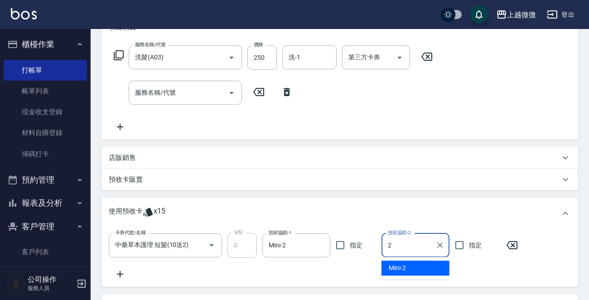
click at [404, 260] on ul "Mini -2" at bounding box center [415, 268] width 68 height 22
click at [403, 262] on div "Mini -2" at bounding box center [415, 267] width 68 height 15
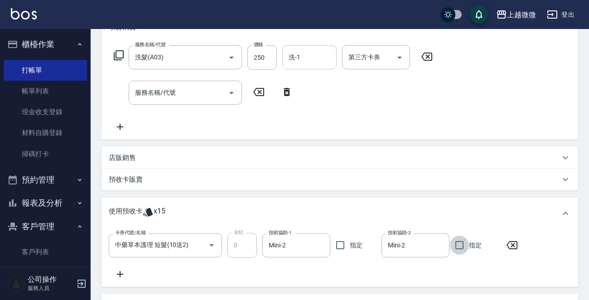
click at [317, 62] on input "洗-1" at bounding box center [309, 57] width 46 height 16
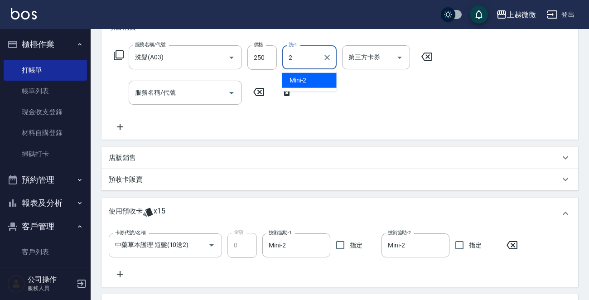
click at [307, 80] on div "Mini -2" at bounding box center [309, 80] width 54 height 15
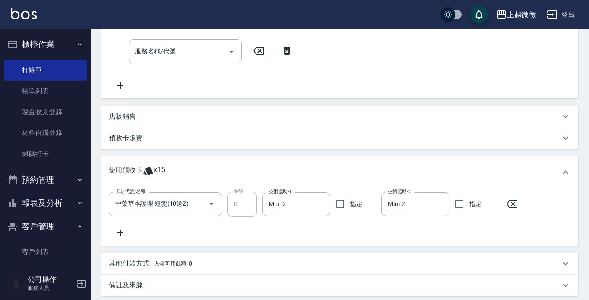
scroll to position [273, 0]
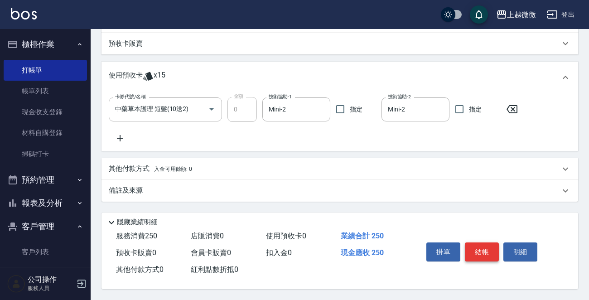
click at [480, 245] on button "結帳" at bounding box center [482, 251] width 34 height 19
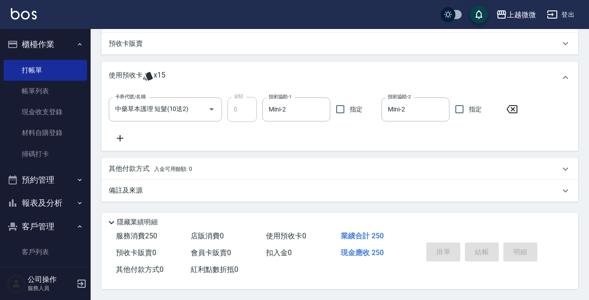
scroll to position [0, 0]
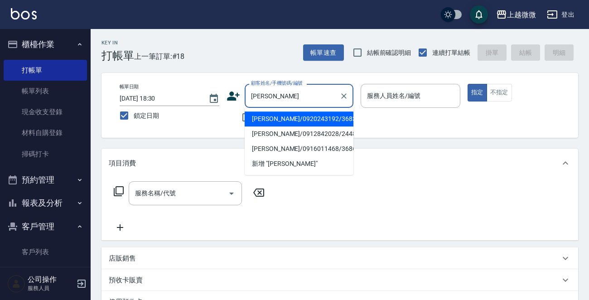
click at [285, 116] on li "[PERSON_NAME]/0920243192/3683" at bounding box center [299, 118] width 109 height 15
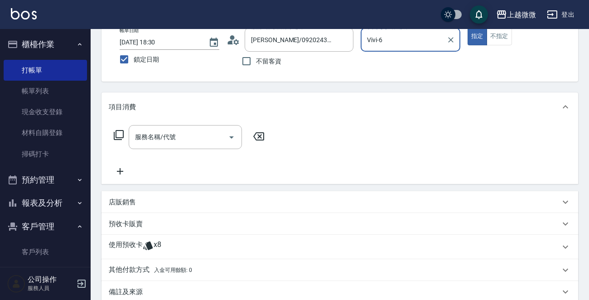
scroll to position [136, 0]
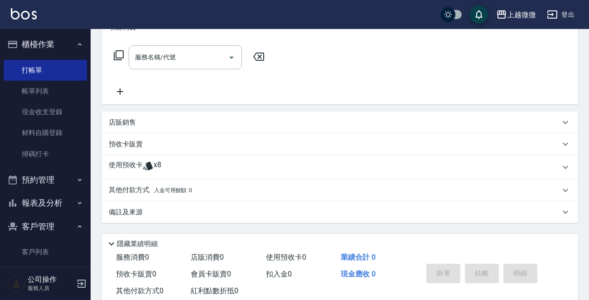
click at [127, 159] on div "使用預收卡 x8" at bounding box center [339, 167] width 477 height 24
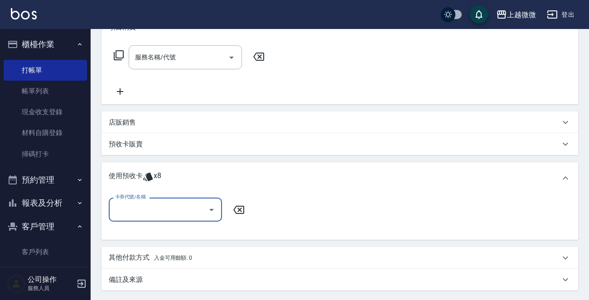
scroll to position [0, 0]
click at [144, 215] on input "卡券代號/名稱" at bounding box center [159, 210] width 92 height 16
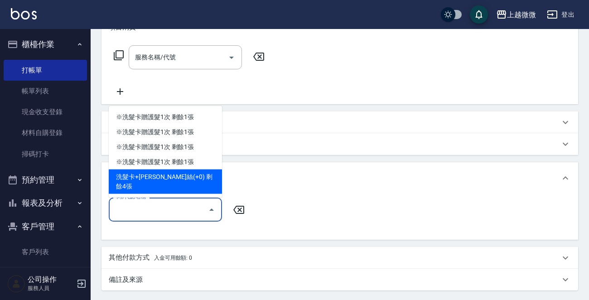
click at [180, 190] on div "洗髮卡+[PERSON_NAME]絲(+0) 剩餘4張" at bounding box center [165, 181] width 113 height 24
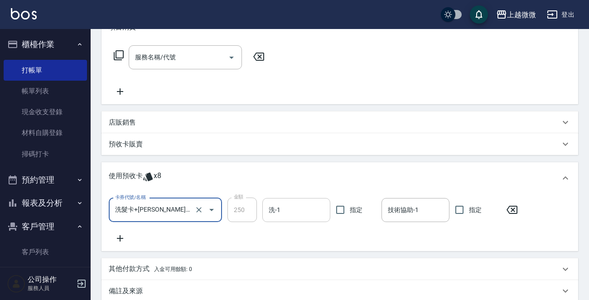
click at [305, 209] on input "洗-1" at bounding box center [296, 210] width 60 height 16
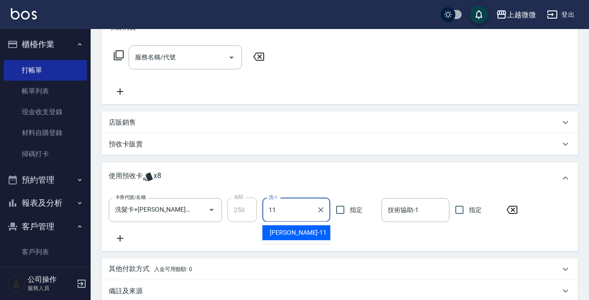
click at [295, 230] on div "[PERSON_NAME] -11" at bounding box center [296, 232] width 68 height 15
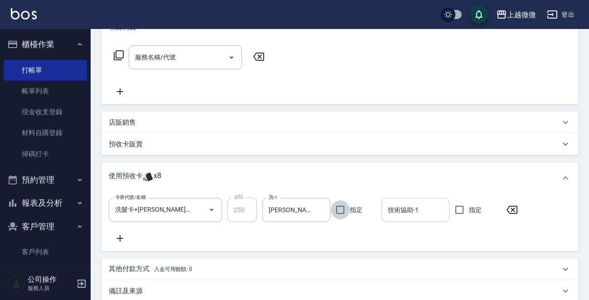
click at [404, 206] on div "技術協助-1 技術協助-1" at bounding box center [415, 210] width 68 height 24
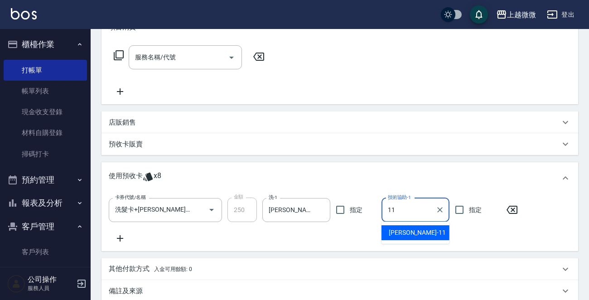
click at [407, 229] on span "[PERSON_NAME] -11" at bounding box center [417, 233] width 57 height 10
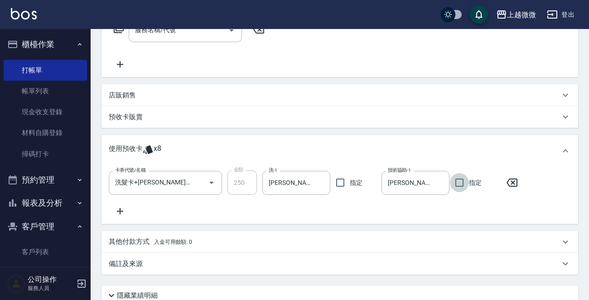
scroll to position [238, 0]
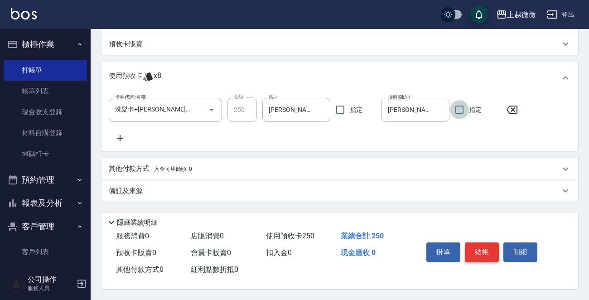
click at [480, 246] on button "結帳" at bounding box center [482, 251] width 34 height 19
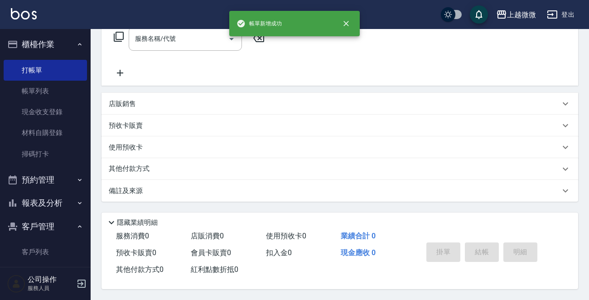
scroll to position [0, 0]
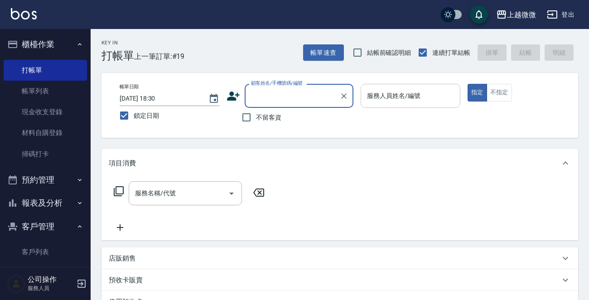
click at [422, 96] on input "服務人員姓名/編號" at bounding box center [411, 96] width 92 height 16
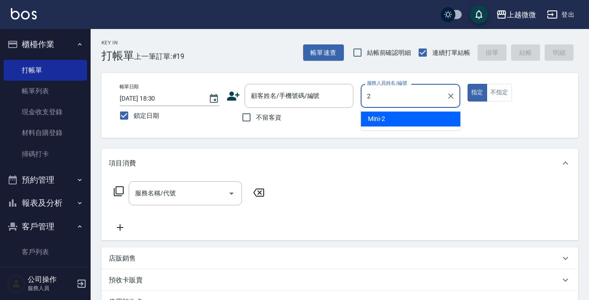
click at [412, 121] on div "Mini -2" at bounding box center [411, 118] width 100 height 15
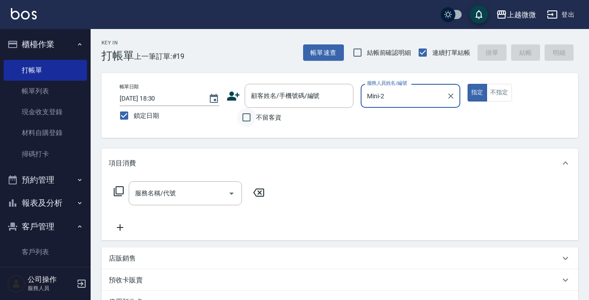
click at [246, 119] on input "不留客資" at bounding box center [246, 117] width 19 height 19
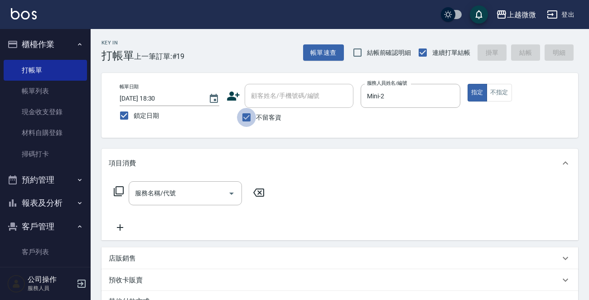
click at [246, 119] on input "不留客資" at bounding box center [246, 117] width 19 height 19
click at [248, 116] on input "不留客資" at bounding box center [246, 117] width 19 height 19
click at [193, 196] on input "服務名稱/代號" at bounding box center [179, 193] width 92 height 16
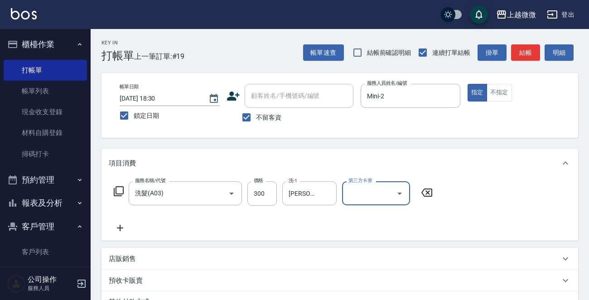
click at [114, 228] on icon at bounding box center [120, 227] width 23 height 11
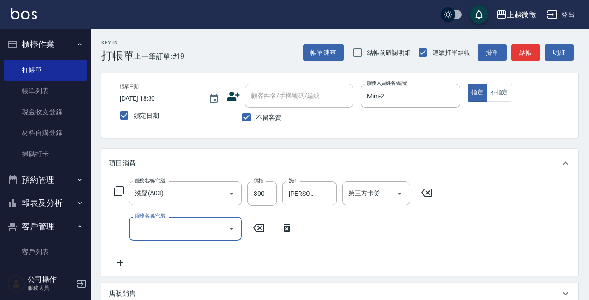
click at [158, 222] on div "服務名稱/代號 服務名稱/代號" at bounding box center [185, 229] width 113 height 24
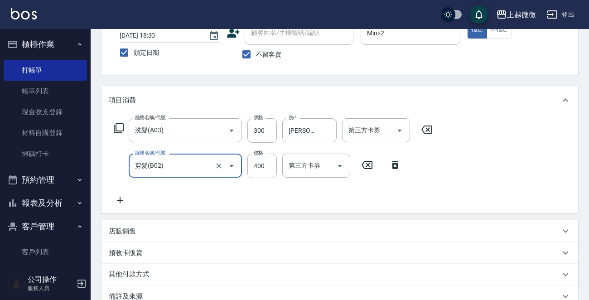
scroll to position [171, 0]
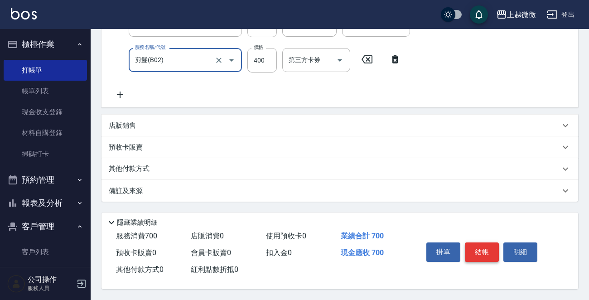
click at [489, 251] on button "結帳" at bounding box center [482, 251] width 34 height 19
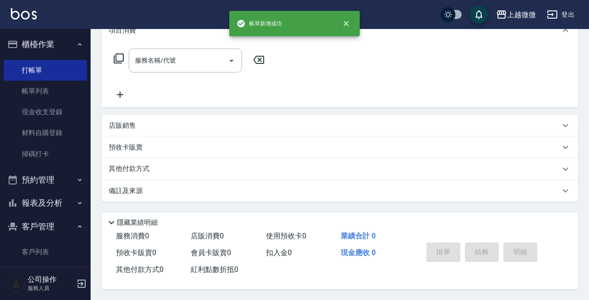
scroll to position [0, 0]
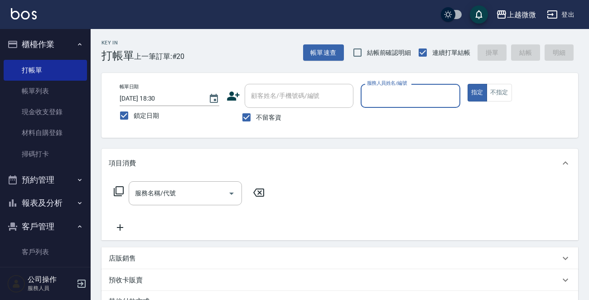
drag, startPoint x: 240, startPoint y: 115, endPoint x: 268, endPoint y: 104, distance: 30.1
click at [241, 115] on input "不留客資" at bounding box center [246, 117] width 19 height 19
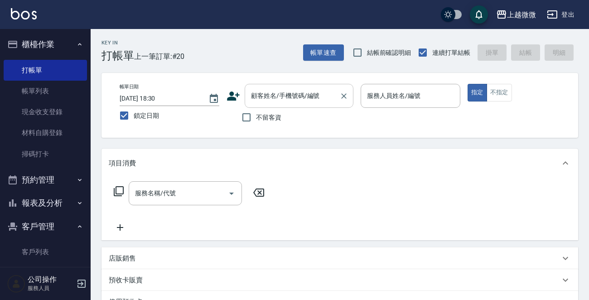
click at [276, 98] on div "顧客姓名/手機號碼/編號 顧客姓名/手機號碼/編號" at bounding box center [299, 96] width 109 height 24
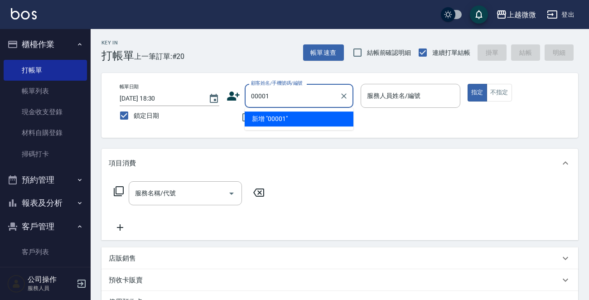
click at [254, 96] on input "00001" at bounding box center [292, 96] width 87 height 16
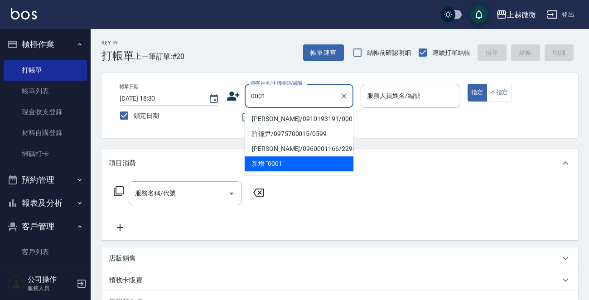
click at [286, 117] on li "[PERSON_NAME]/0910193191/0001" at bounding box center [299, 118] width 109 height 15
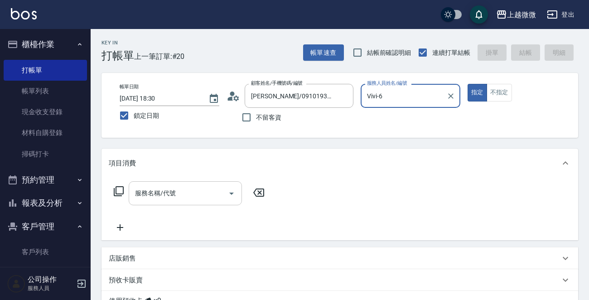
click at [189, 193] on input "服務名稱/代號" at bounding box center [179, 193] width 92 height 16
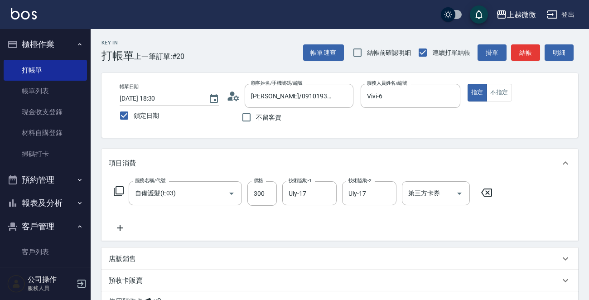
click at [121, 228] on icon at bounding box center [120, 227] width 23 height 11
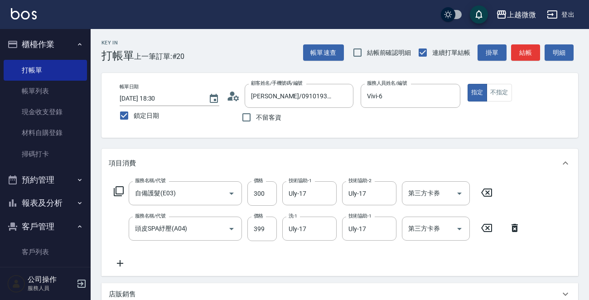
click at [119, 261] on icon at bounding box center [120, 263] width 23 height 11
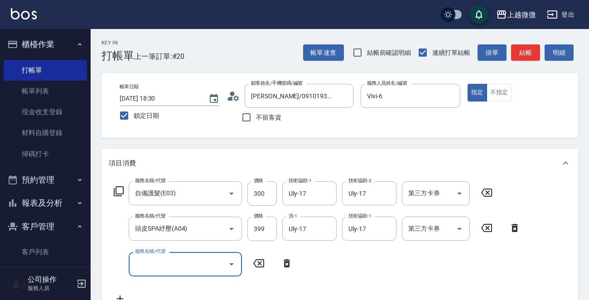
click at [164, 263] on div "服務名稱/代號 服務名稱/代號" at bounding box center [185, 264] width 113 height 24
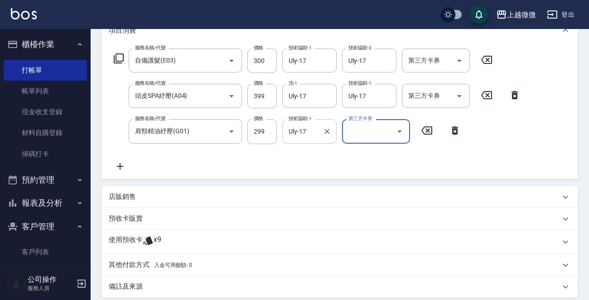
scroll to position [136, 0]
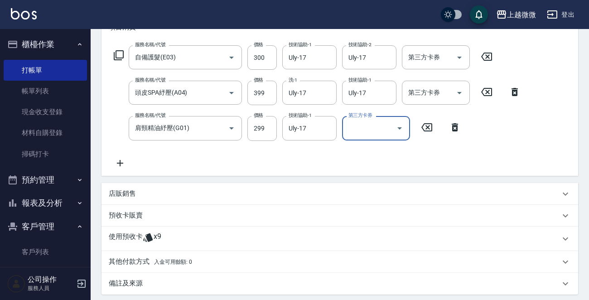
click at [123, 240] on p "使用預收卡" at bounding box center [126, 239] width 34 height 14
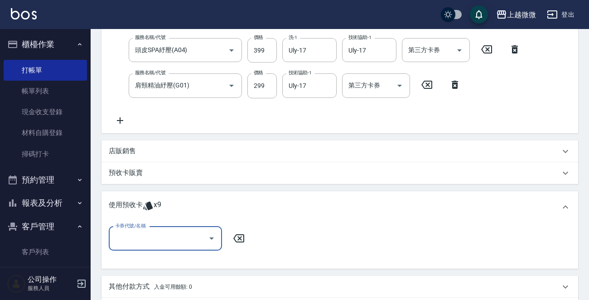
scroll to position [227, 0]
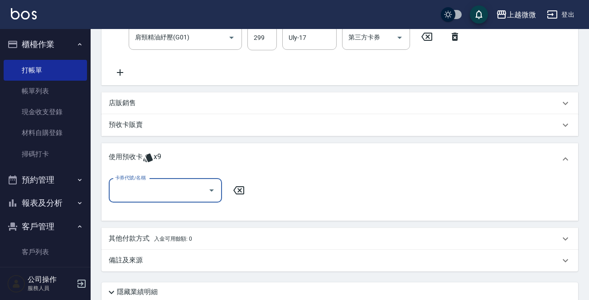
click at [158, 183] on input "卡券代號/名稱" at bounding box center [159, 191] width 92 height 16
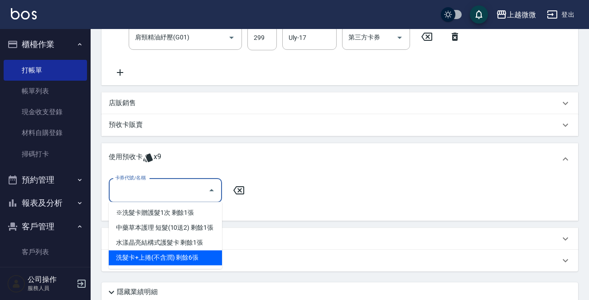
click at [189, 255] on div "洗髮卡+上捲(不含潤) 剩餘6張" at bounding box center [165, 257] width 113 height 15
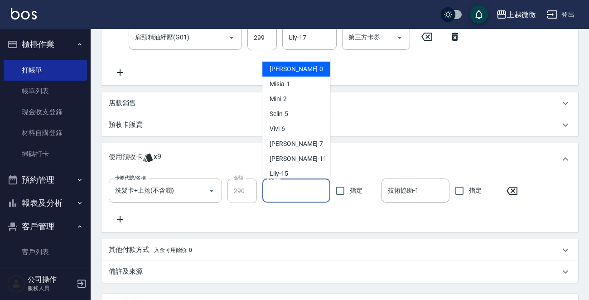
click at [286, 188] on input "洗-1" at bounding box center [296, 191] width 60 height 16
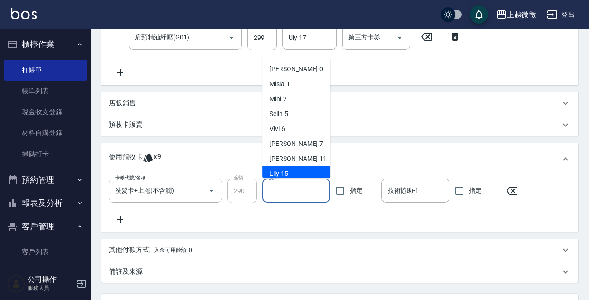
click at [285, 191] on input "洗-1" at bounding box center [296, 191] width 60 height 16
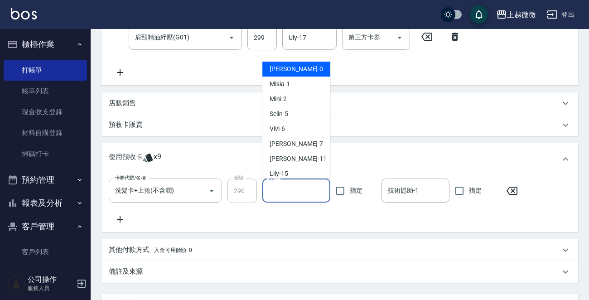
click at [293, 187] on input "洗-1" at bounding box center [296, 191] width 60 height 16
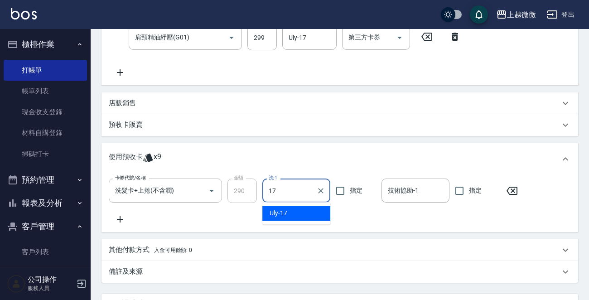
click at [296, 212] on div "Uly -17" at bounding box center [296, 213] width 68 height 15
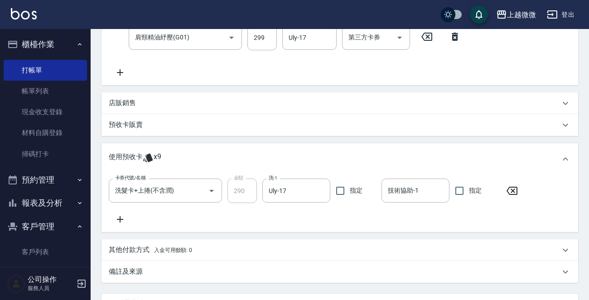
click at [408, 187] on input "技術協助-1" at bounding box center [416, 191] width 60 height 16
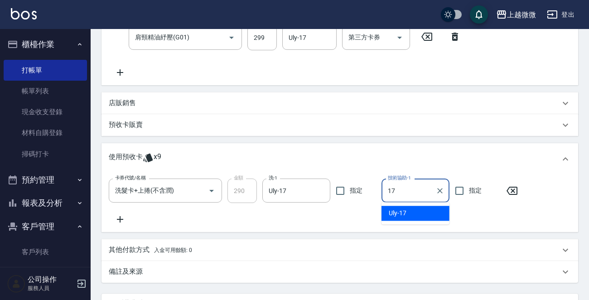
click at [401, 211] on span "Uly -17" at bounding box center [398, 213] width 18 height 10
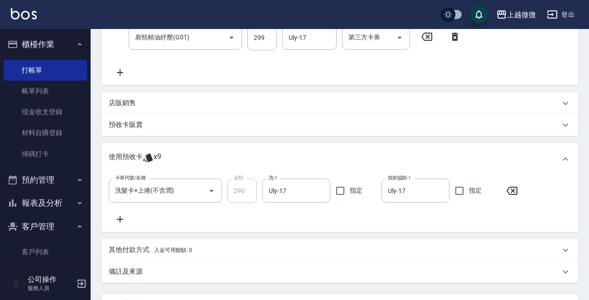
click at [510, 190] on icon at bounding box center [512, 190] width 23 height 11
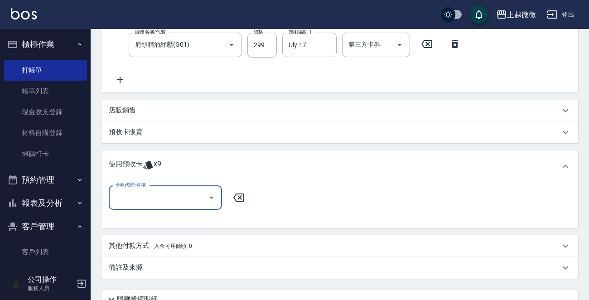
scroll to position [91, 0]
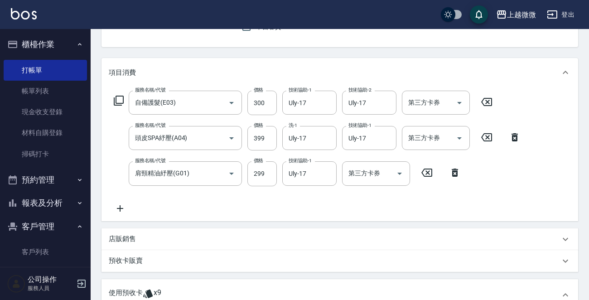
click at [118, 210] on icon at bounding box center [120, 208] width 23 height 11
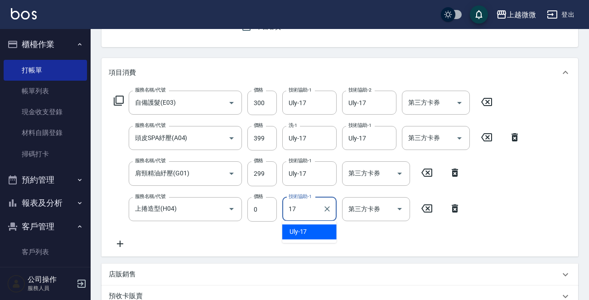
click at [313, 231] on div "Uly -17" at bounding box center [309, 231] width 54 height 15
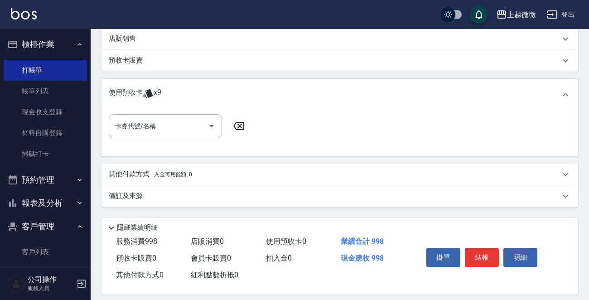
scroll to position [333, 0]
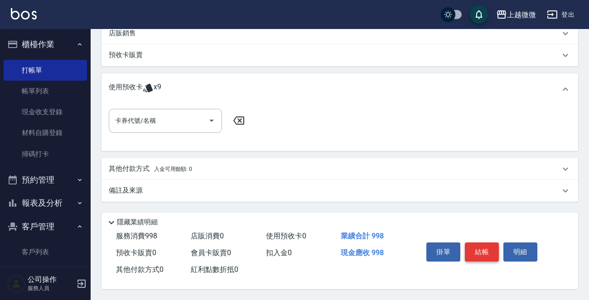
click at [483, 248] on button "結帳" at bounding box center [482, 251] width 34 height 19
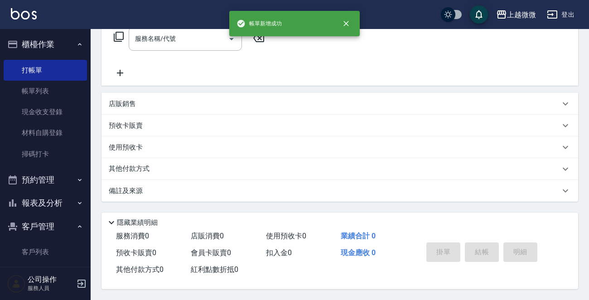
scroll to position [0, 0]
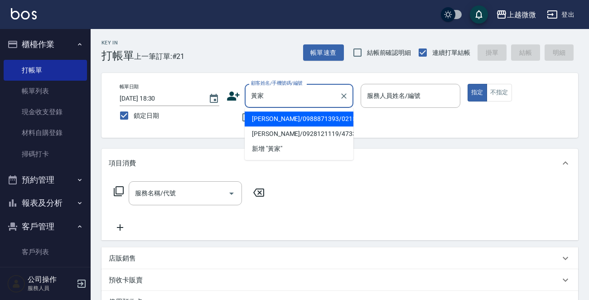
click at [322, 118] on li "[PERSON_NAME]/0988871393/0215" at bounding box center [299, 118] width 109 height 15
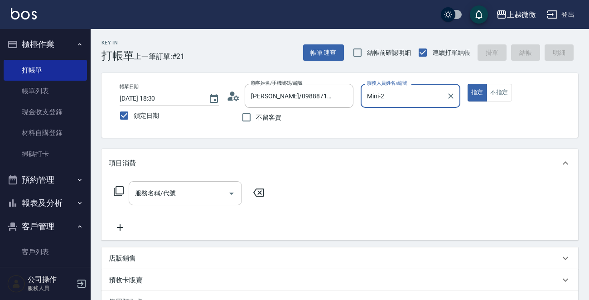
click at [174, 193] on div "服務名稱/代號 服務名稱/代號" at bounding box center [185, 193] width 113 height 24
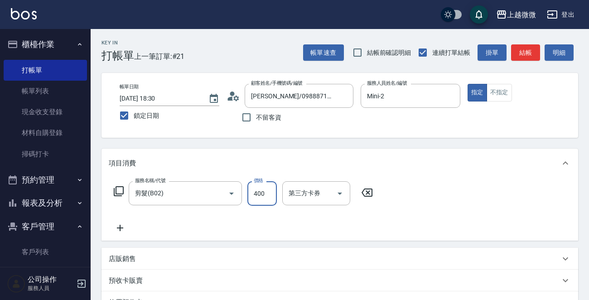
scroll to position [157, 0]
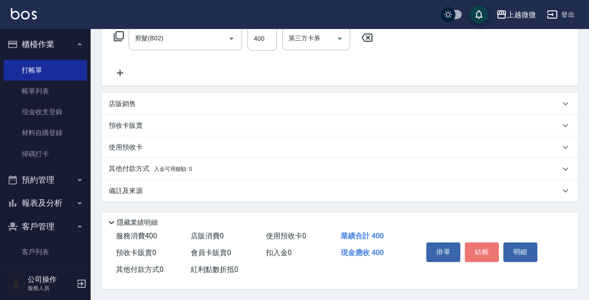
drag, startPoint x: 483, startPoint y: 252, endPoint x: 493, endPoint y: 253, distance: 10.0
click at [484, 252] on button "結帳" at bounding box center [482, 251] width 34 height 19
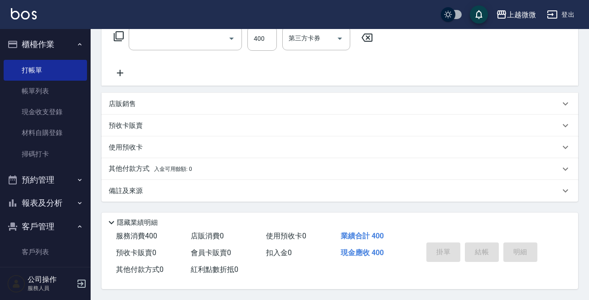
scroll to position [0, 0]
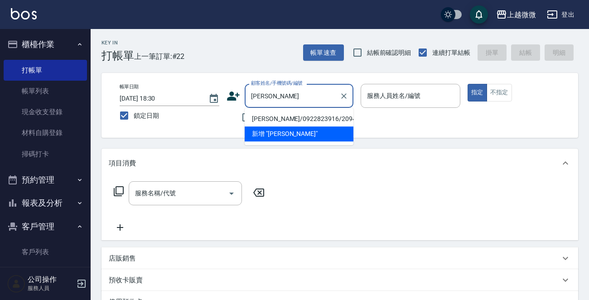
click at [277, 118] on li "[PERSON_NAME]/0922823916/2094" at bounding box center [299, 118] width 109 height 15
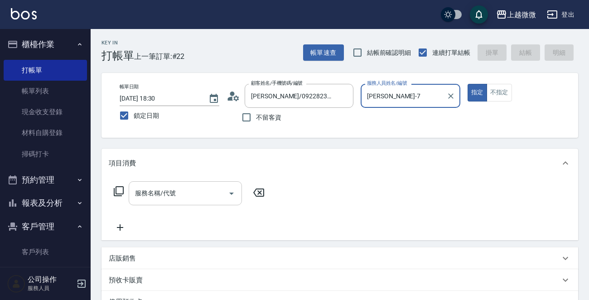
click at [198, 190] on input "服務名稱/代號" at bounding box center [179, 193] width 92 height 16
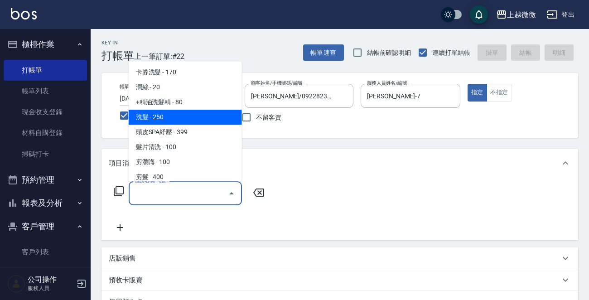
click at [171, 116] on span "洗髮 - 250" at bounding box center [185, 117] width 113 height 15
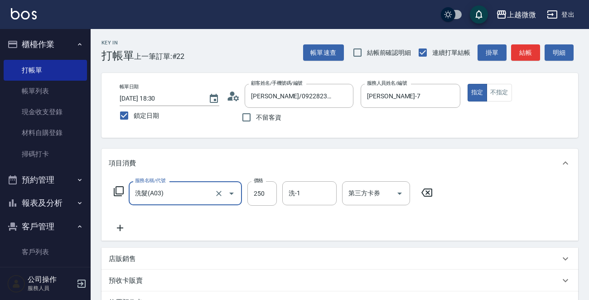
click at [122, 227] on icon at bounding box center [120, 228] width 6 height 6
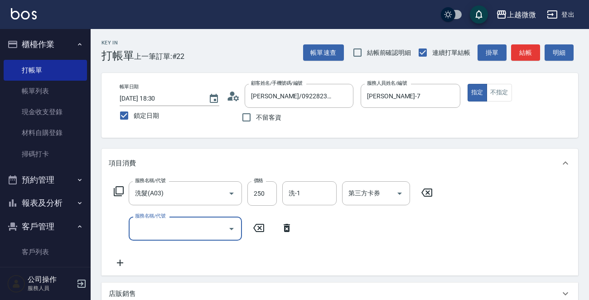
click at [155, 228] on input "服務名稱/代號" at bounding box center [179, 229] width 92 height 16
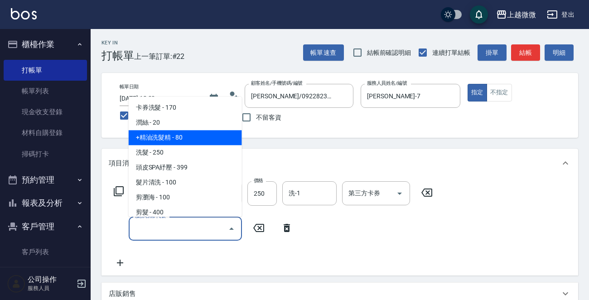
click at [172, 134] on span "+精油洗髮精 - 80" at bounding box center [185, 137] width 113 height 15
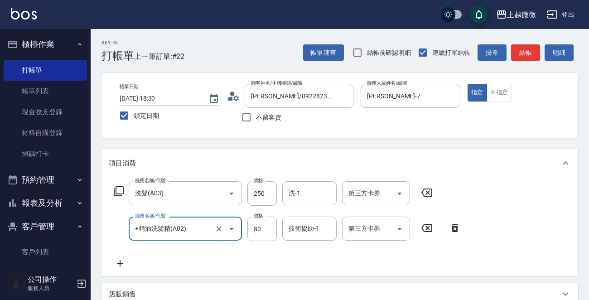
click at [123, 265] on icon at bounding box center [120, 263] width 23 height 11
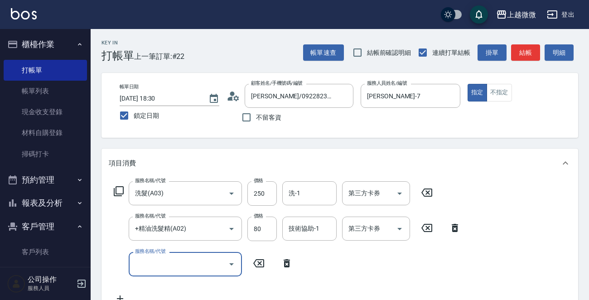
click at [187, 266] on input "服務名稱/代號" at bounding box center [179, 264] width 92 height 16
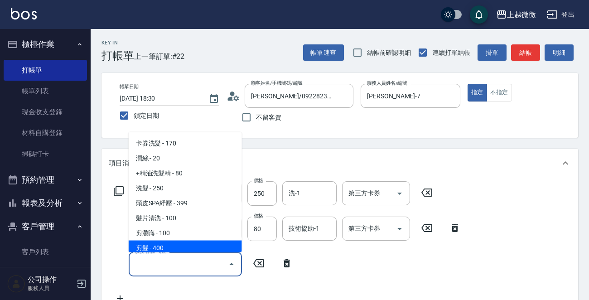
click at [174, 241] on span "剪髮 - 400" at bounding box center [185, 248] width 113 height 15
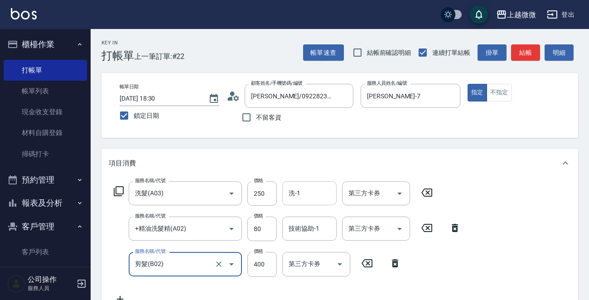
click at [304, 194] on input "洗-1" at bounding box center [309, 193] width 46 height 16
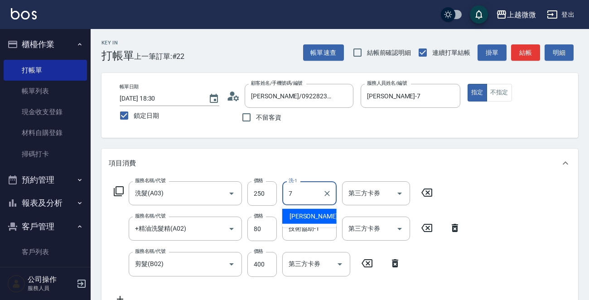
click at [307, 212] on span "[PERSON_NAME] -7" at bounding box center [315, 217] width 53 height 10
click at [299, 267] on div "第三方卡券 第三方卡券" at bounding box center [316, 264] width 68 height 24
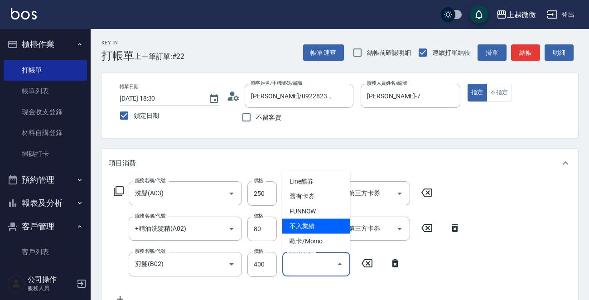
click at [277, 240] on div "服務名稱/代號 +精油洗髮精(A02) 服務名稱/代號 價格 80 價格 技術協助-1 技術協助-1 第三方卡券 第三方卡券" at bounding box center [287, 229] width 357 height 24
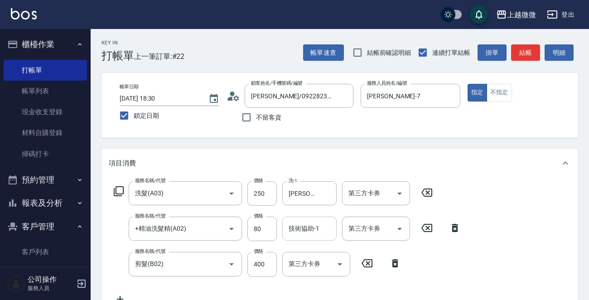
click at [303, 228] on div "技術協助-1 技術協助-1" at bounding box center [309, 229] width 54 height 24
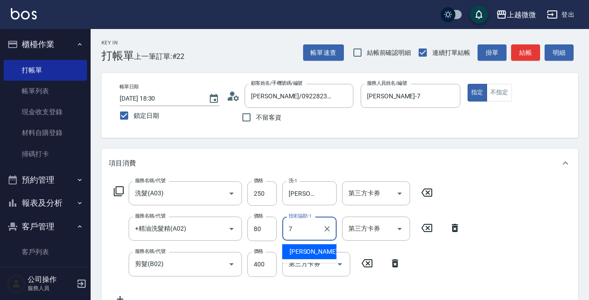
click at [305, 248] on span "[PERSON_NAME] -7" at bounding box center [315, 252] width 53 height 10
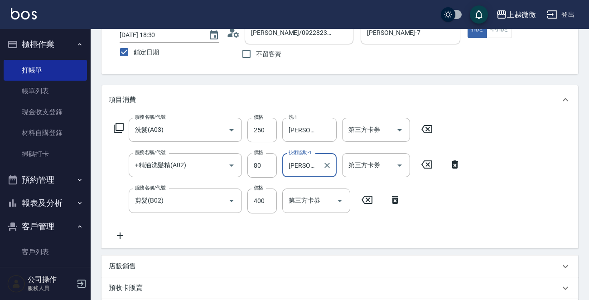
scroll to position [228, 0]
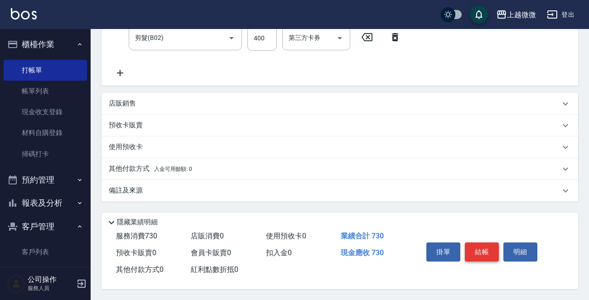
click at [494, 244] on button "結帳" at bounding box center [482, 251] width 34 height 19
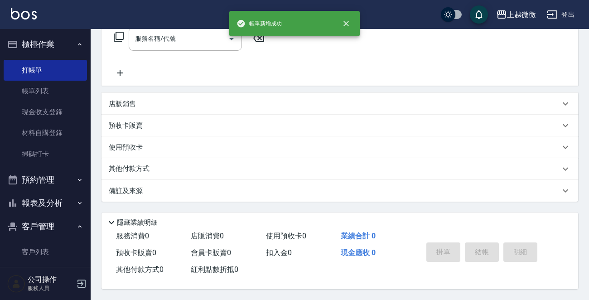
scroll to position [0, 0]
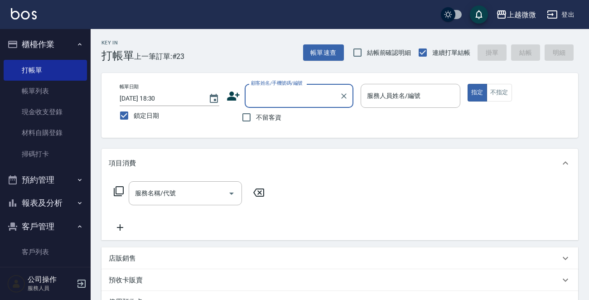
click at [293, 102] on input "顧客姓名/手機號碼/編號" at bounding box center [292, 96] width 87 height 16
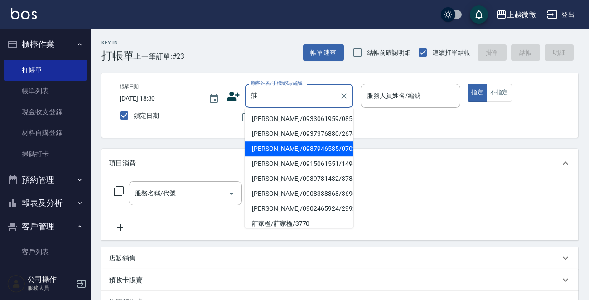
click at [285, 145] on li "[PERSON_NAME]/0987946585/0702" at bounding box center [299, 148] width 109 height 15
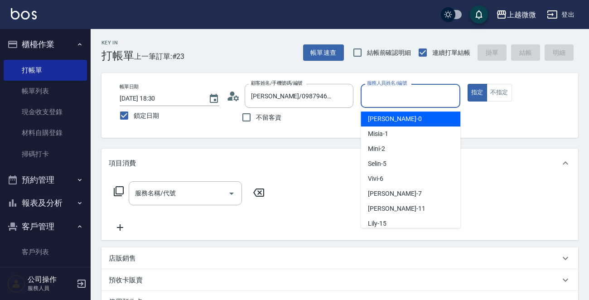
click at [388, 96] on input "服務人員姓名/編號" at bounding box center [411, 96] width 92 height 16
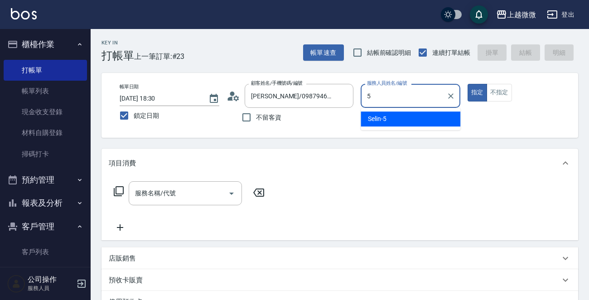
click at [384, 121] on span "Selin -5" at bounding box center [377, 119] width 19 height 10
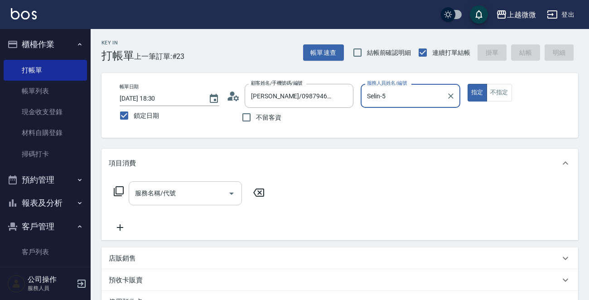
click at [195, 192] on input "服務名稱/代號" at bounding box center [179, 193] width 92 height 16
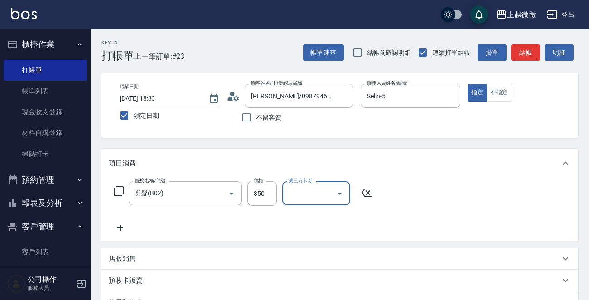
click at [126, 228] on icon at bounding box center [120, 227] width 23 height 11
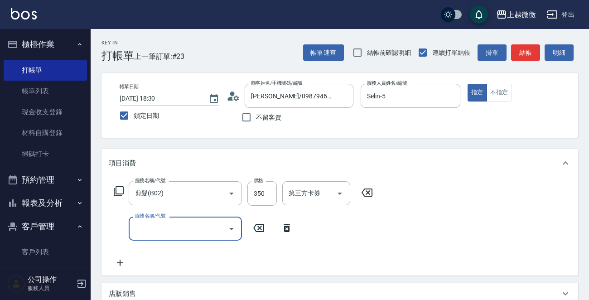
click at [156, 221] on div "服務名稱/代號 服務名稱/代號" at bounding box center [185, 229] width 113 height 24
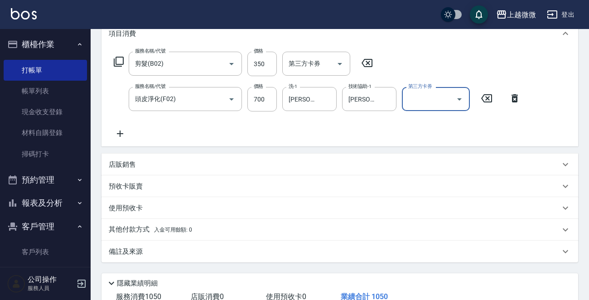
scroll to position [193, 0]
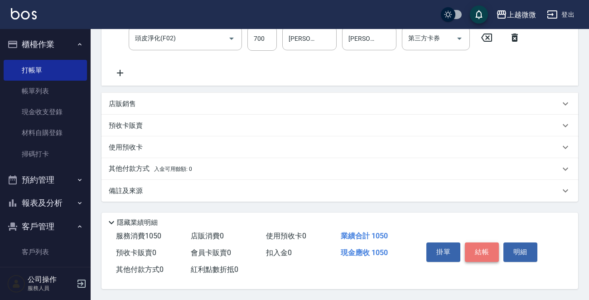
click at [489, 253] on button "結帳" at bounding box center [482, 251] width 34 height 19
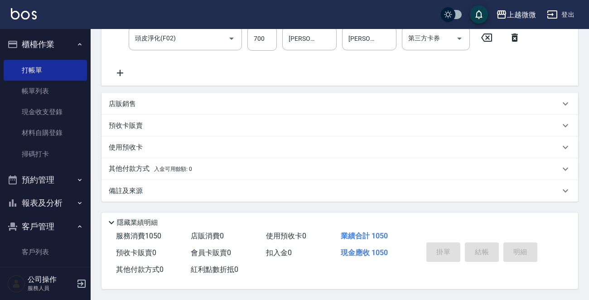
scroll to position [0, 0]
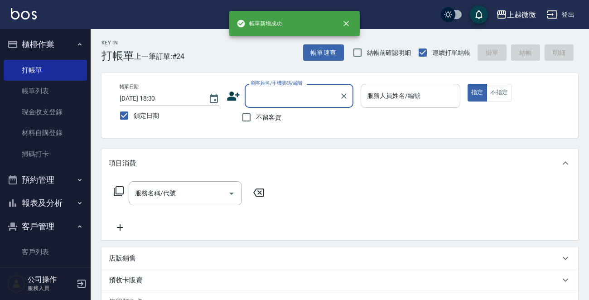
click at [398, 97] on input "服務人員姓名/編號" at bounding box center [411, 96] width 92 height 16
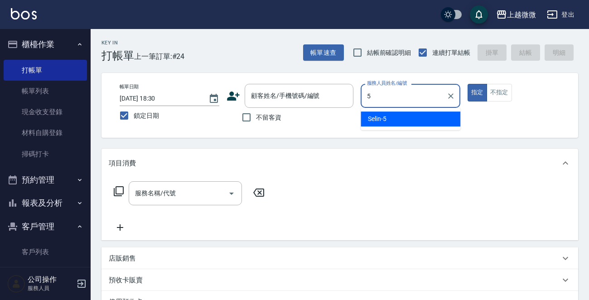
click at [393, 115] on div "Selin -5" at bounding box center [411, 118] width 100 height 15
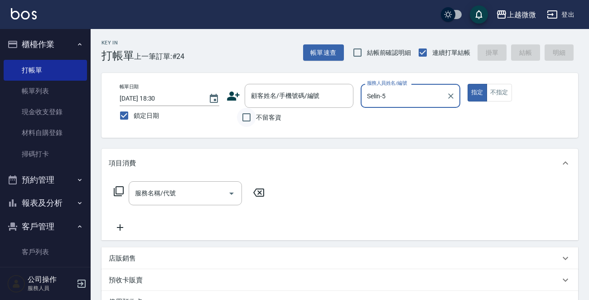
click at [253, 116] on label "不留客資" at bounding box center [259, 117] width 44 height 19
click at [253, 116] on input "不留客資" at bounding box center [246, 117] width 19 height 19
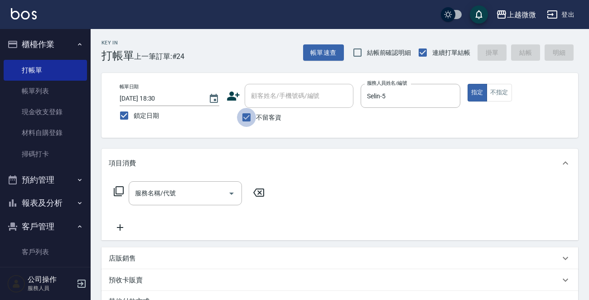
click at [246, 116] on input "不留客資" at bounding box center [246, 117] width 19 height 19
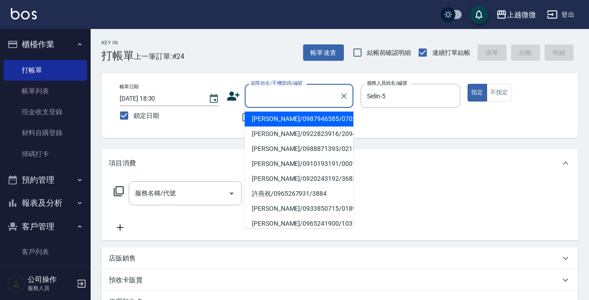
click at [271, 95] on input "顧客姓名/手機號碼/編號" at bounding box center [292, 96] width 87 height 16
click at [260, 117] on li "[PERSON_NAME]/0987946585/0702" at bounding box center [299, 118] width 109 height 15
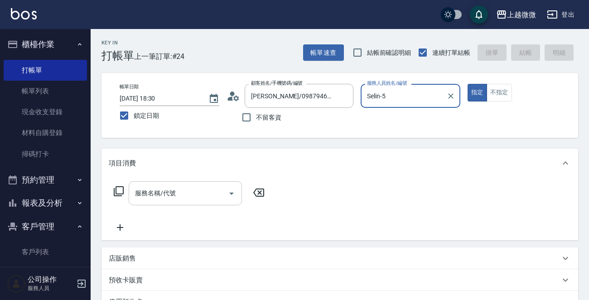
click at [181, 192] on input "服務名稱/代號" at bounding box center [179, 193] width 92 height 16
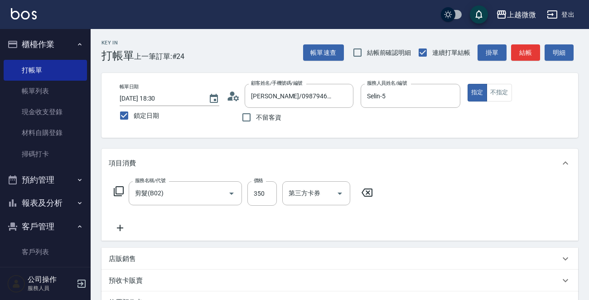
click at [118, 225] on icon at bounding box center [120, 227] width 23 height 11
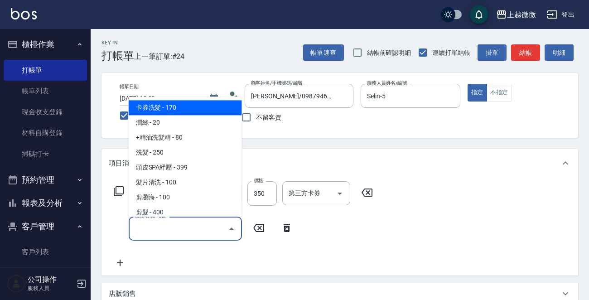
click at [164, 228] on input "服務名稱/代號" at bounding box center [179, 229] width 92 height 16
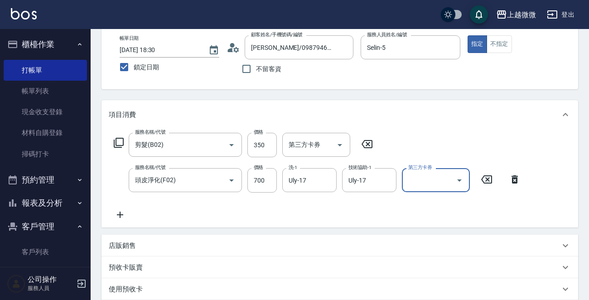
scroll to position [193, 0]
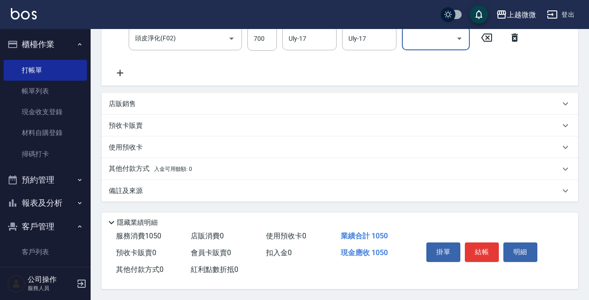
click at [139, 188] on p "備註及來源" at bounding box center [126, 191] width 34 height 10
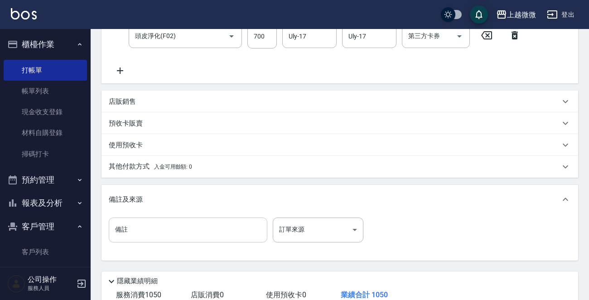
click at [160, 219] on input "備註" at bounding box center [188, 229] width 159 height 24
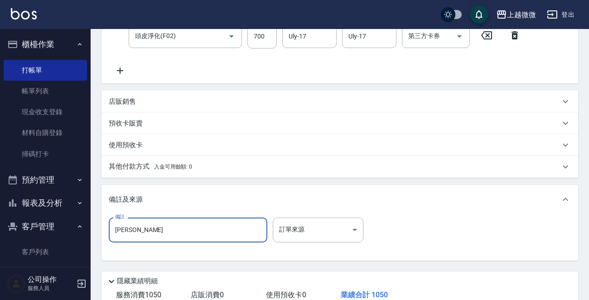
scroll to position [253, 0]
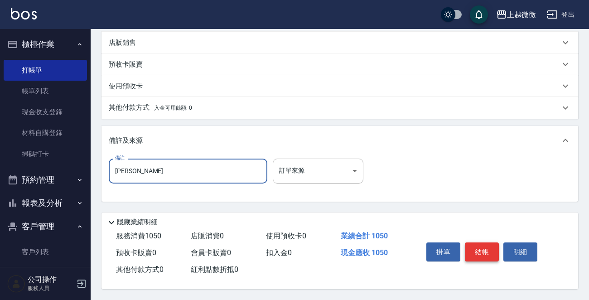
click at [492, 250] on button "結帳" at bounding box center [482, 251] width 34 height 19
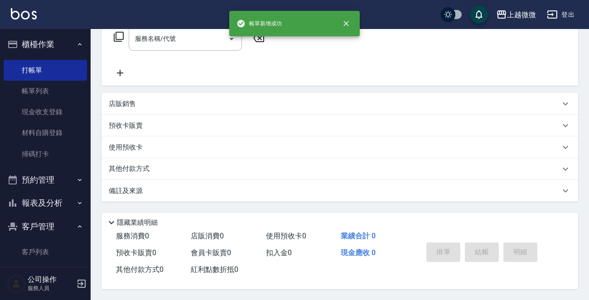
scroll to position [0, 0]
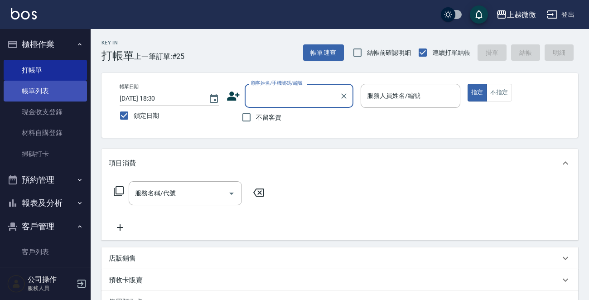
click at [57, 92] on link "帳單列表" at bounding box center [45, 91] width 83 height 21
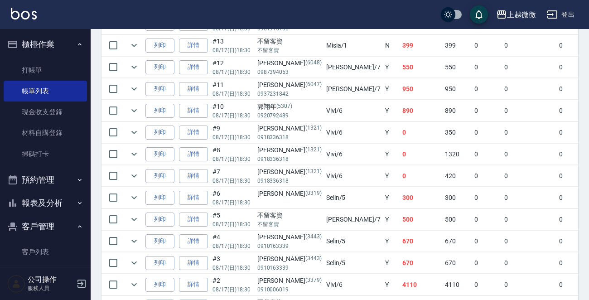
scroll to position [544, 0]
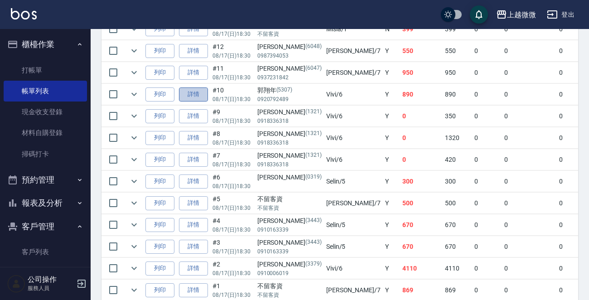
click at [196, 92] on link "詳情" at bounding box center [193, 94] width 29 height 14
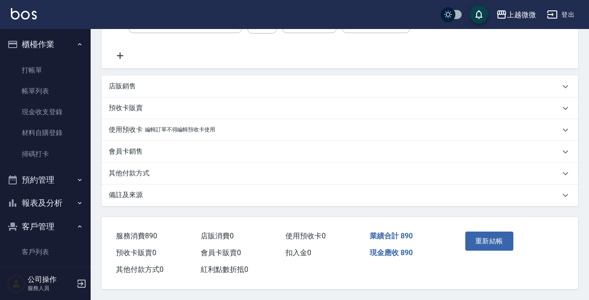
scroll to position [245, 0]
click at [140, 171] on p "其他付款方式" at bounding box center [129, 174] width 41 height 10
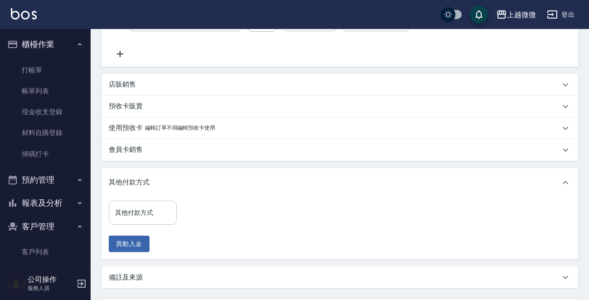
click at [143, 212] on input "其他付款方式" at bounding box center [143, 213] width 60 height 16
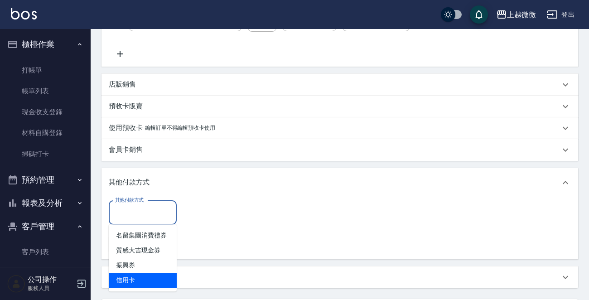
click at [140, 279] on span "信用卡" at bounding box center [143, 280] width 68 height 15
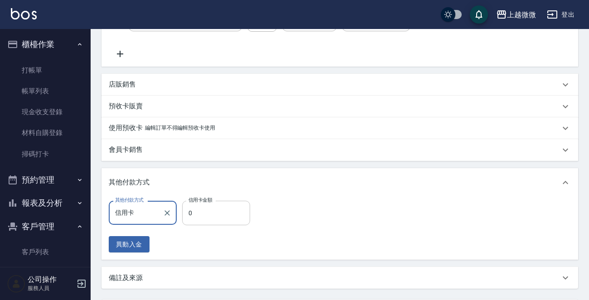
click at [198, 212] on input "0" at bounding box center [216, 213] width 68 height 24
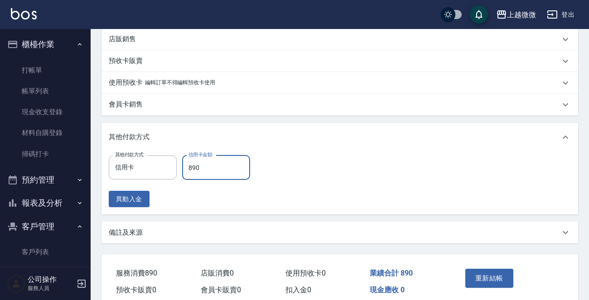
scroll to position [330, 0]
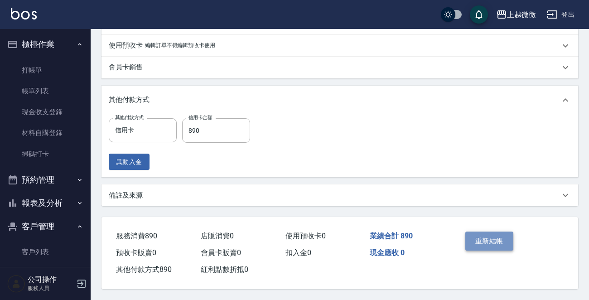
click at [489, 236] on button "重新結帳" at bounding box center [489, 240] width 48 height 19
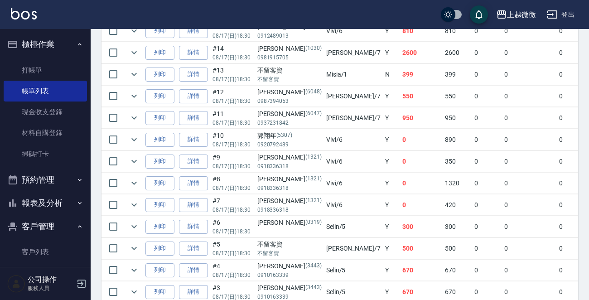
scroll to position [584, 0]
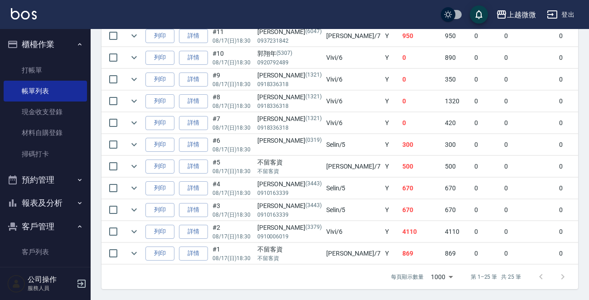
click at [76, 205] on icon "button" at bounding box center [79, 202] width 7 height 7
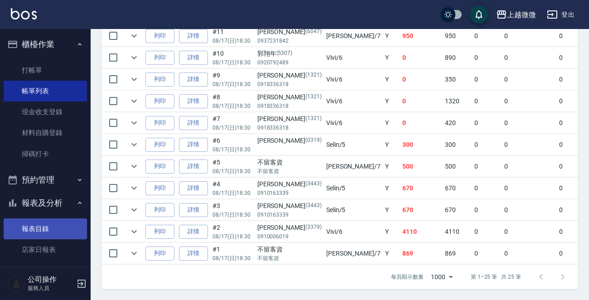
click at [52, 230] on link "報表目錄" at bounding box center [45, 228] width 83 height 21
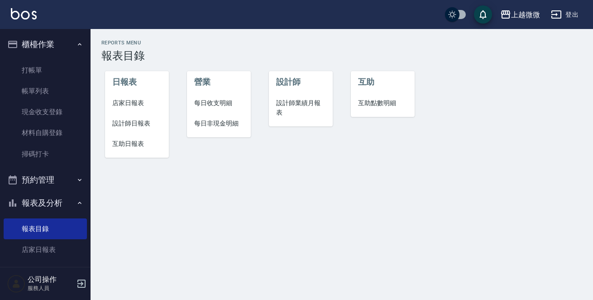
click at [140, 98] on span "店家日報表" at bounding box center [136, 103] width 49 height 10
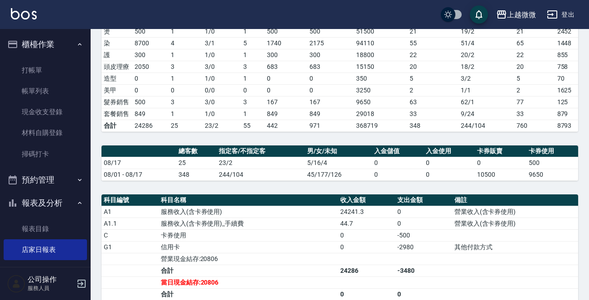
scroll to position [227, 0]
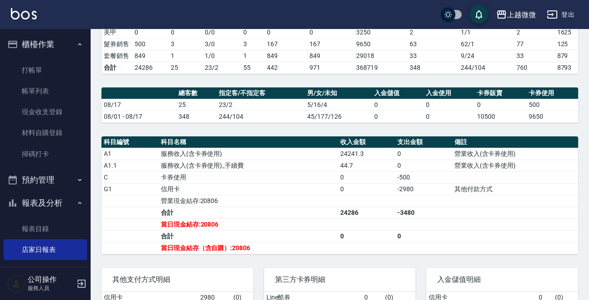
click at [350, 195] on td "0" at bounding box center [366, 189] width 57 height 12
drag, startPoint x: 54, startPoint y: 87, endPoint x: 271, endPoint y: 219, distance: 254.1
click at [54, 87] on link "帳單列表" at bounding box center [45, 91] width 83 height 21
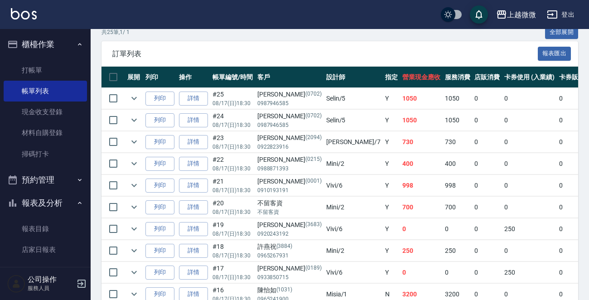
scroll to position [136, 0]
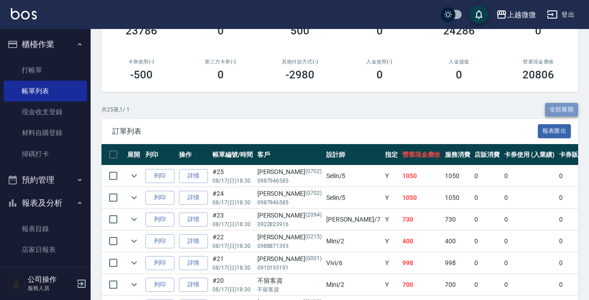
click at [555, 108] on button "全部展開" at bounding box center [562, 110] width 34 height 14
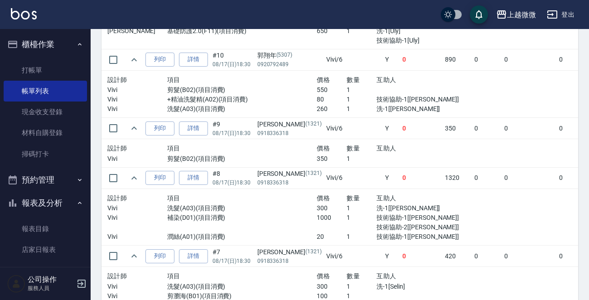
scroll to position [799, 0]
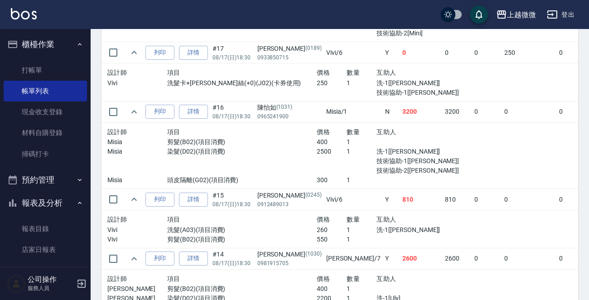
click at [43, 231] on link "報表目錄" at bounding box center [45, 228] width 83 height 21
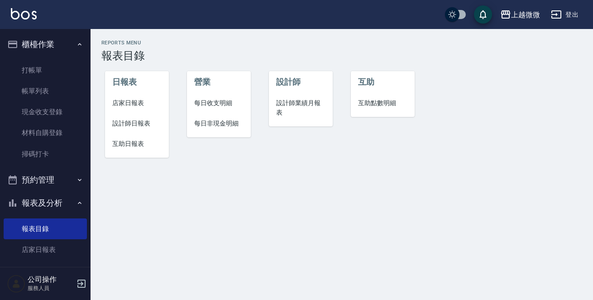
click at [129, 104] on span "店家日報表" at bounding box center [136, 103] width 49 height 10
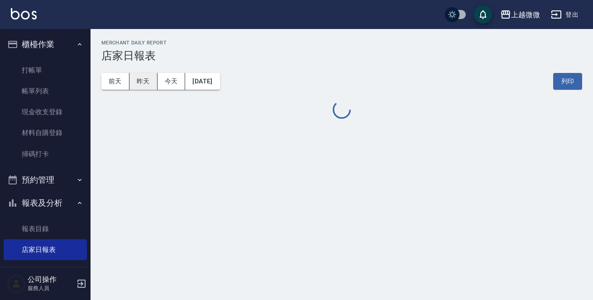
click at [140, 83] on button "昨天" at bounding box center [144, 81] width 28 height 17
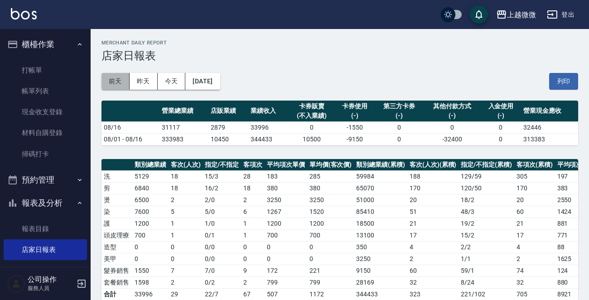
click at [118, 81] on button "前天" at bounding box center [115, 81] width 28 height 17
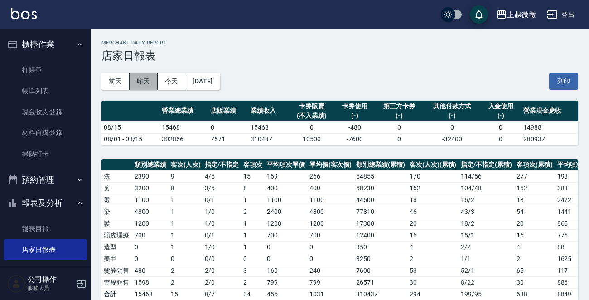
click at [143, 80] on button "昨天" at bounding box center [144, 81] width 28 height 17
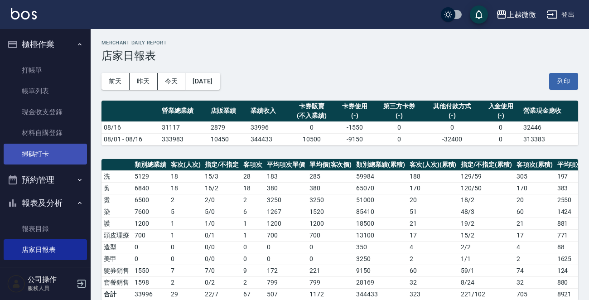
click at [41, 150] on link "掃碼打卡" at bounding box center [45, 154] width 83 height 21
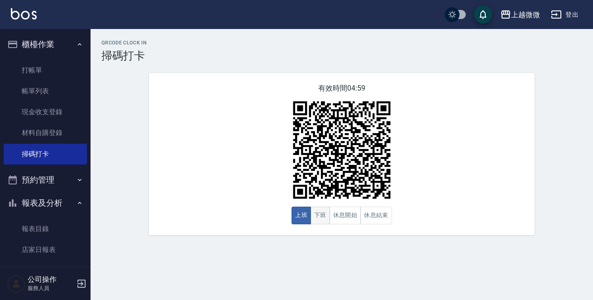
click at [323, 216] on button "下班" at bounding box center [320, 216] width 19 height 18
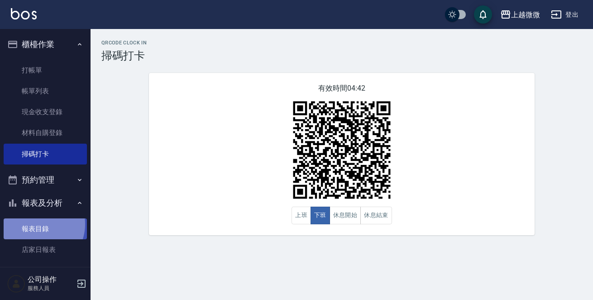
click at [36, 225] on link "報表目錄" at bounding box center [45, 228] width 83 height 21
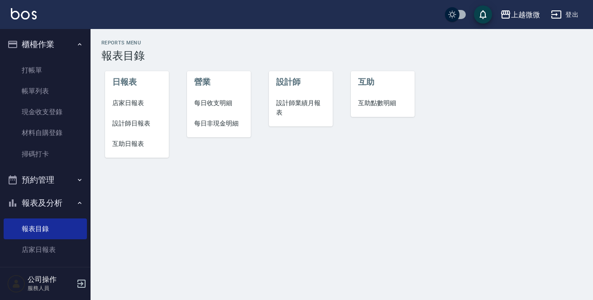
click at [135, 104] on span "店家日報表" at bounding box center [136, 103] width 49 height 10
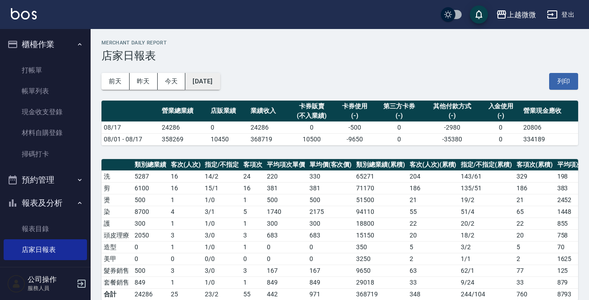
click at [220, 81] on button "[DATE]" at bounding box center [202, 81] width 34 height 17
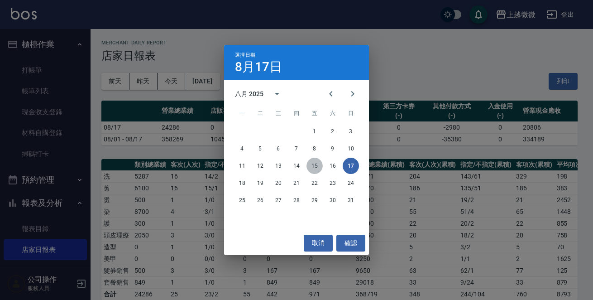
click at [317, 164] on button "15" at bounding box center [315, 166] width 16 height 16
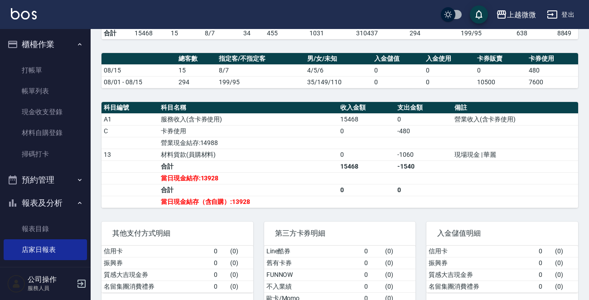
scroll to position [292, 0]
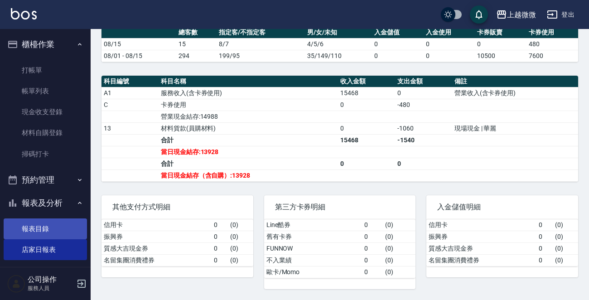
click at [37, 226] on link "報表目錄" at bounding box center [45, 228] width 83 height 21
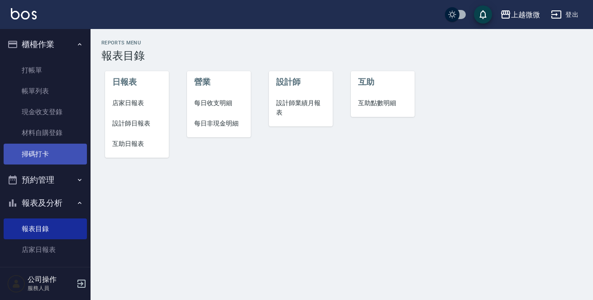
click at [40, 154] on link "掃碼打卡" at bounding box center [45, 154] width 83 height 21
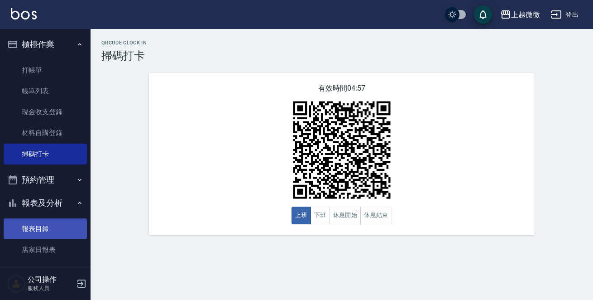
click at [39, 229] on link "報表目錄" at bounding box center [45, 228] width 83 height 21
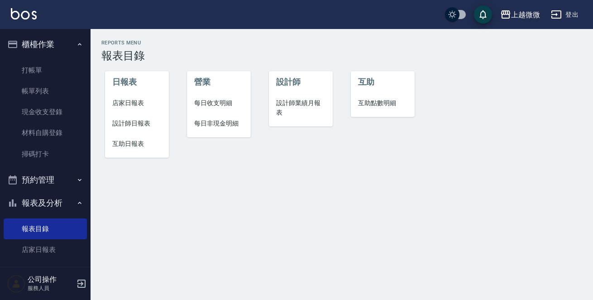
click at [136, 101] on span "店家日報表" at bounding box center [136, 103] width 49 height 10
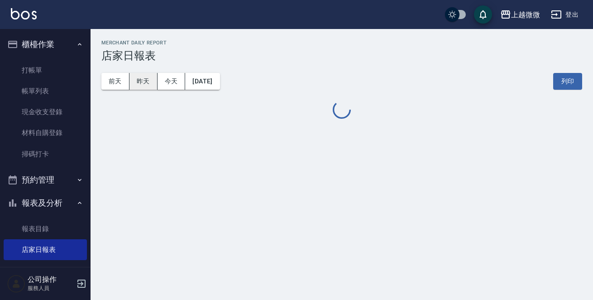
click at [142, 81] on button "昨天" at bounding box center [144, 81] width 28 height 17
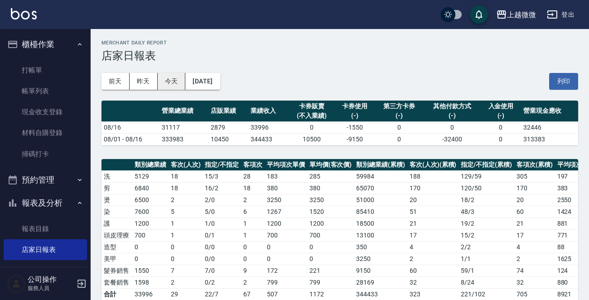
click at [170, 77] on button "今天" at bounding box center [172, 81] width 28 height 17
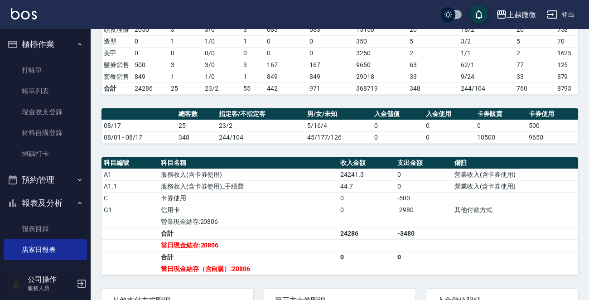
scroll to position [227, 0]
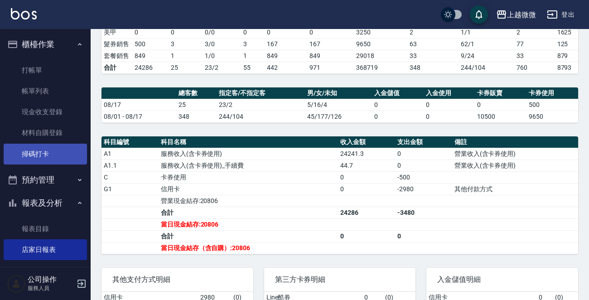
click at [38, 153] on link "掃碼打卡" at bounding box center [45, 154] width 83 height 21
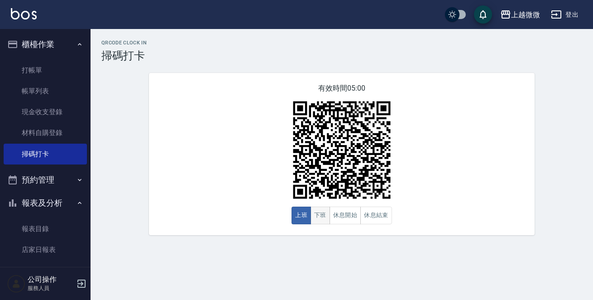
drag, startPoint x: 321, startPoint y: 215, endPoint x: 319, endPoint y: 209, distance: 6.7
click at [321, 215] on button "下班" at bounding box center [320, 216] width 19 height 18
